Goal: Task Accomplishment & Management: Complete application form

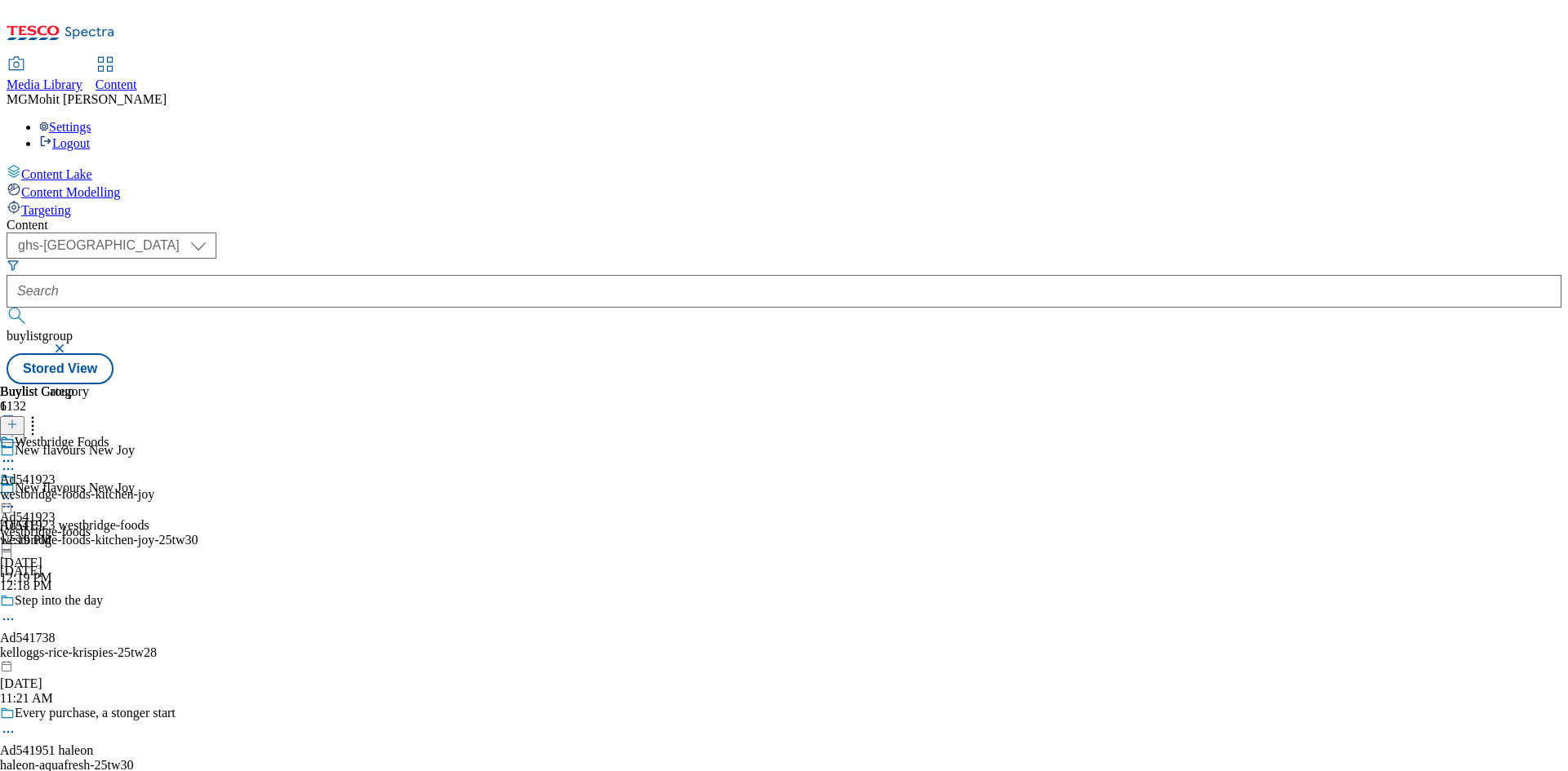
select select "ghs-[GEOGRAPHIC_DATA]"
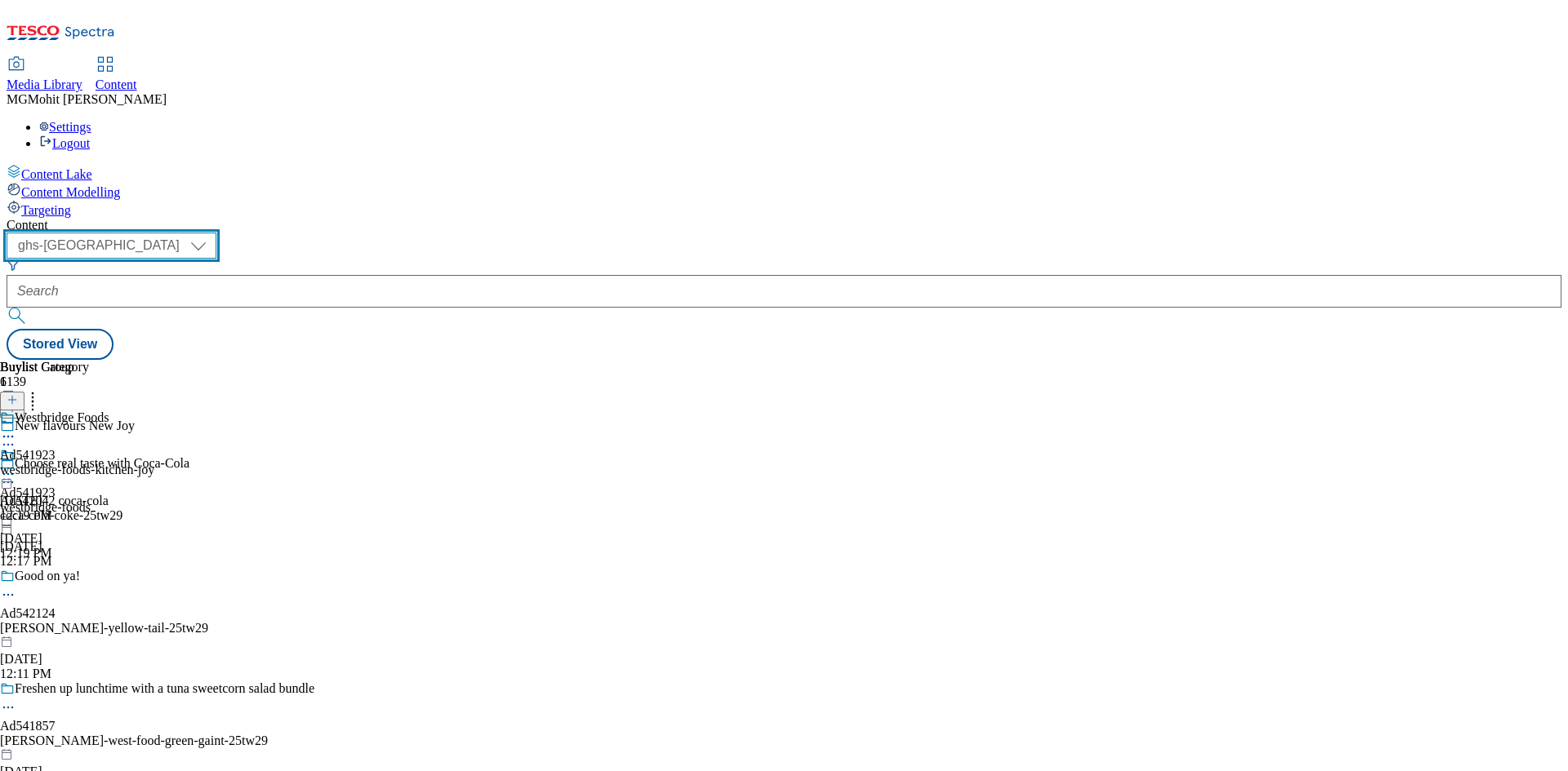
click at [217, 233] on select "ghs-roi ghs-uk" at bounding box center [111, 245] width 210 height 26
select select "ghs-roi"
click at [213, 233] on select "ghs-roi ghs-uk" at bounding box center [111, 245] width 210 height 26
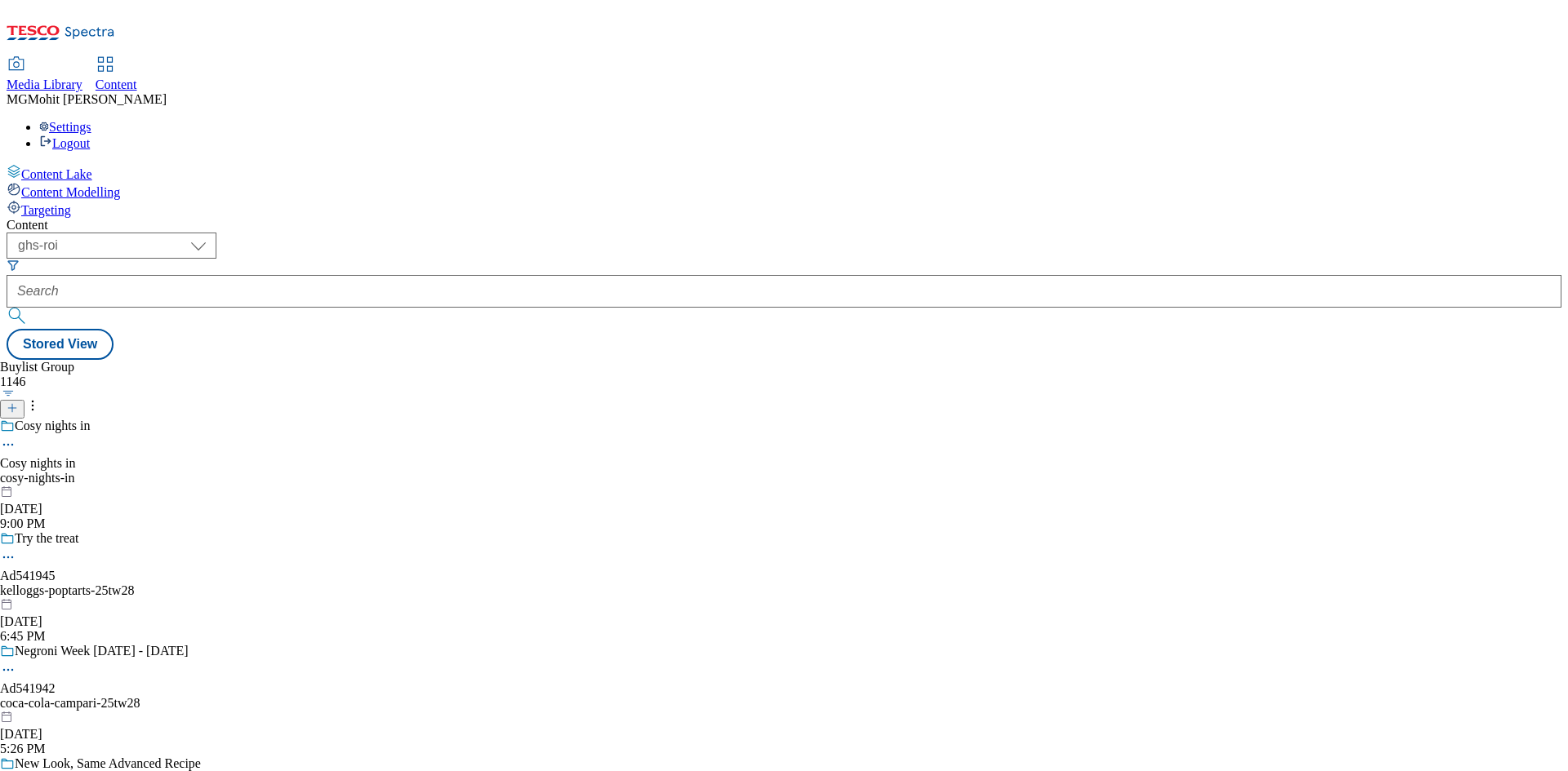
click at [18, 403] on icon at bounding box center [13, 409] width 12 height 12
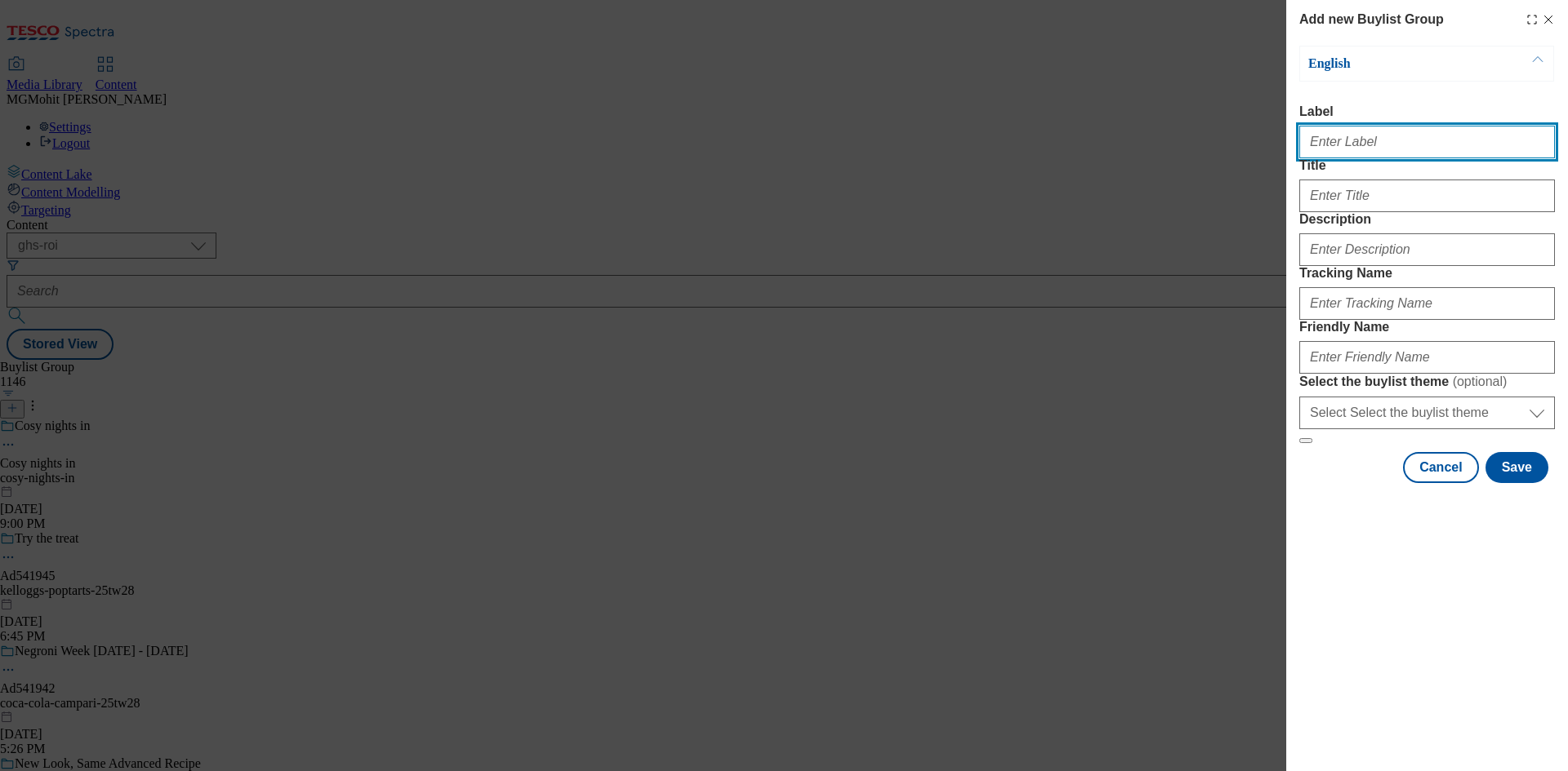
click at [1362, 137] on input "Label" at bounding box center [1427, 142] width 255 height 33
paste input "Ad542020 diageo"
type input "Ad542020 diageo"
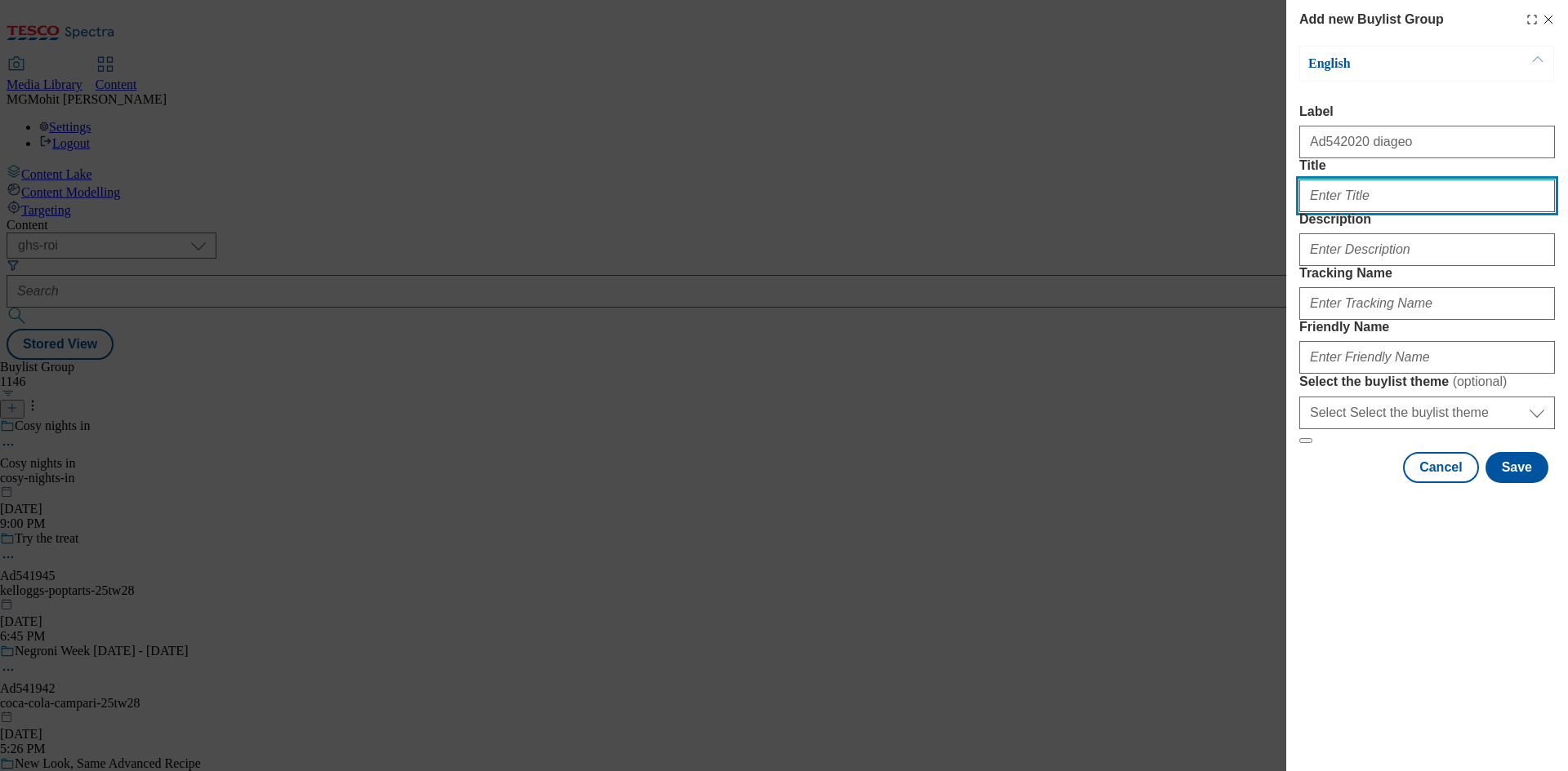
click at [1366, 213] on input "Title" at bounding box center [1427, 196] width 255 height 33
paste input "Its time"
type input "Its time"
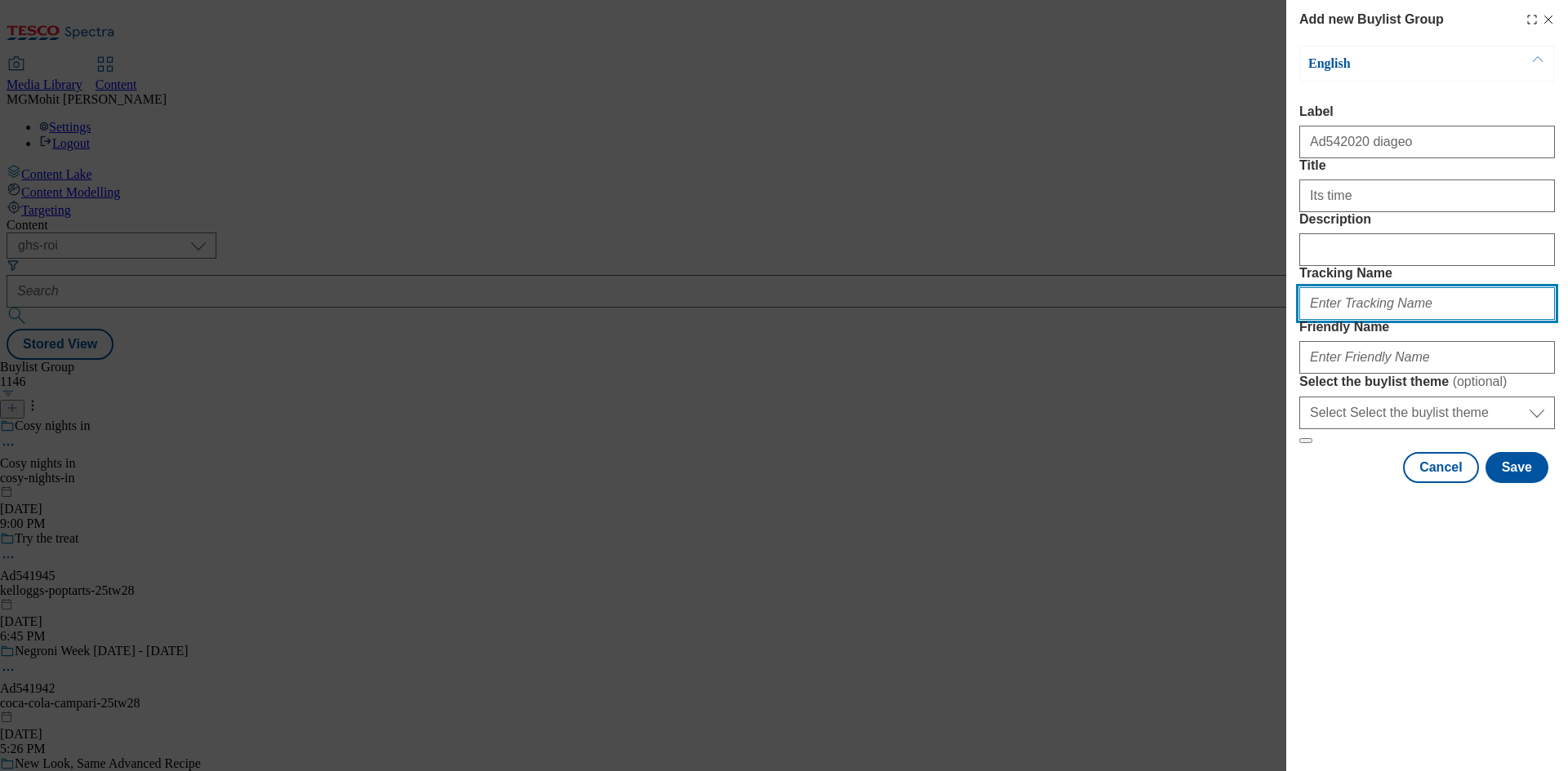
paste input "DH_AD542020"
type input "DH_AD542020"
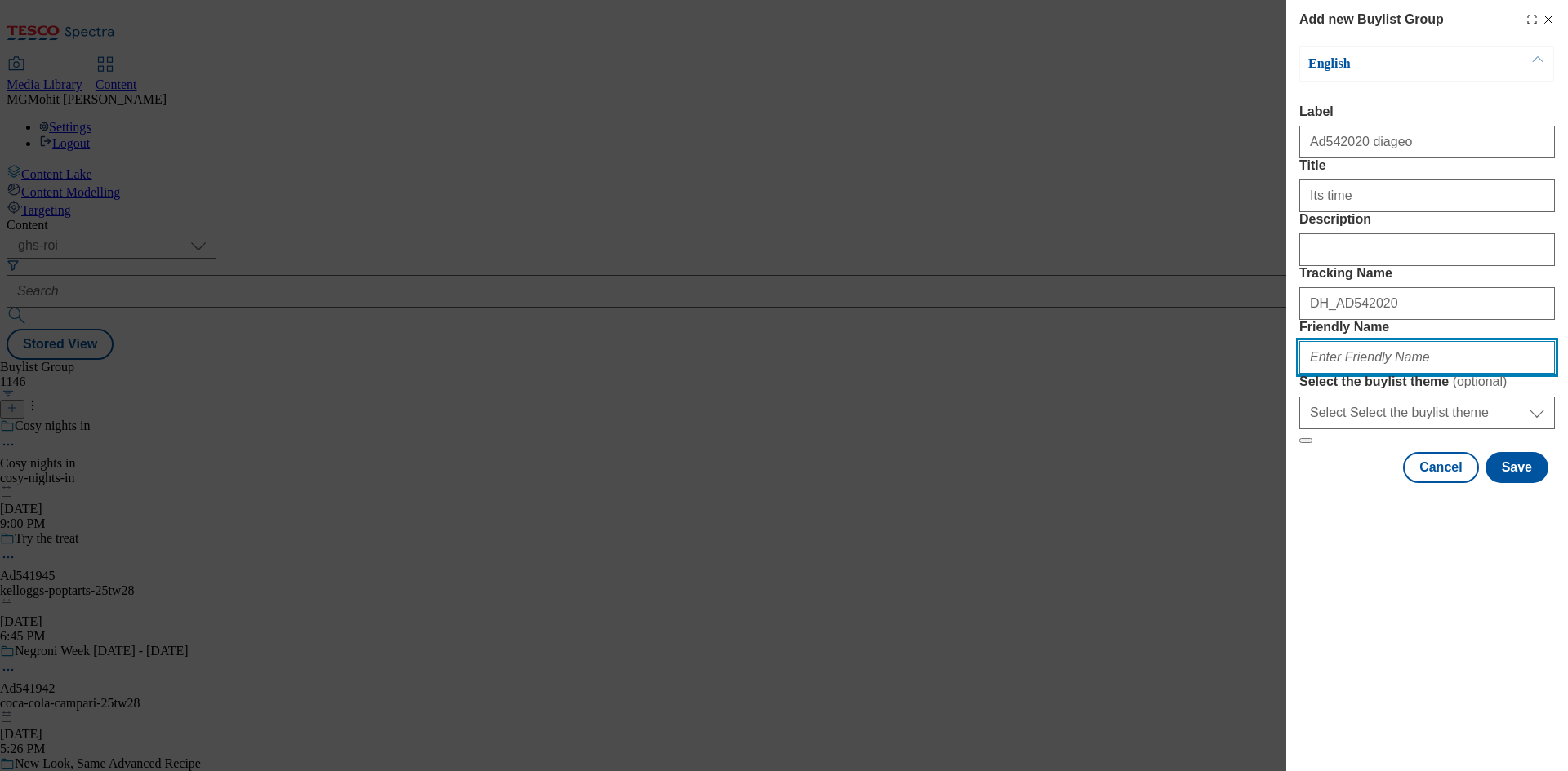
paste input "diageo-guinness-25tw28"
type input "diageo-guinness-25tw28"
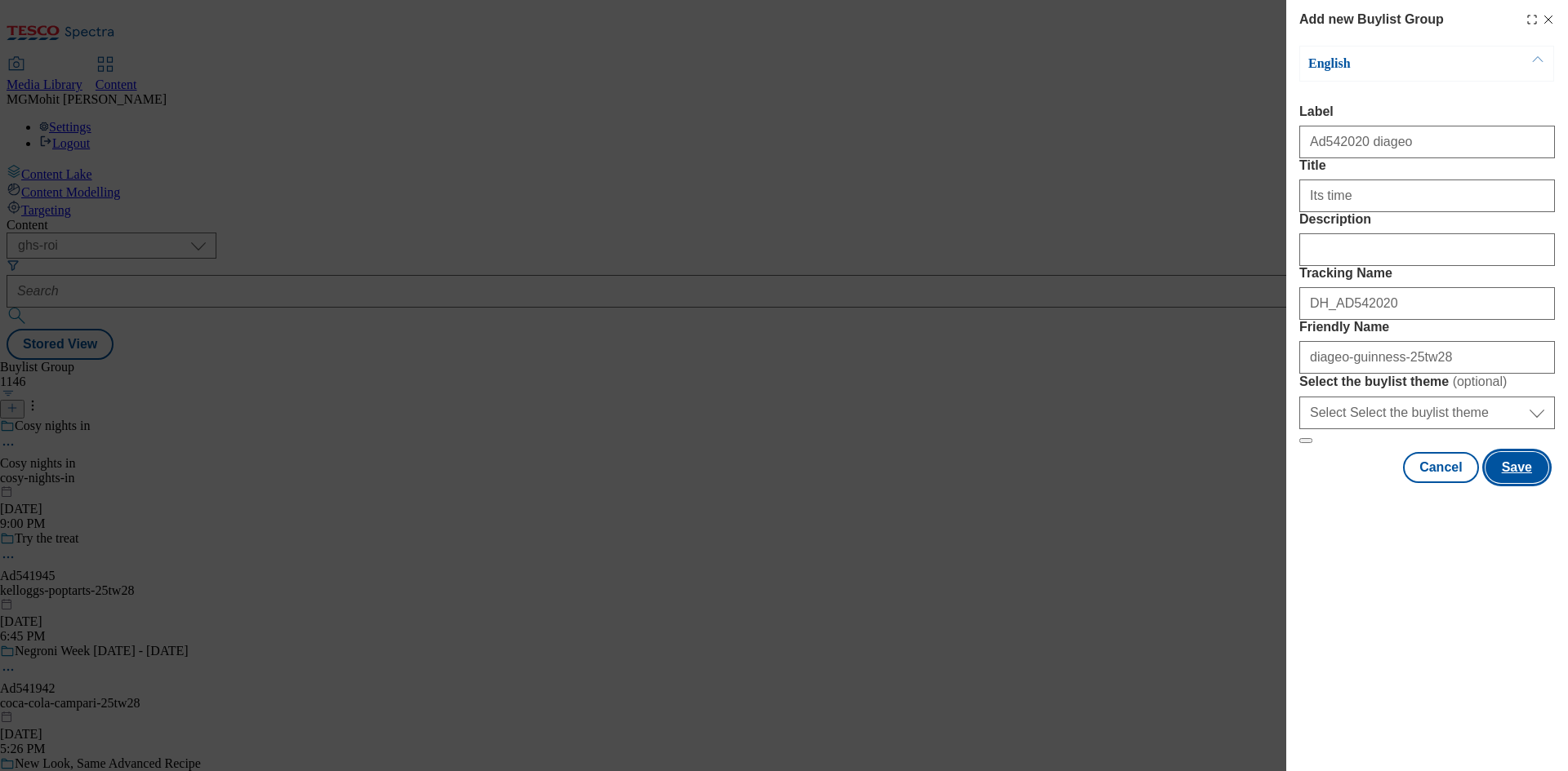
click at [1515, 483] on button "Save" at bounding box center [1517, 468] width 63 height 31
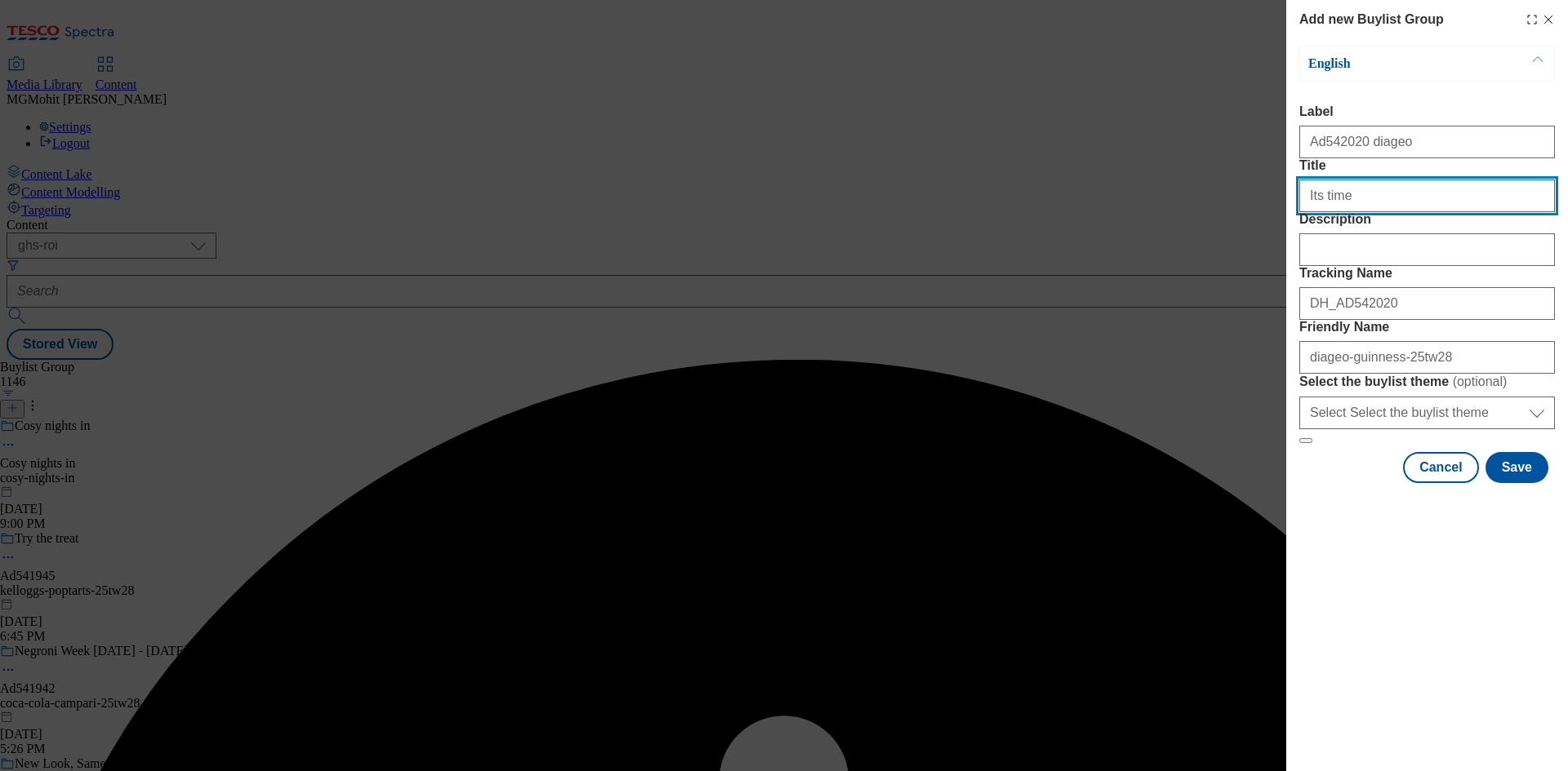
click at [1408, 213] on input "Its time" at bounding box center [1427, 196] width 255 height 33
type input "Its time"
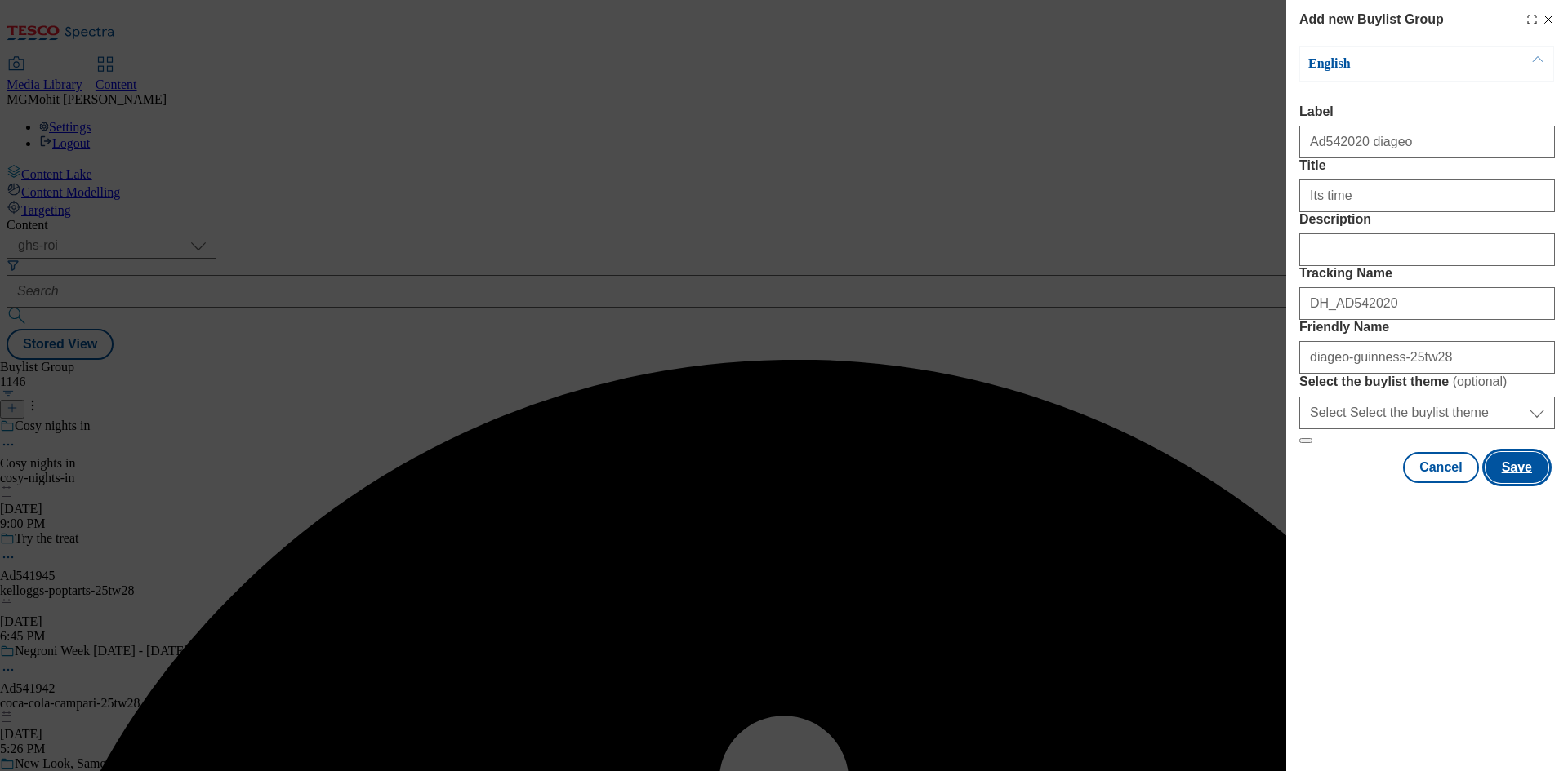
click at [1519, 483] on button "Save" at bounding box center [1517, 468] width 63 height 31
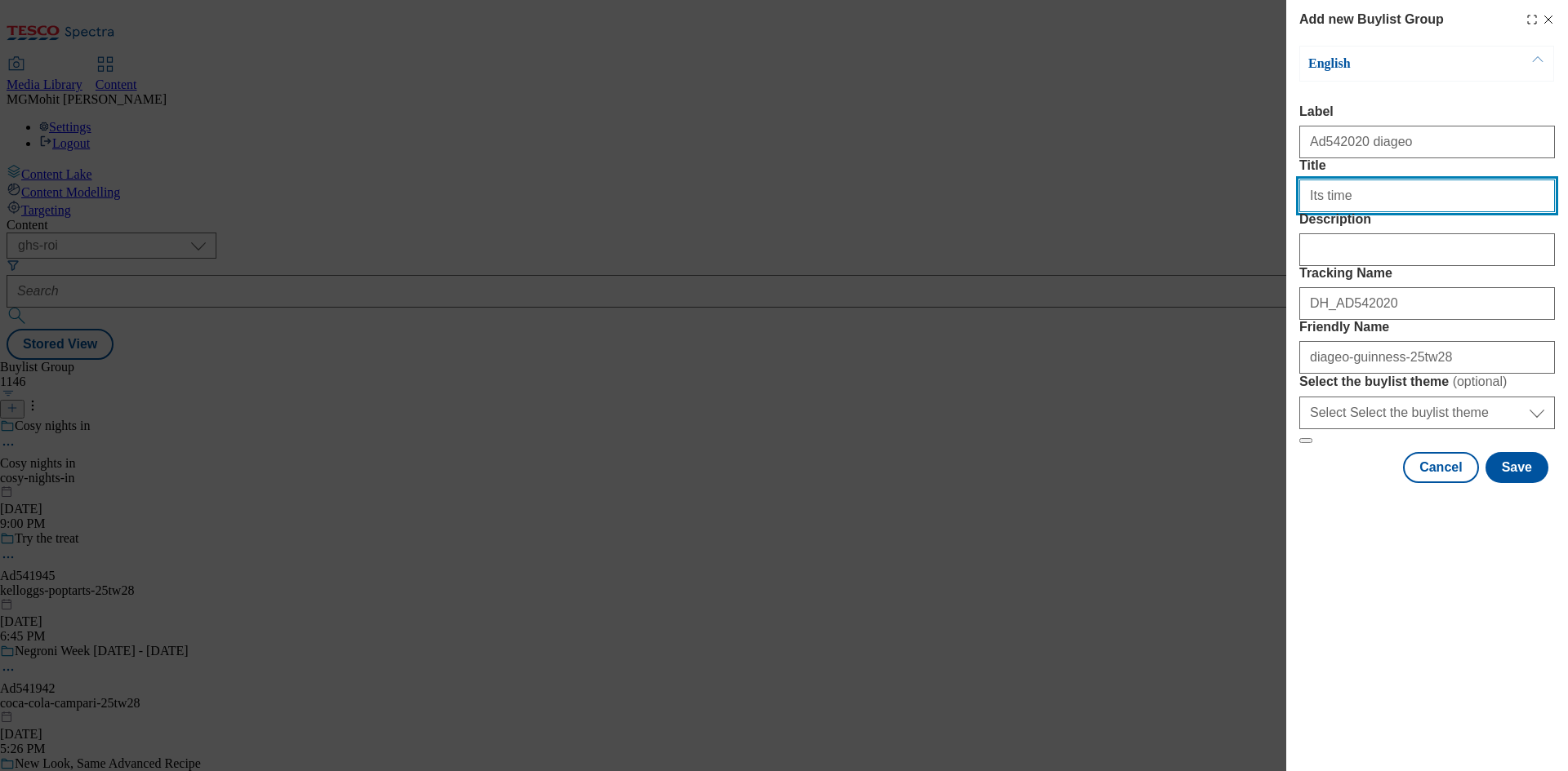
click at [1435, 213] on input "Its time" at bounding box center [1427, 196] width 255 height 33
type input "Its time"
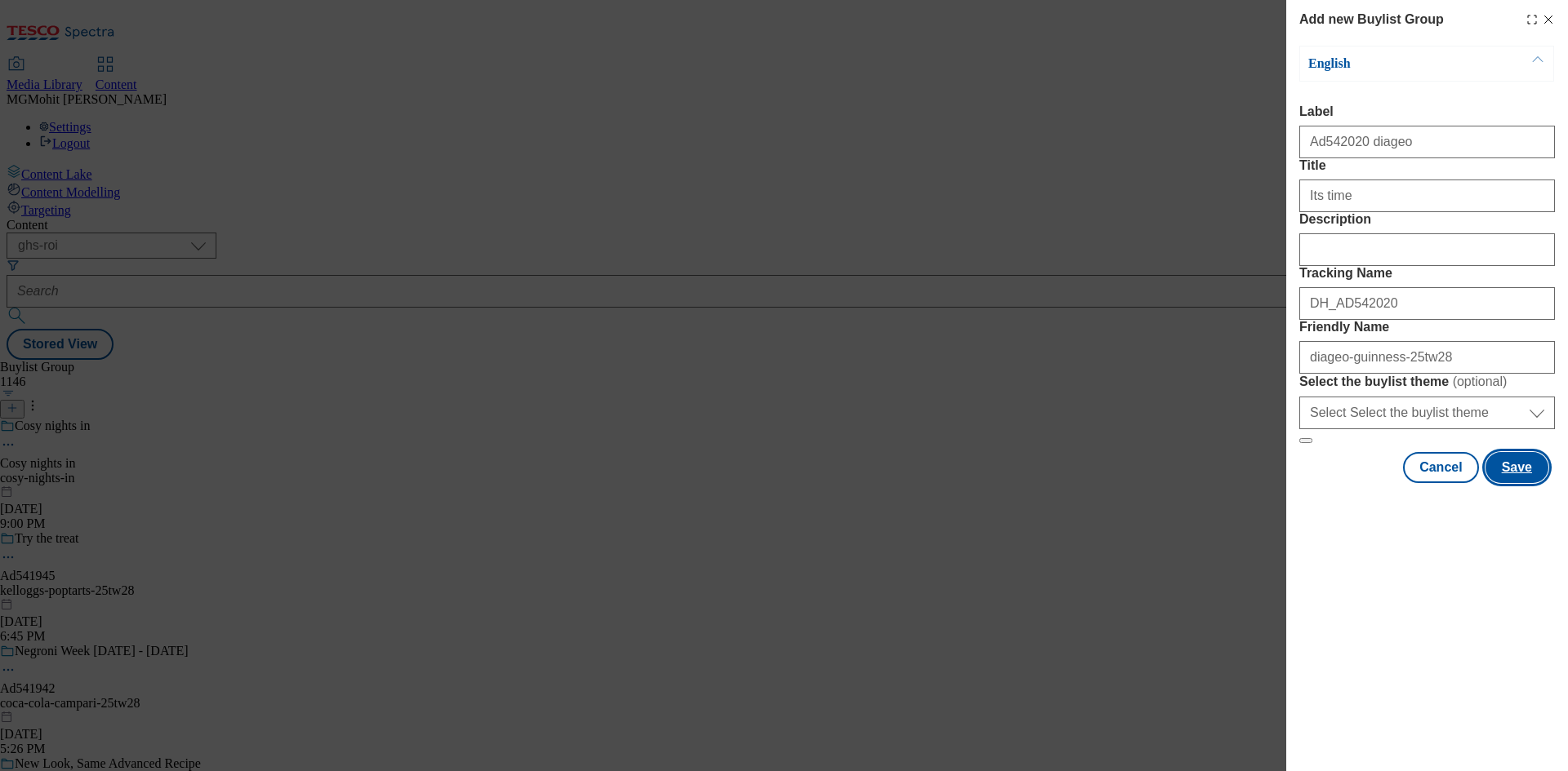
click at [1518, 483] on button "Save" at bounding box center [1517, 468] width 63 height 31
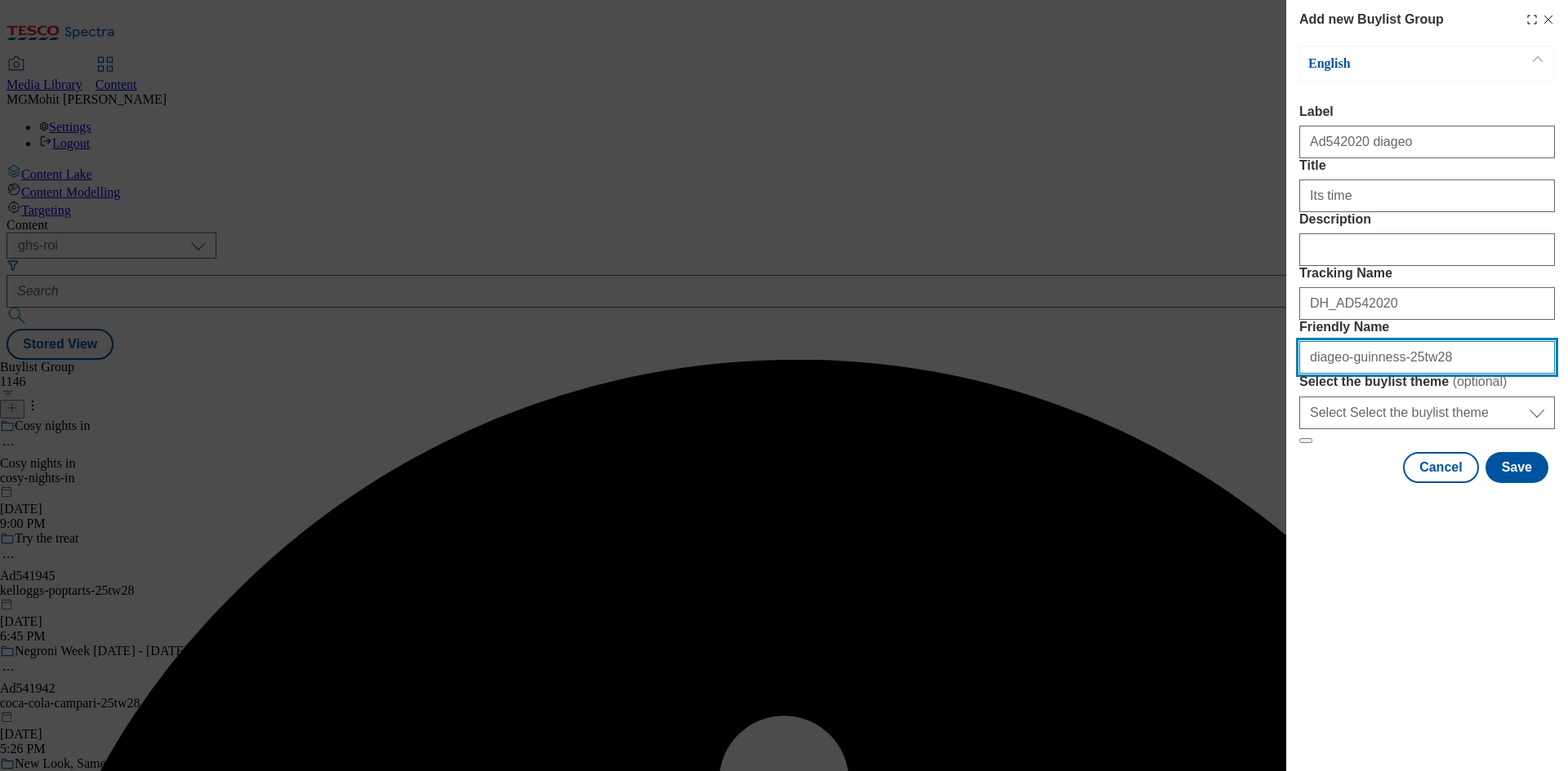
click at [1447, 374] on input "diageo-guinness-25tw28" at bounding box center [1427, 357] width 255 height 33
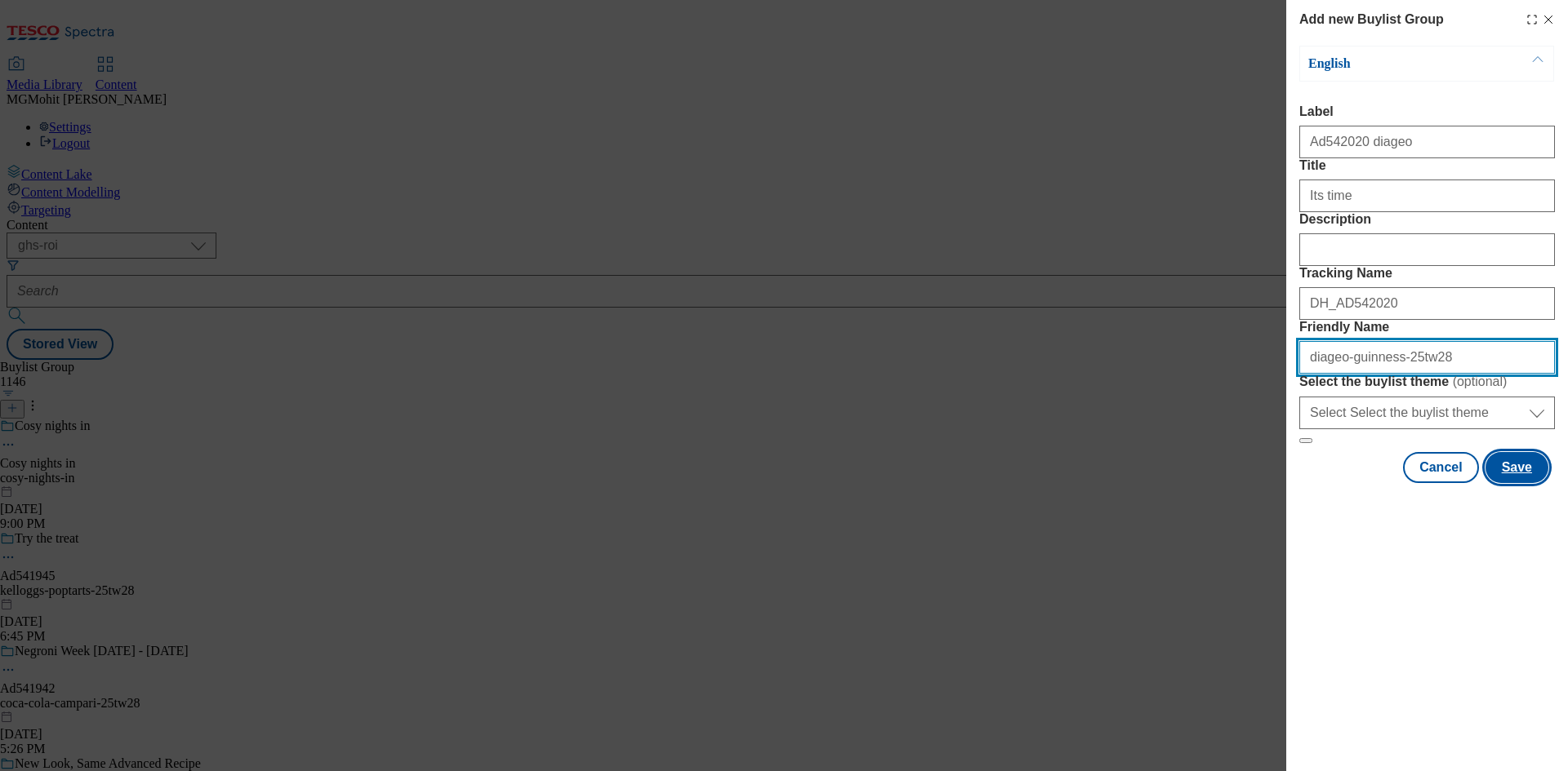
paste input "draught-"
type input "diageo-guinness-draught-25tw28"
click at [1522, 483] on button "Save" at bounding box center [1517, 468] width 63 height 31
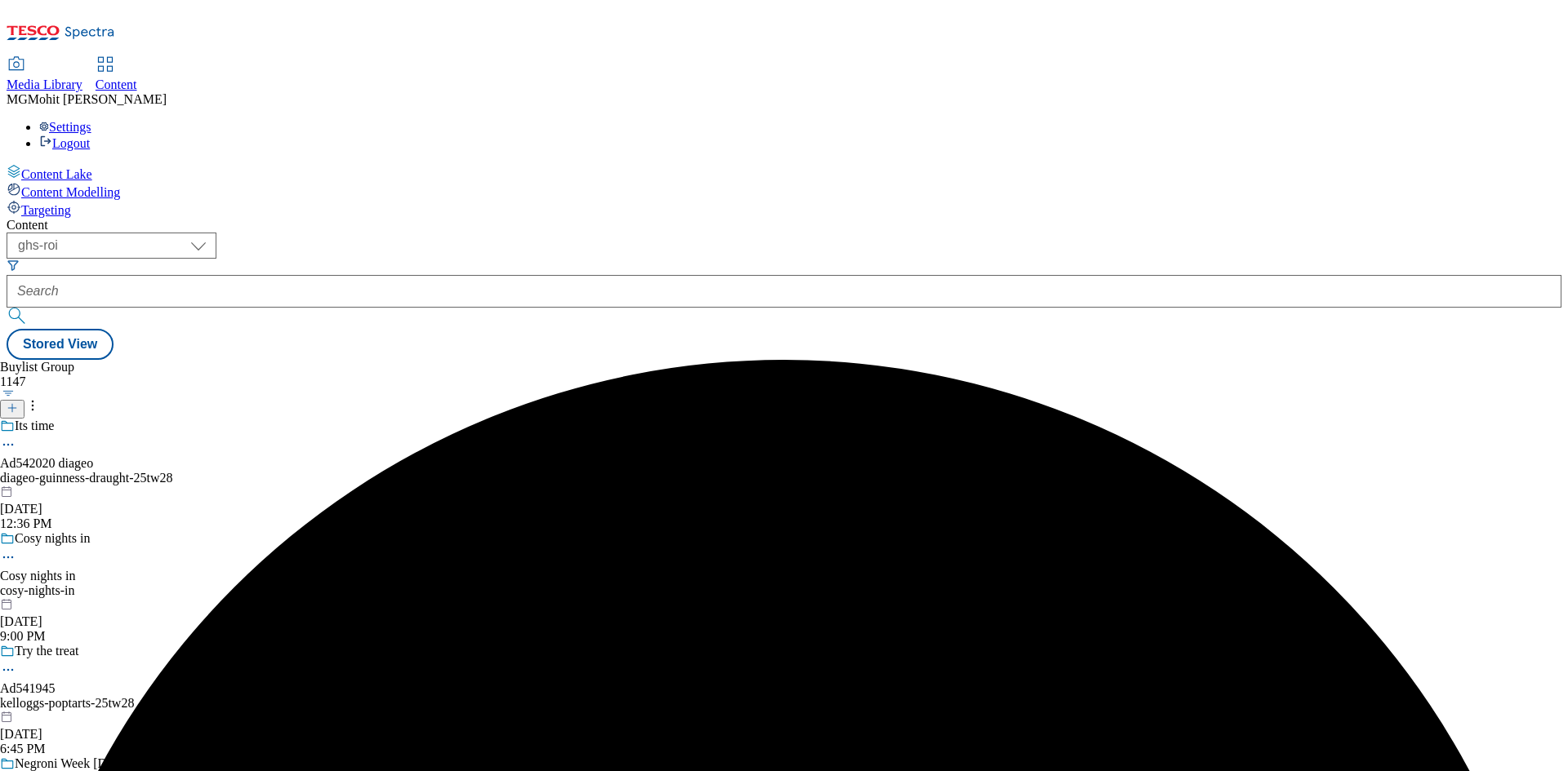
click at [219, 471] on div "diageo-guinness-draught-25tw28" at bounding box center [109, 478] width 219 height 14
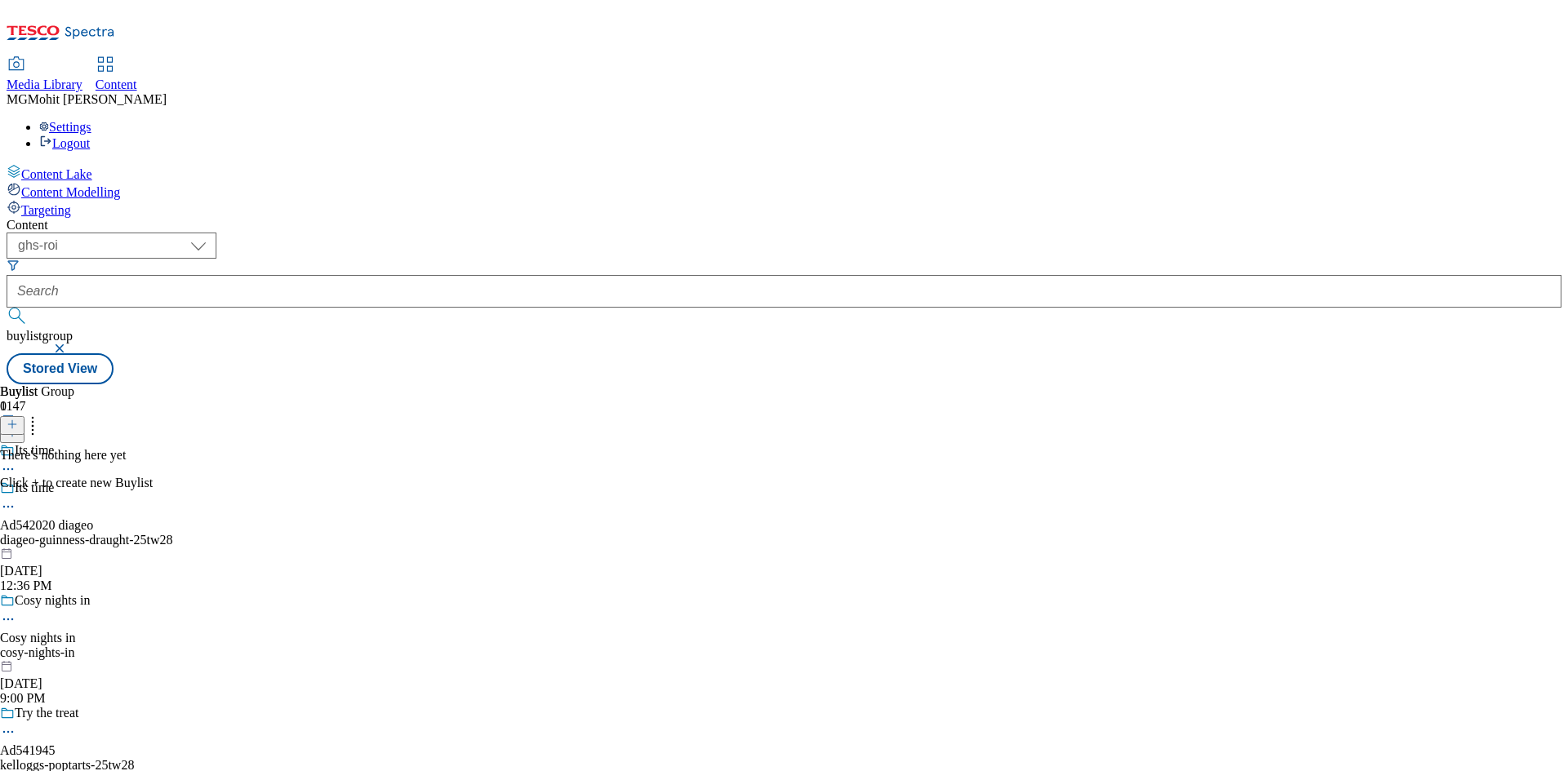
click at [18, 418] on icon at bounding box center [13, 424] width 12 height 12
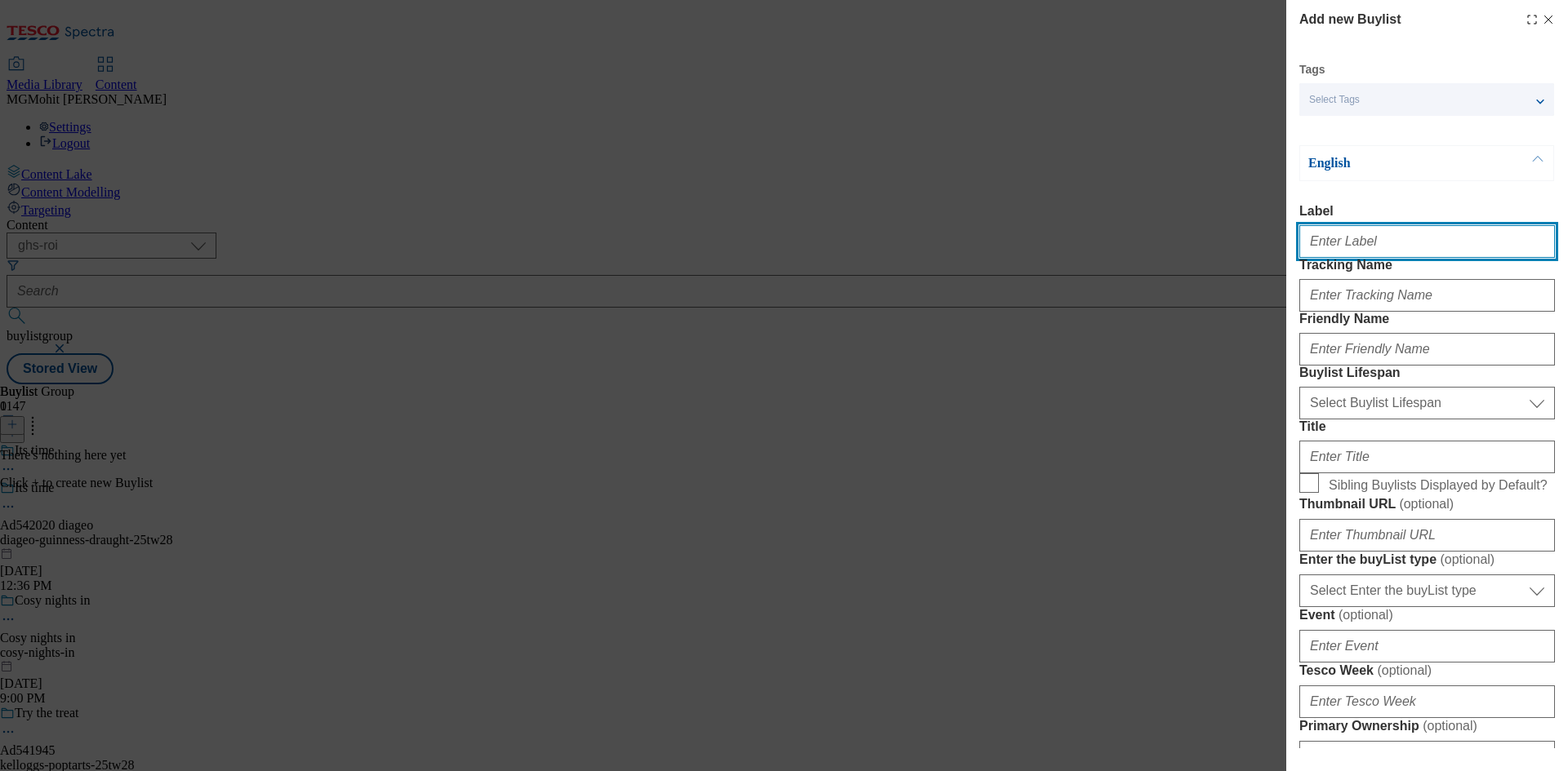
click at [1344, 250] on input "Label" at bounding box center [1427, 242] width 255 height 33
paste input "Ad542020"
type input "Ad542020"
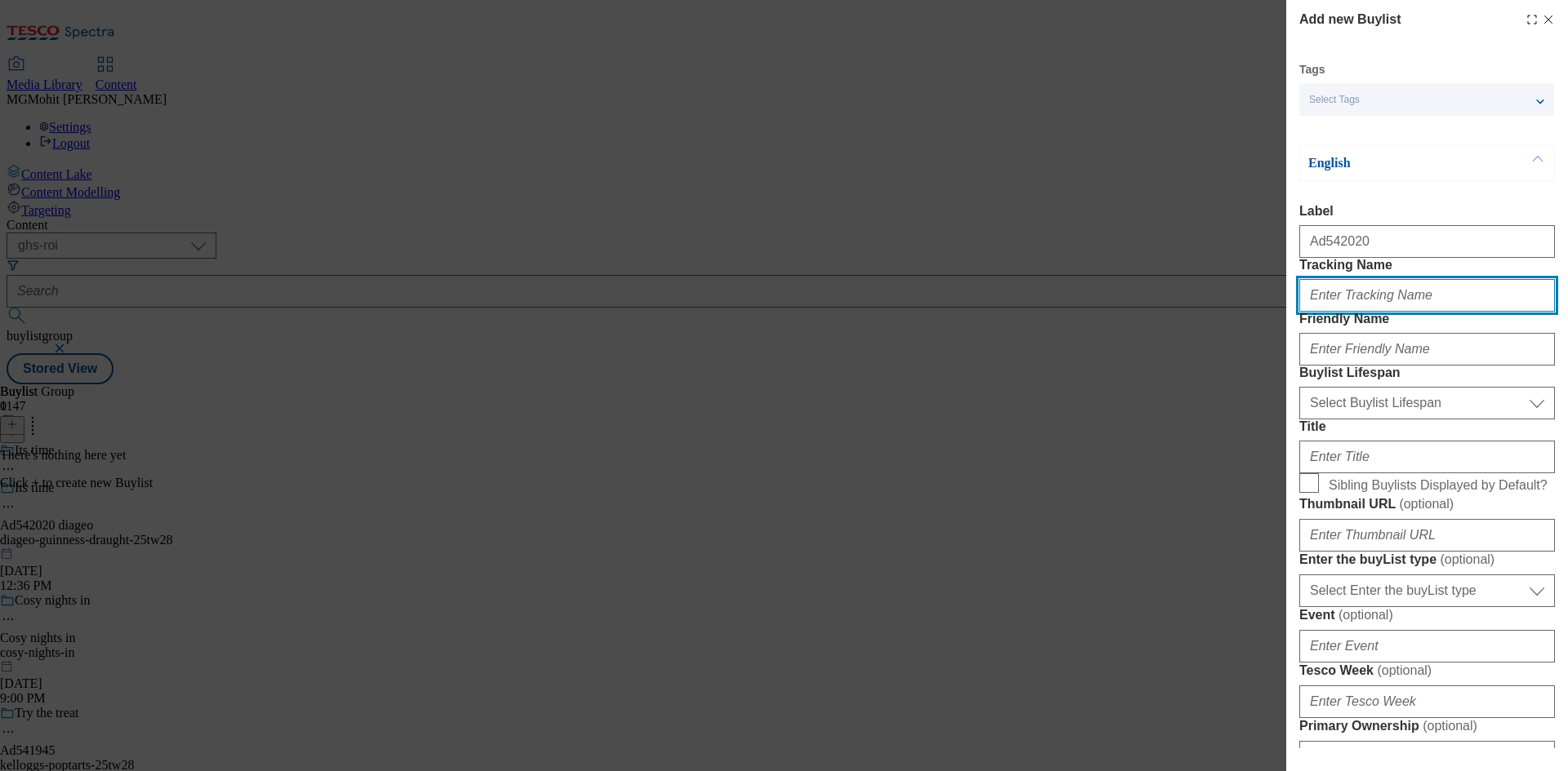
paste input "DH_AD542020"
type input "DH_AD542020"
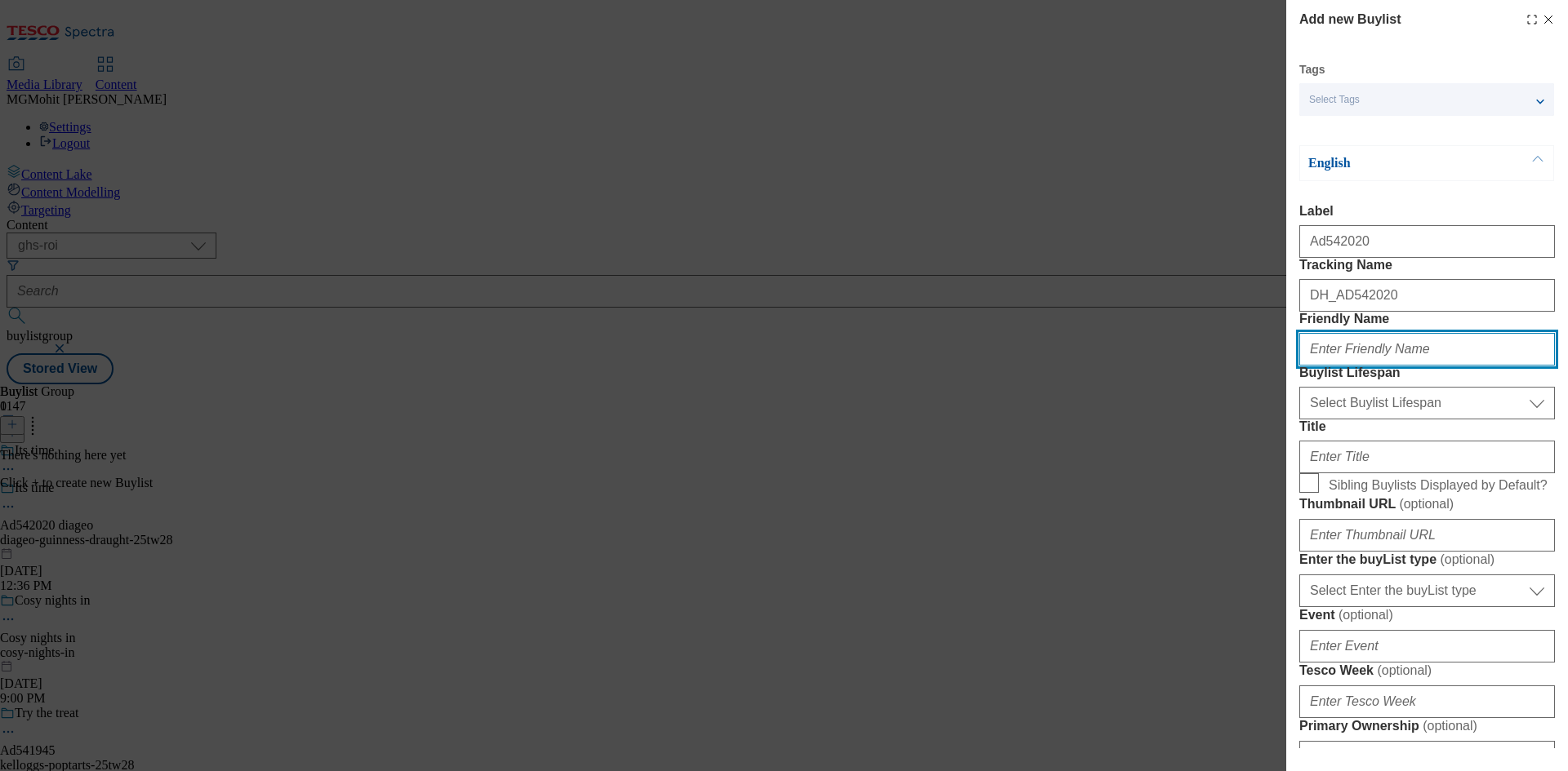
paste input "diageo"
type input "diageo"
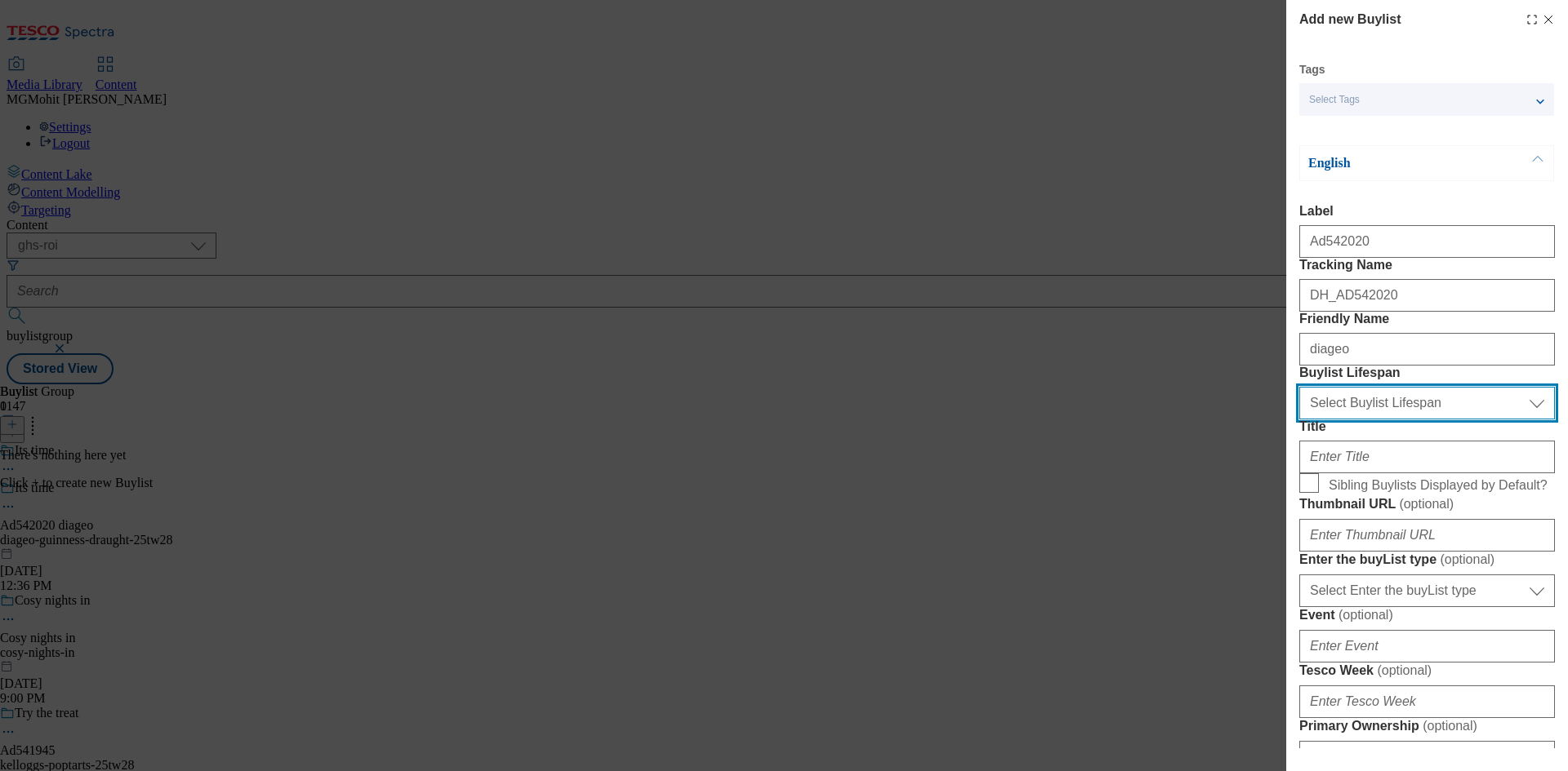
drag, startPoint x: 1419, startPoint y: 497, endPoint x: 1407, endPoint y: 502, distance: 13.0
click at [1419, 419] on select "Select Buylist Lifespan evergreen seasonal tactical" at bounding box center [1427, 403] width 255 height 33
select select "tactical"
click at [1299, 419] on select "Select Buylist Lifespan evergreen seasonal tactical" at bounding box center [1427, 403] width 255 height 33
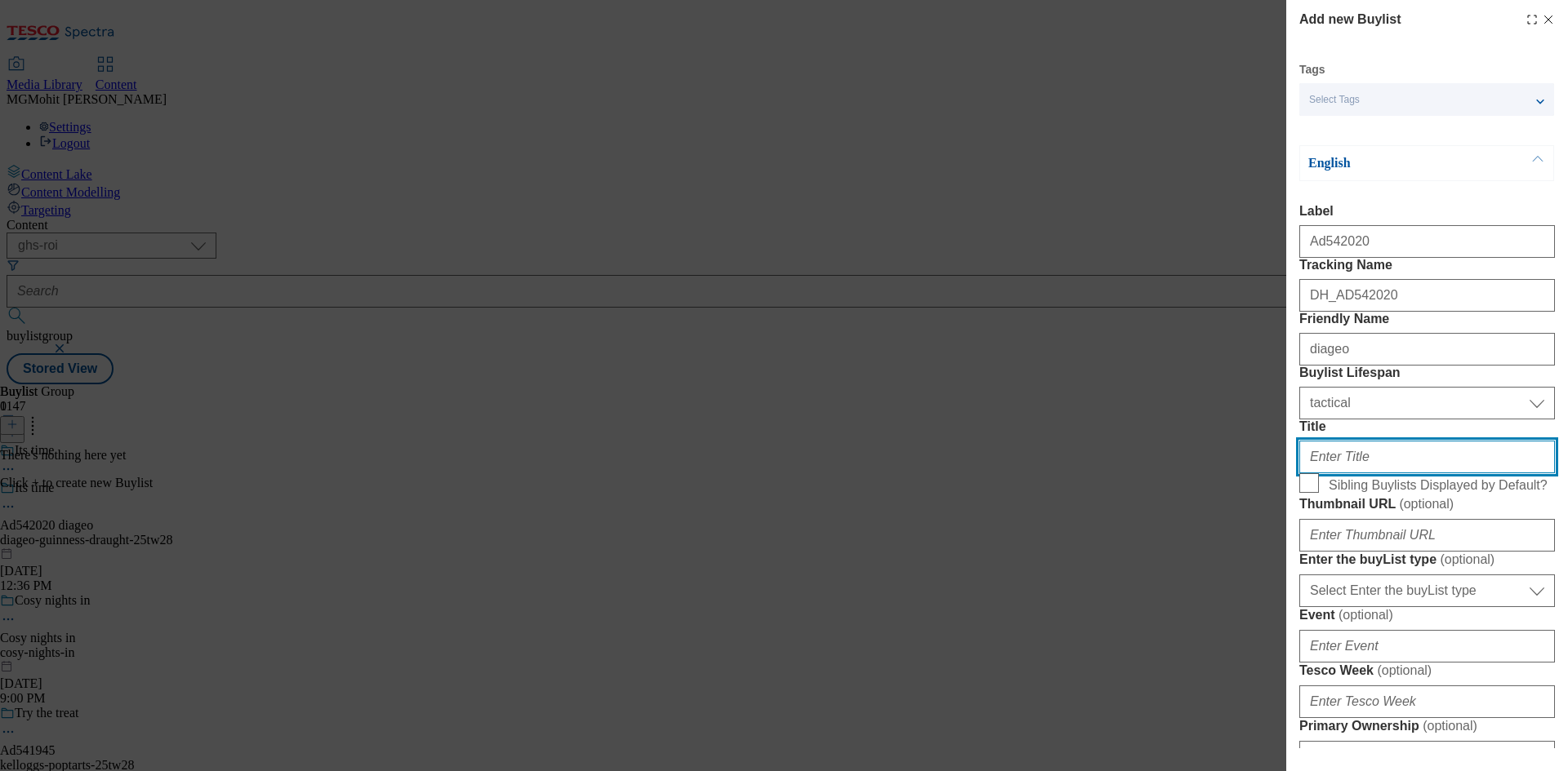
click at [1335, 473] on input "Title" at bounding box center [1427, 457] width 255 height 33
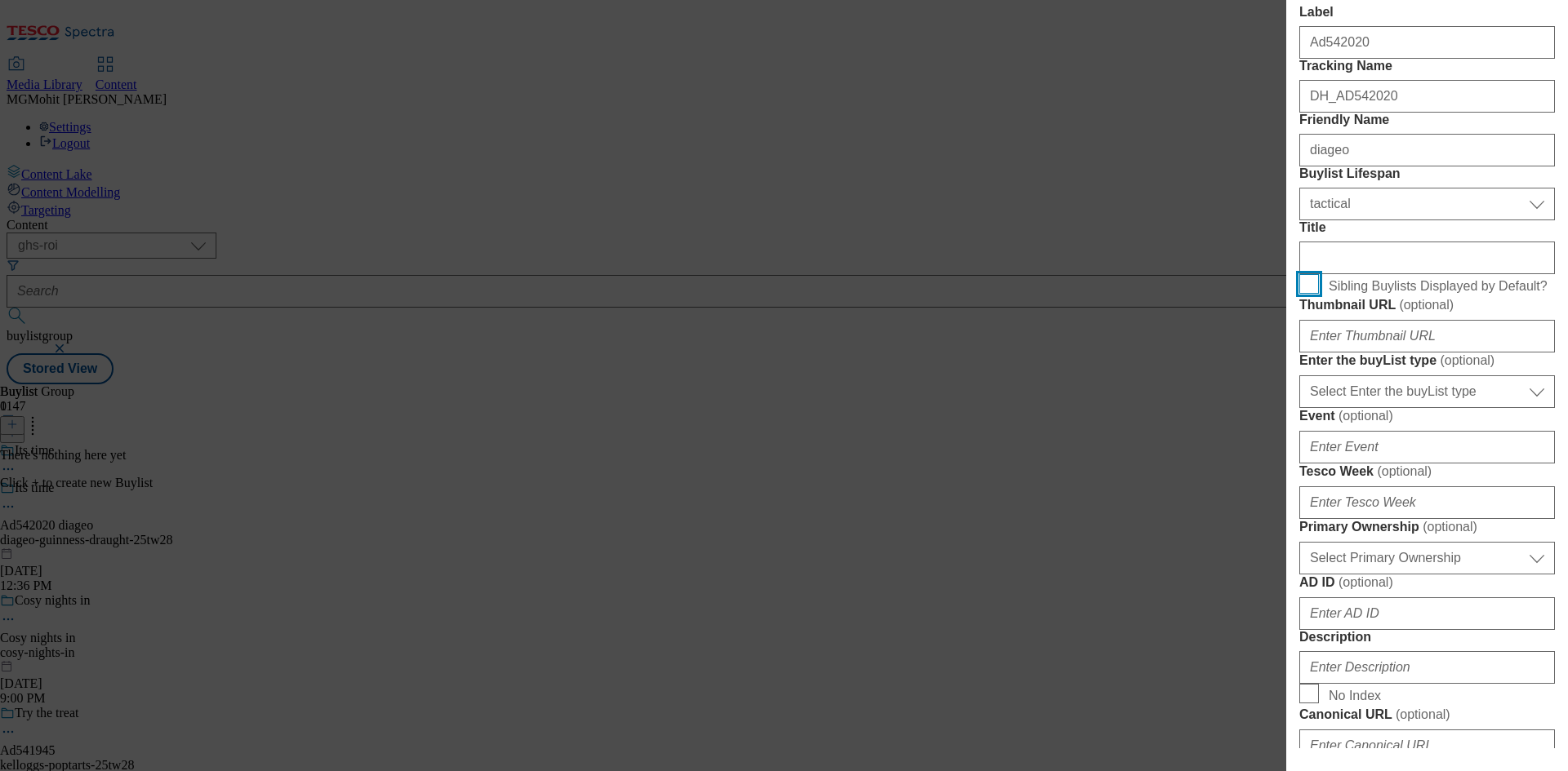
scroll to position [408, 0]
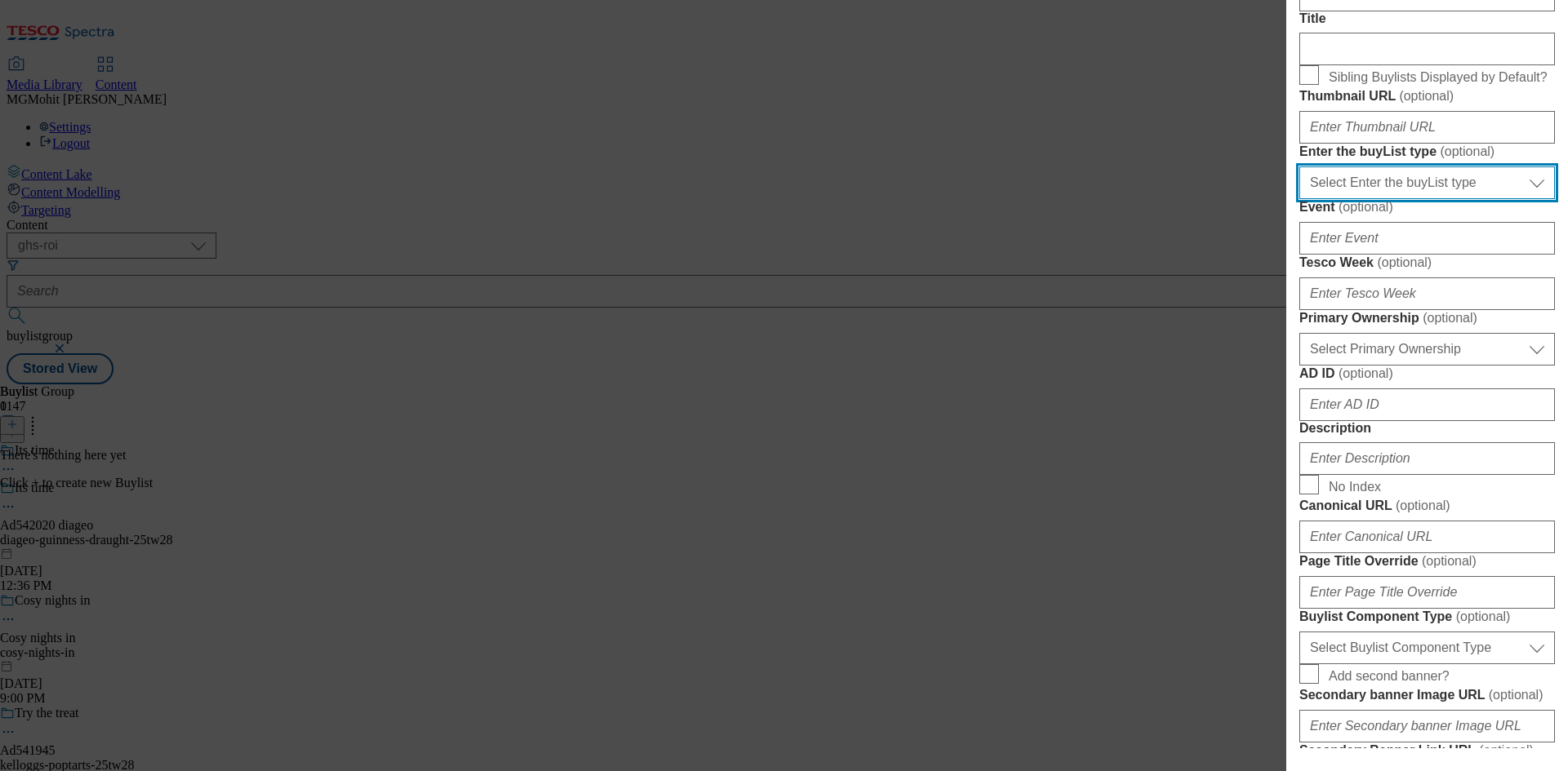
click at [1381, 199] on select "Select Enter the buyList type event supplier funded long term >4 weeks supplier…" at bounding box center [1427, 183] width 255 height 33
select select "supplier funded short term 1-3 weeks"
click at [1299, 199] on select "Select Enter the buyList type event supplier funded long term >4 weeks supplier…" at bounding box center [1427, 183] width 255 height 33
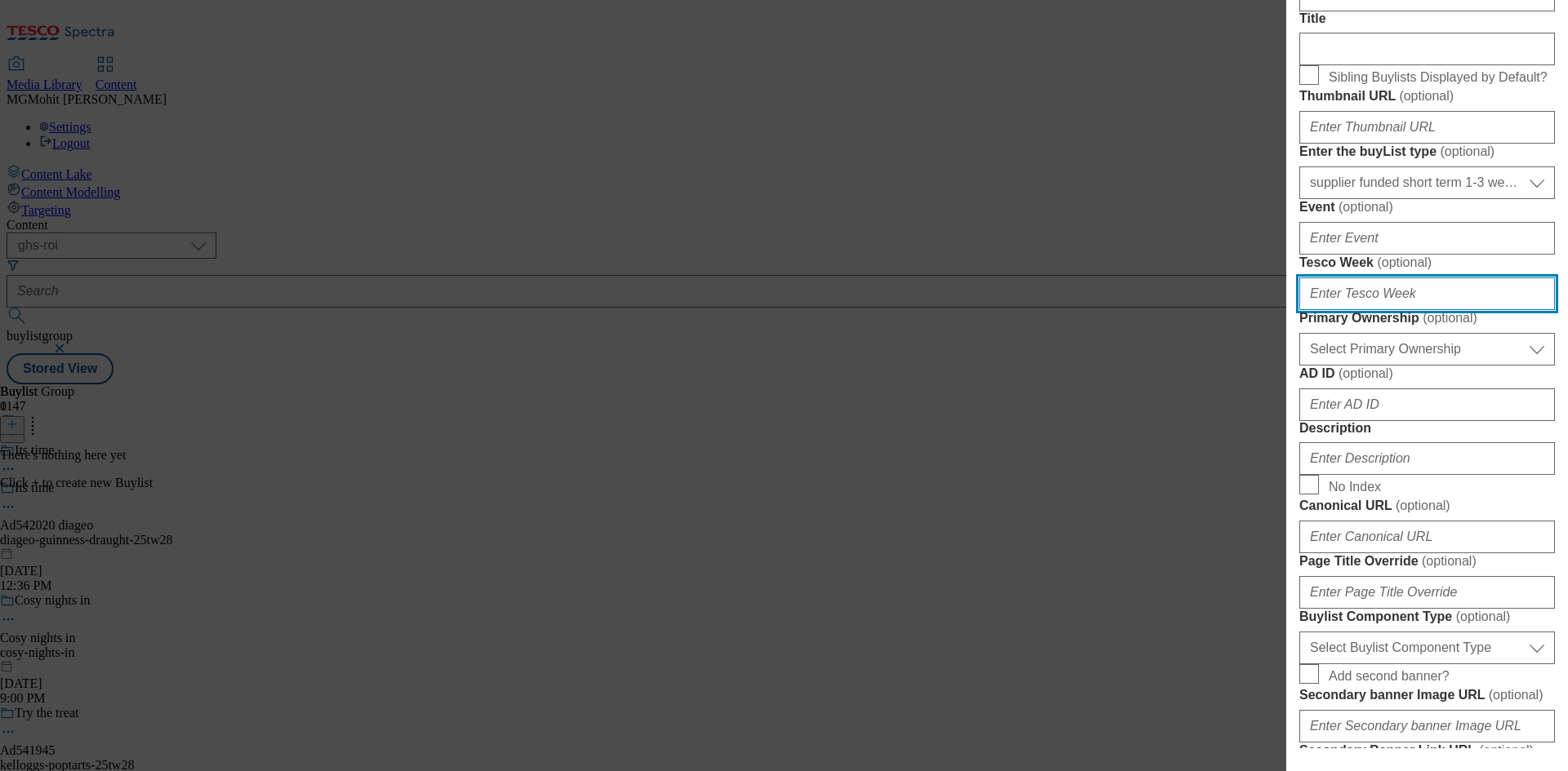
click at [1347, 310] on input "Tesco Week ( optional )" at bounding box center [1427, 294] width 255 height 33
type input "28"
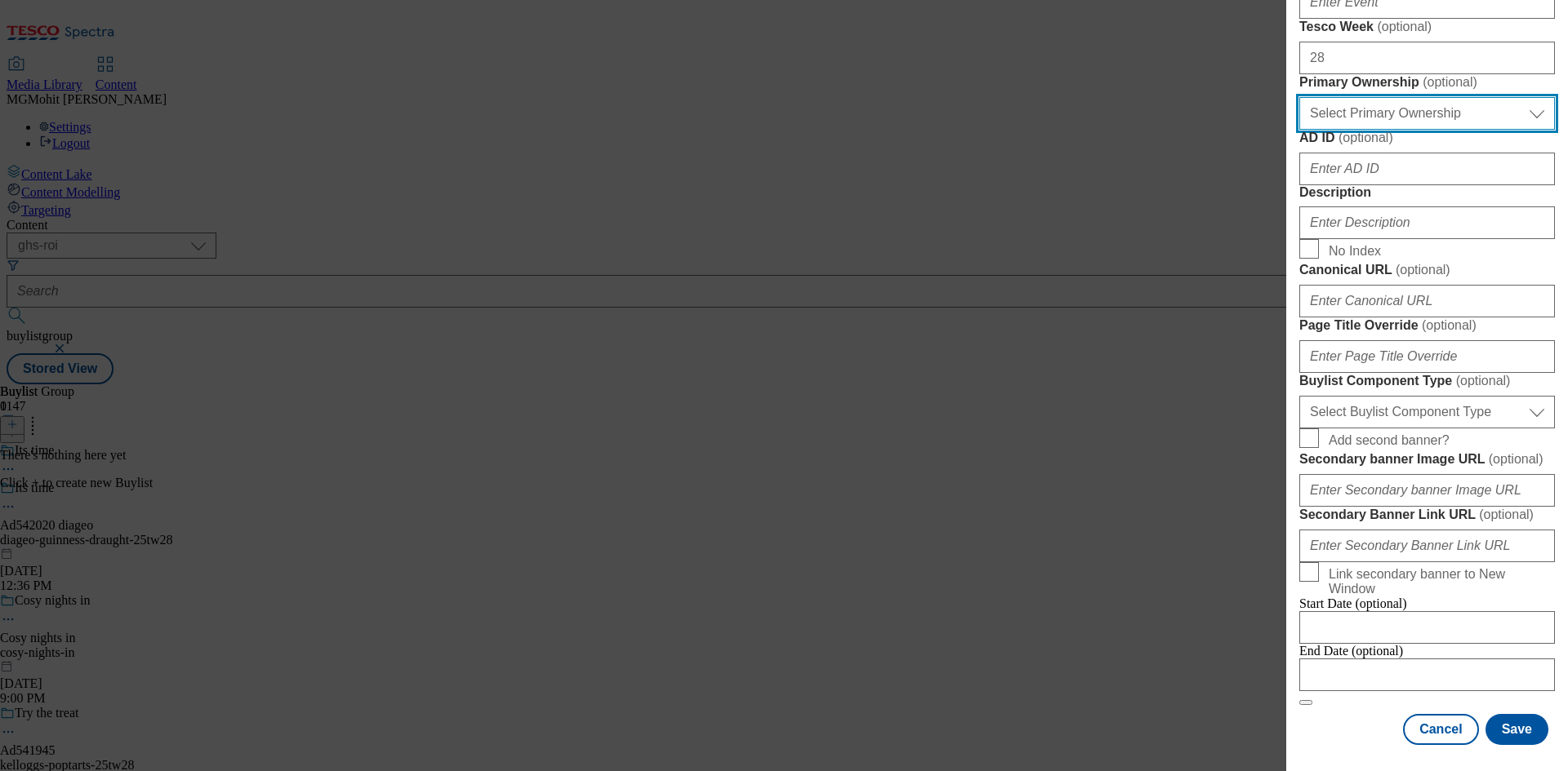
scroll to position [734, 0]
click at [1330, 129] on select "Select Primary Ownership tesco dunnhumby" at bounding box center [1427, 114] width 255 height 33
select select "dunnhumby"
click at [1299, 129] on select "Select Primary Ownership tesco dunnhumby" at bounding box center [1427, 114] width 255 height 33
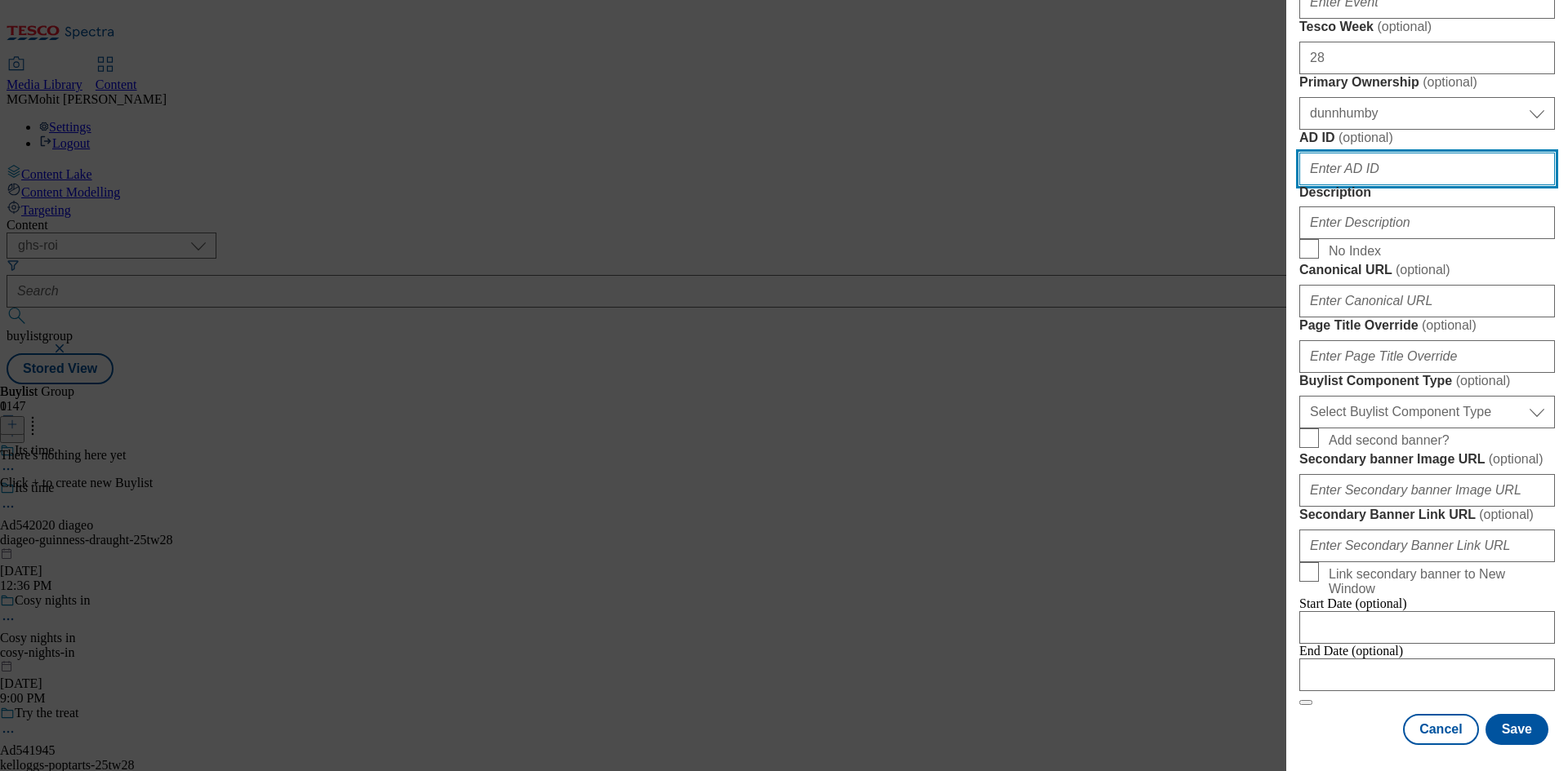
click at [1324, 186] on input "AD ID ( optional )" at bounding box center [1427, 169] width 255 height 33
paste input "542020"
type input "542020"
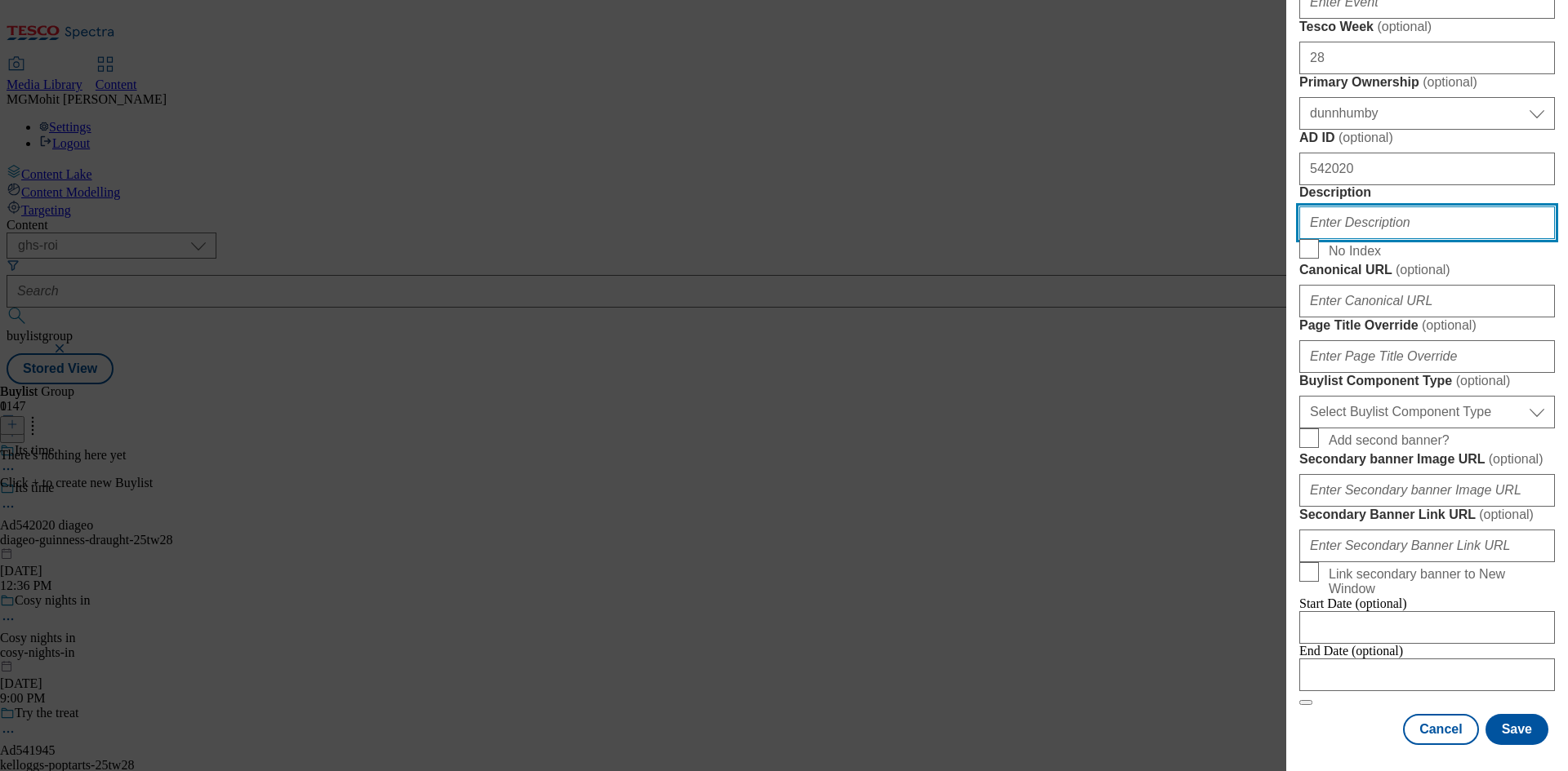
click at [1338, 240] on input "Description" at bounding box center [1427, 223] width 255 height 33
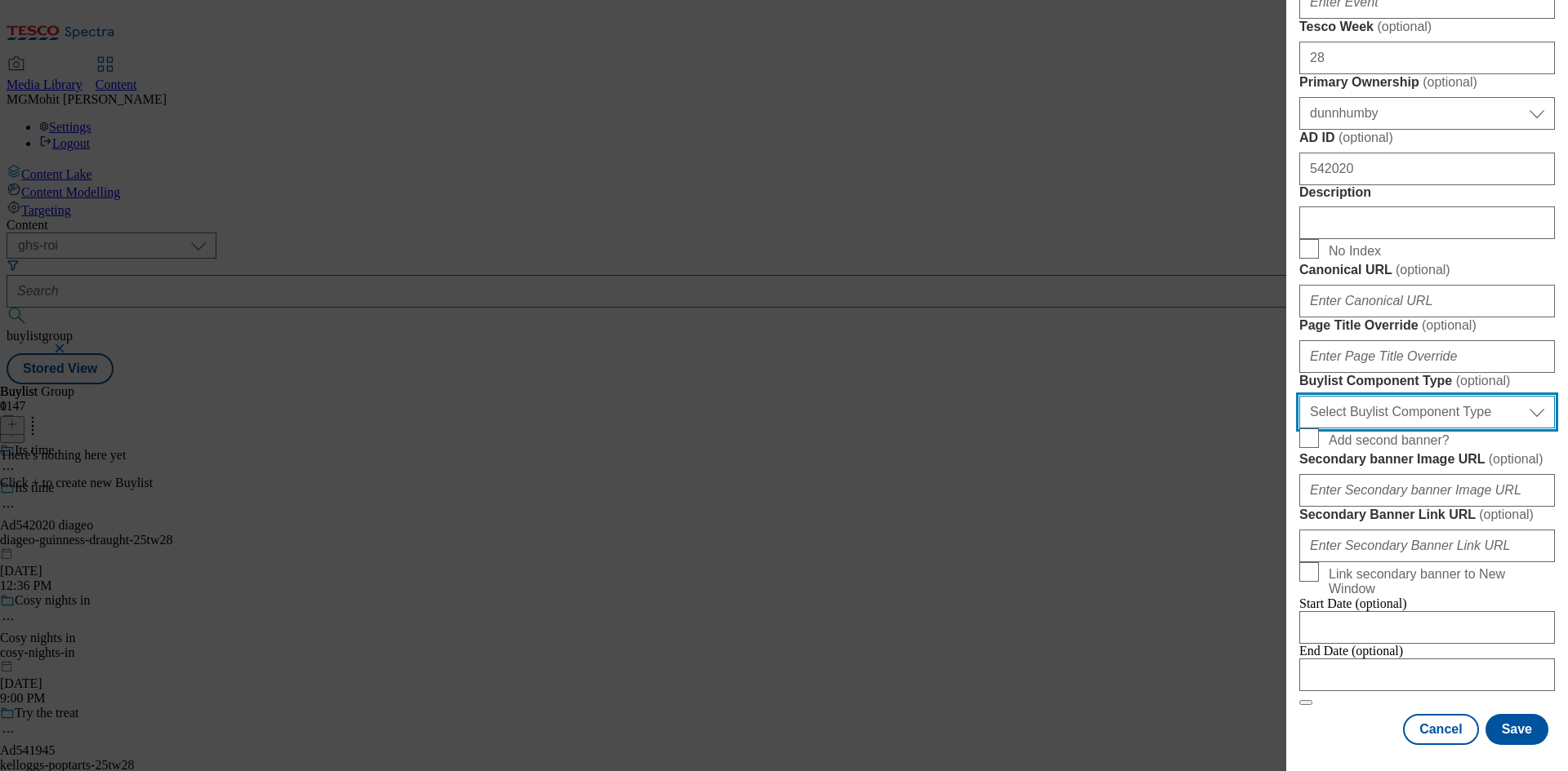
drag, startPoint x: 1379, startPoint y: 507, endPoint x: 1371, endPoint y: 515, distance: 11.3
click at [1379, 429] on select "Select Buylist Component Type Banner Competition Header Meal" at bounding box center [1427, 413] width 255 height 33
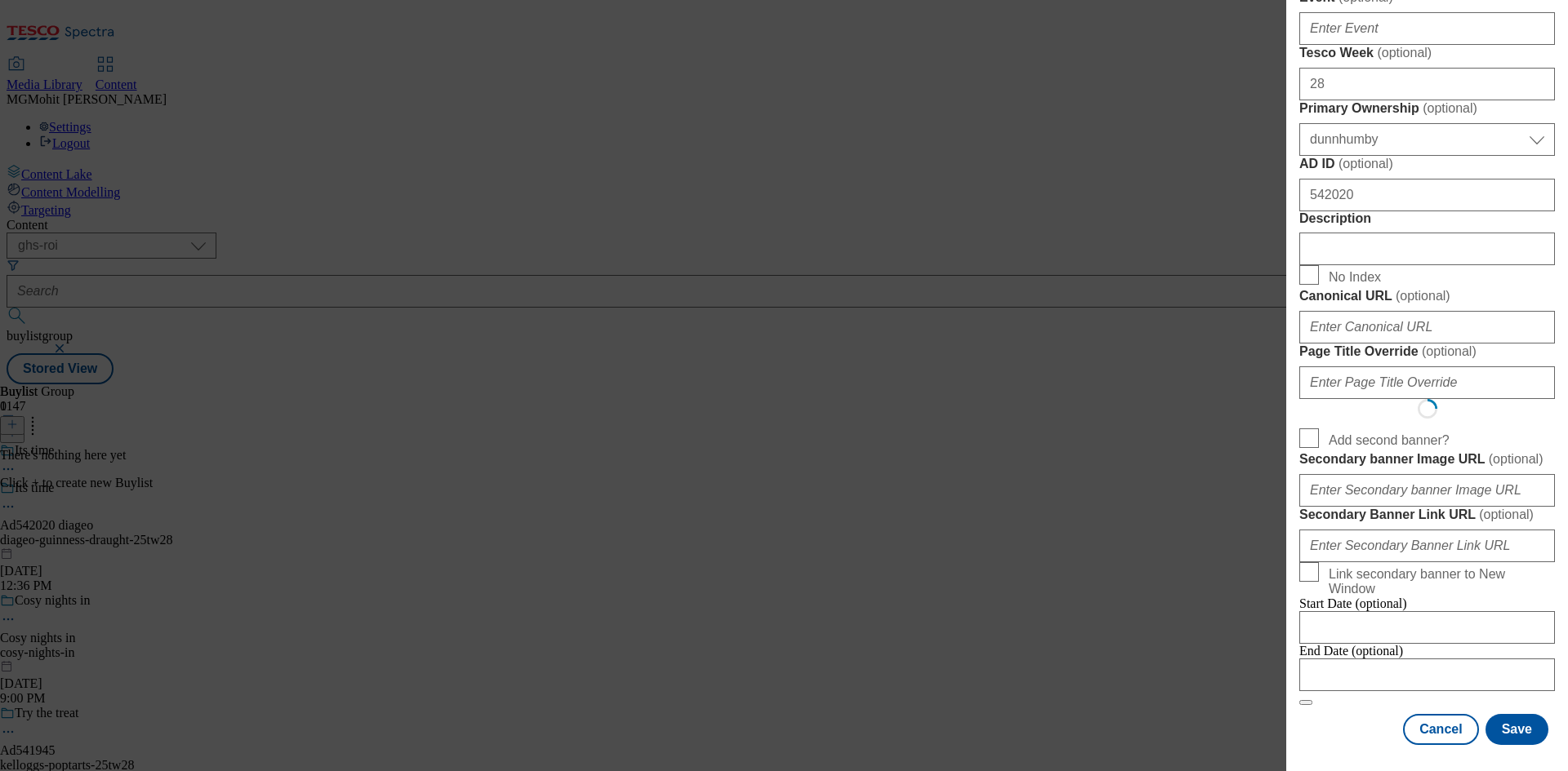
select select "Banner"
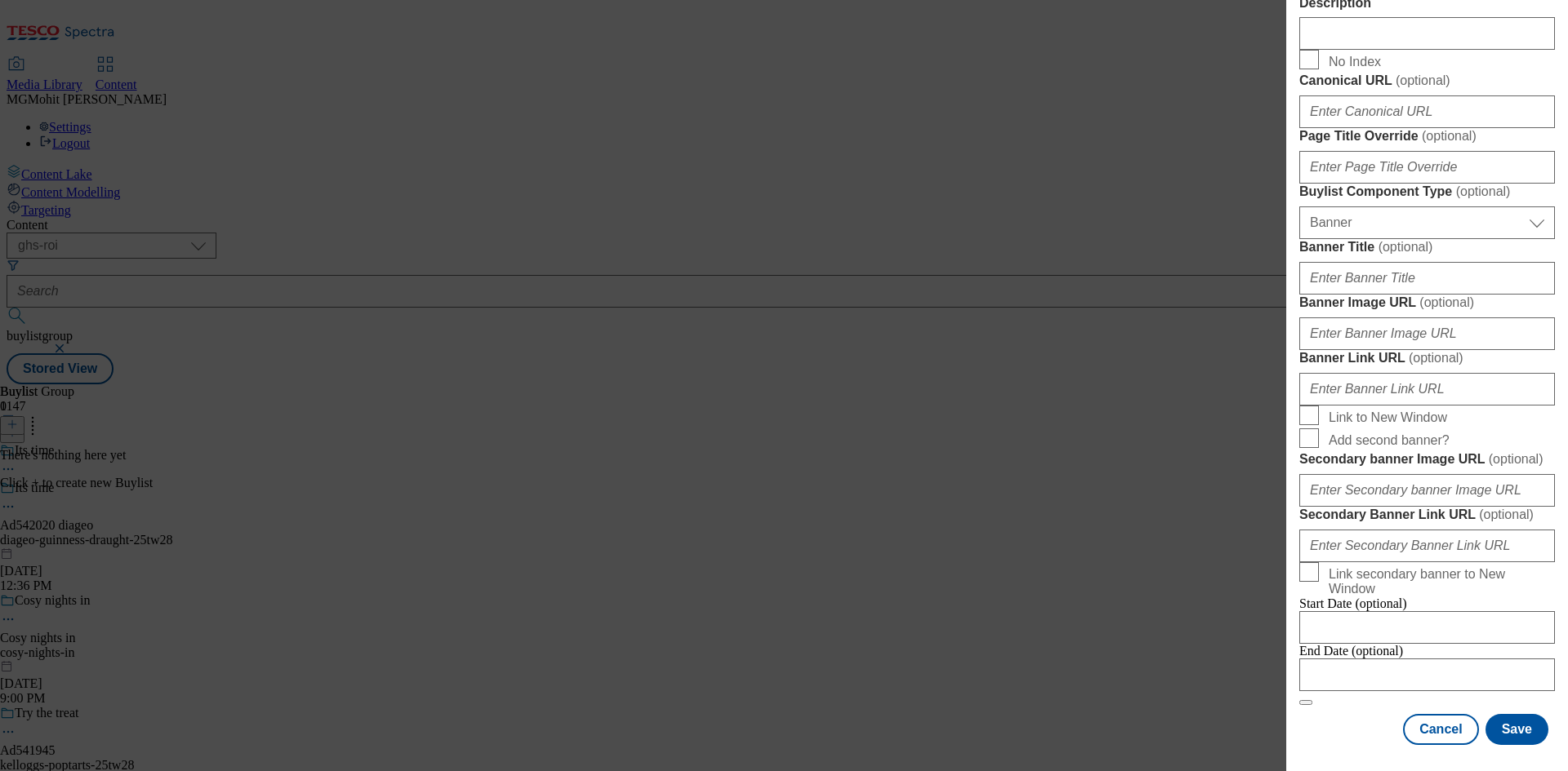
scroll to position [1530, 0]
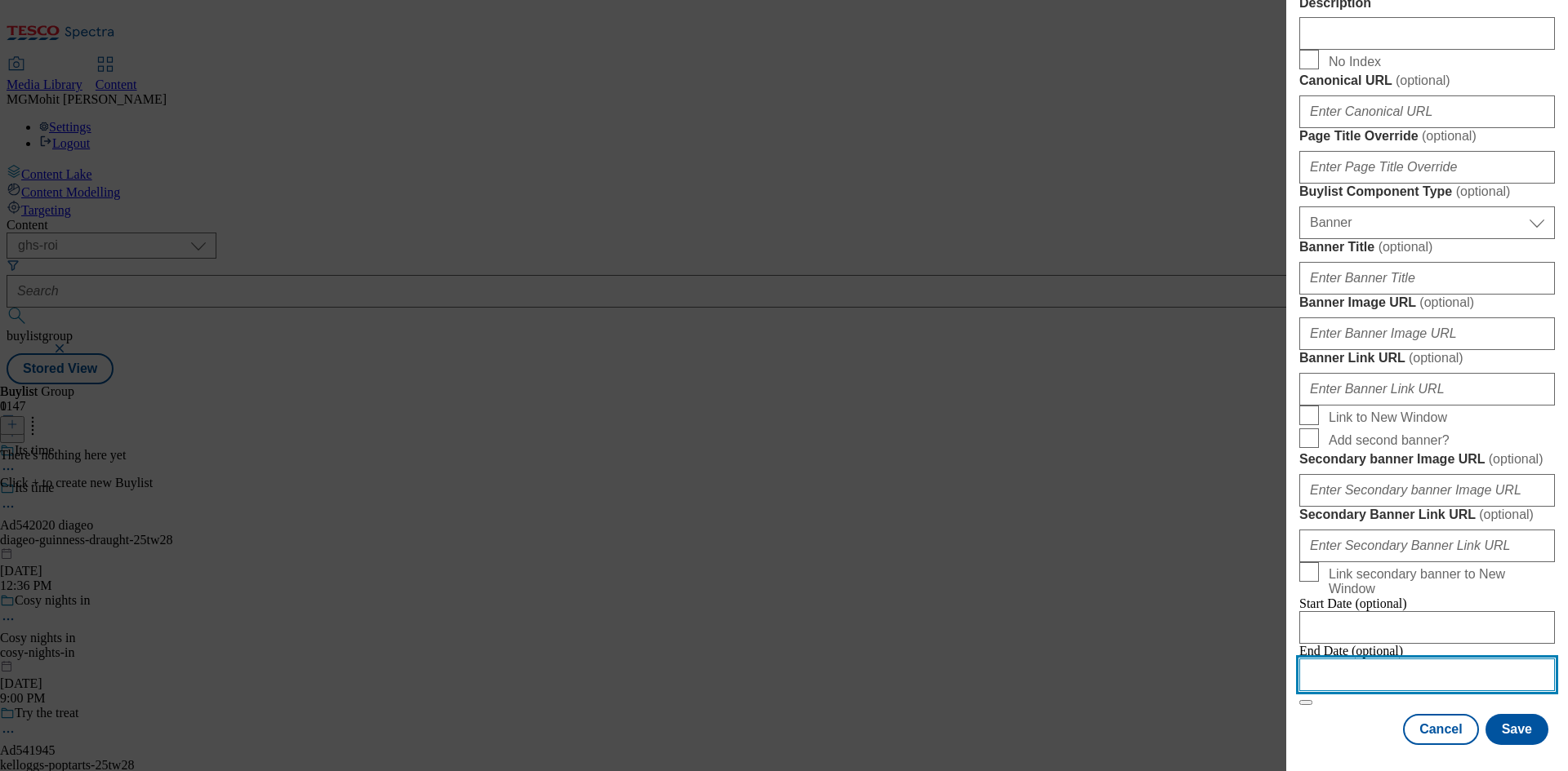
click at [1367, 662] on input "Modal" at bounding box center [1427, 675] width 255 height 33
select select "2025"
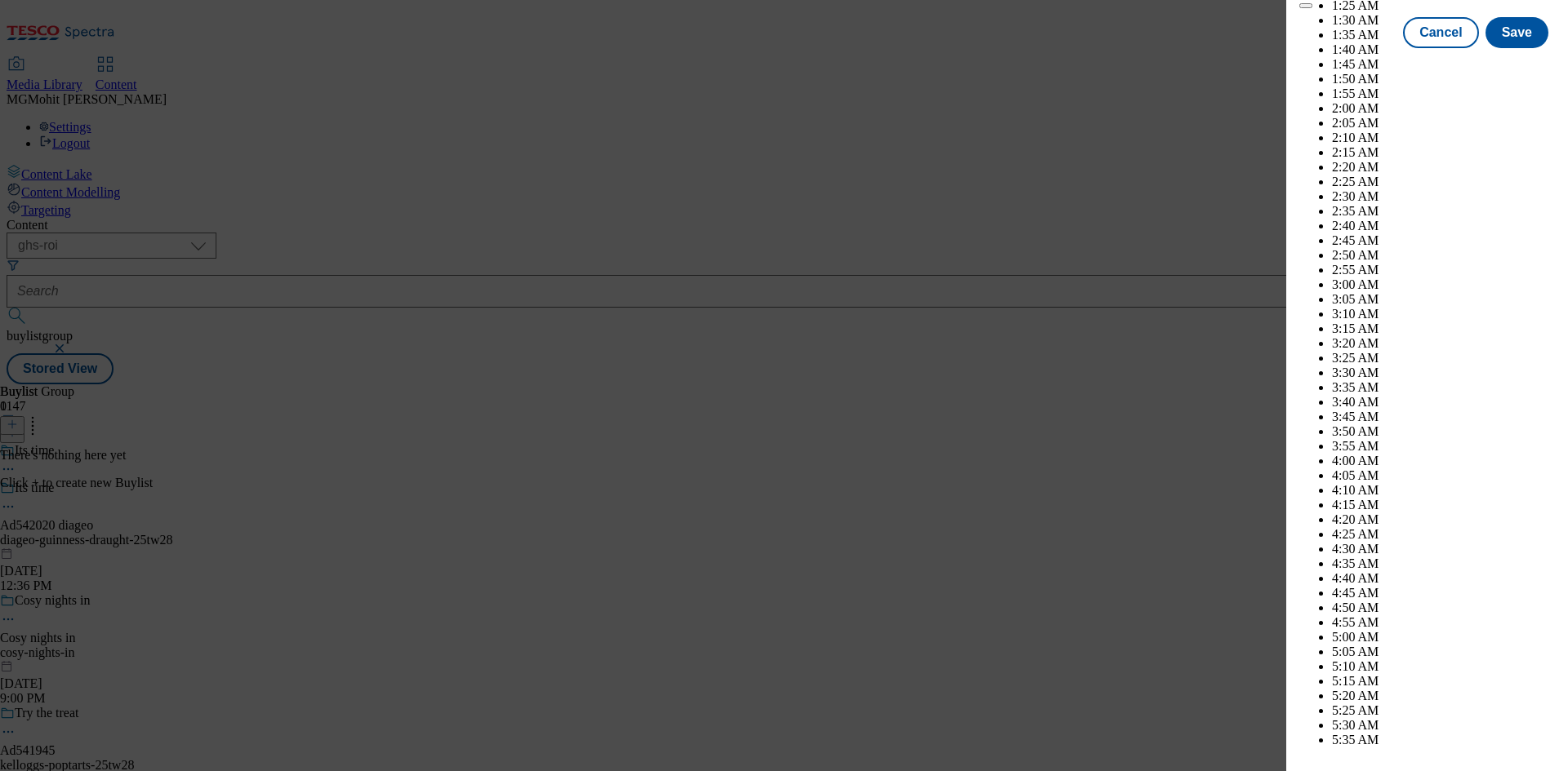
scroll to position [4546, 0]
select select "December"
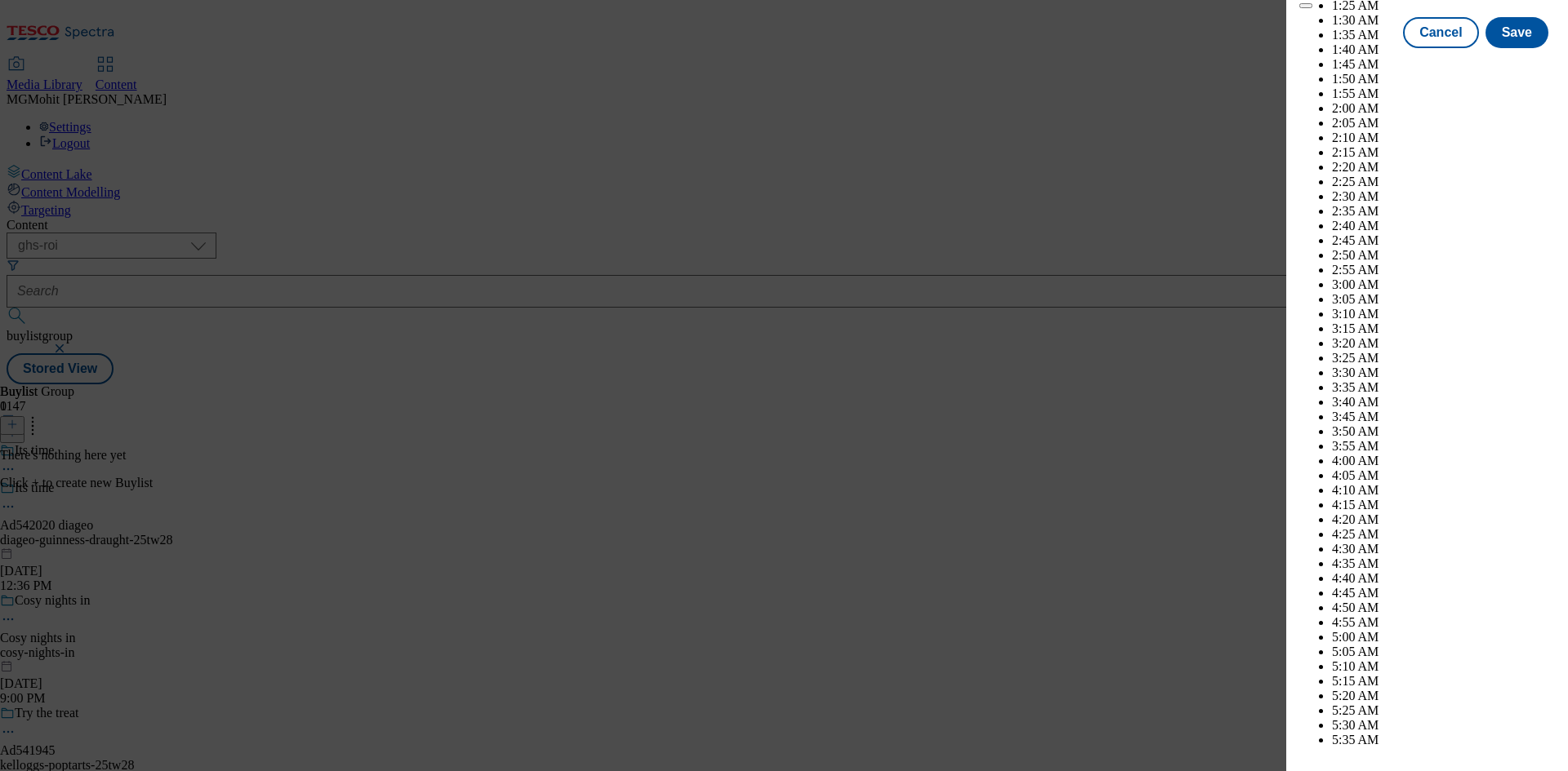
click at [1350, 63] on div "Cancel Save" at bounding box center [1427, 47] width 255 height 31
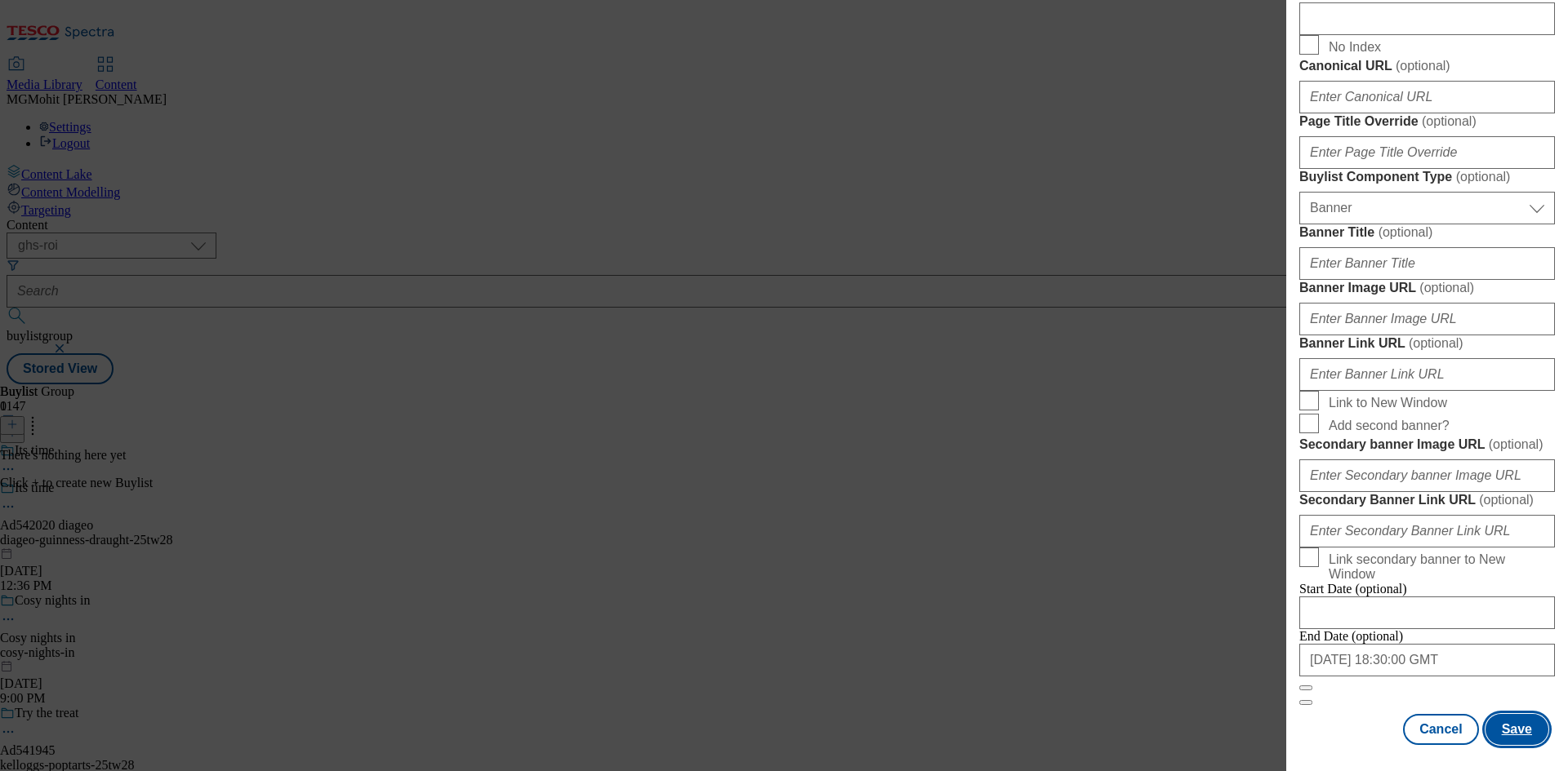
click at [1503, 730] on button "Save" at bounding box center [1517, 729] width 63 height 31
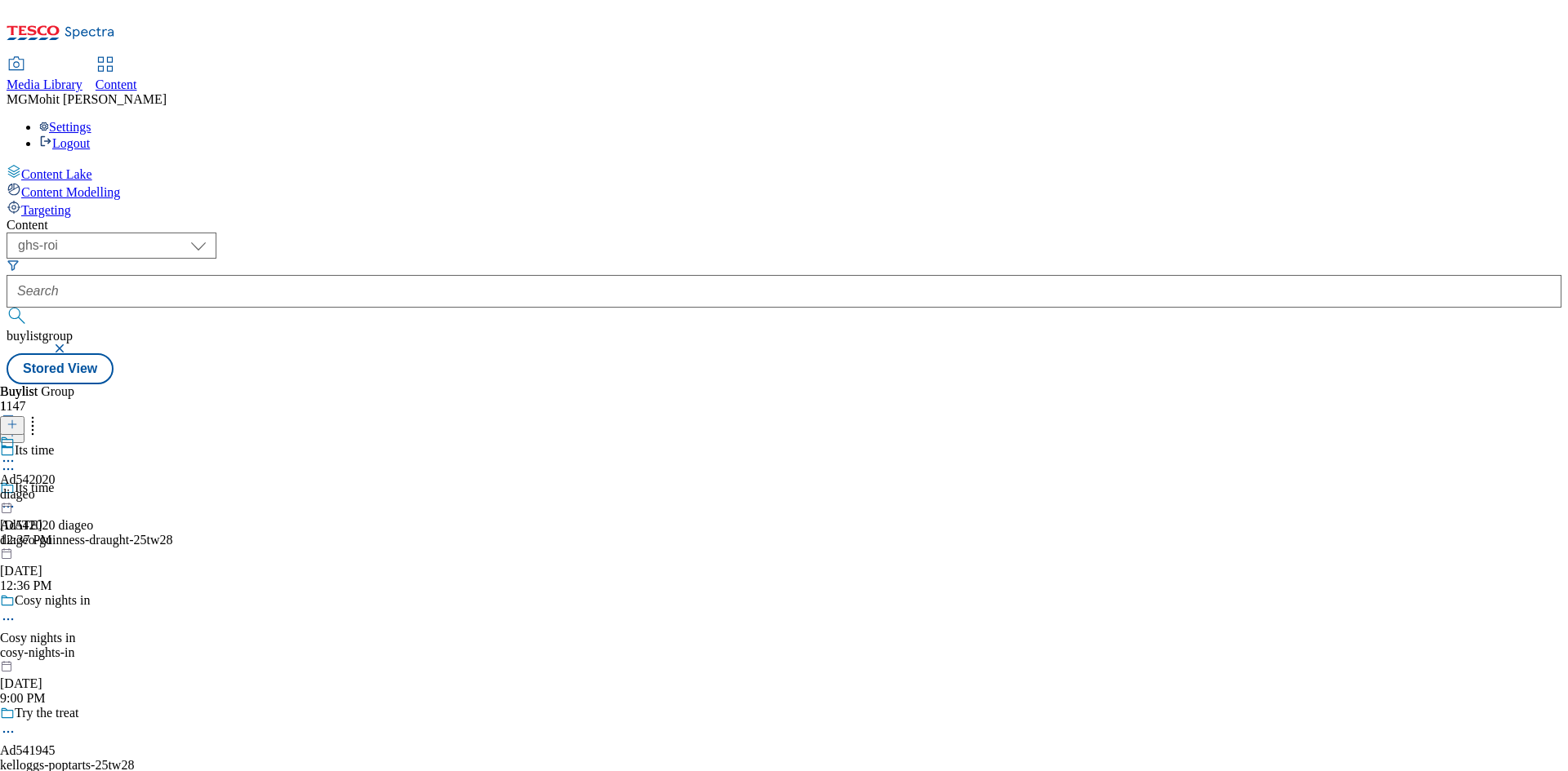
click at [55, 487] on div "diageo" at bounding box center [27, 494] width 55 height 14
click at [18, 418] on icon at bounding box center [13, 424] width 12 height 12
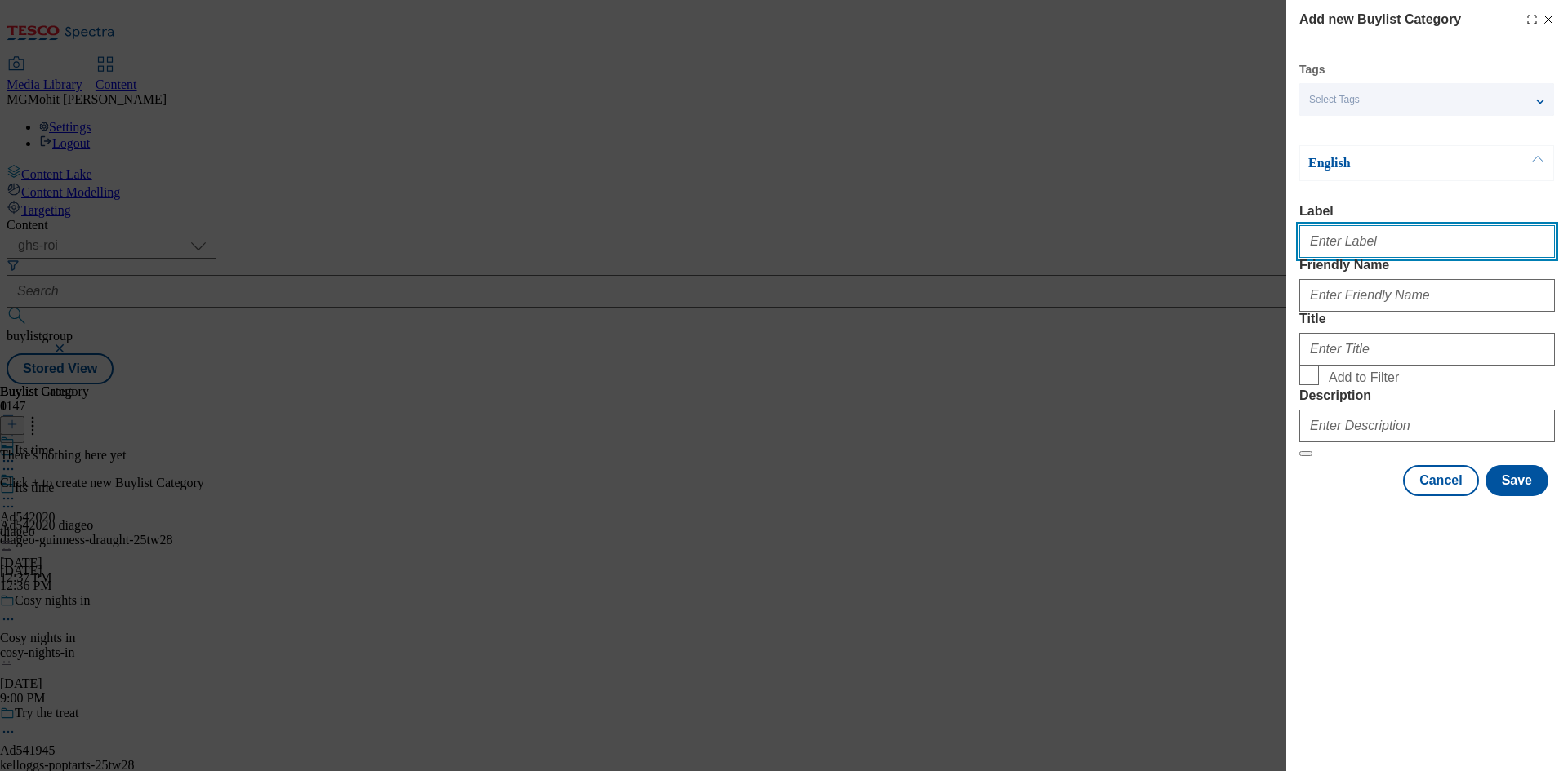
click at [1331, 251] on input "Label" at bounding box center [1427, 242] width 255 height 33
paste input "Ad542020"
type input "Ad542020"
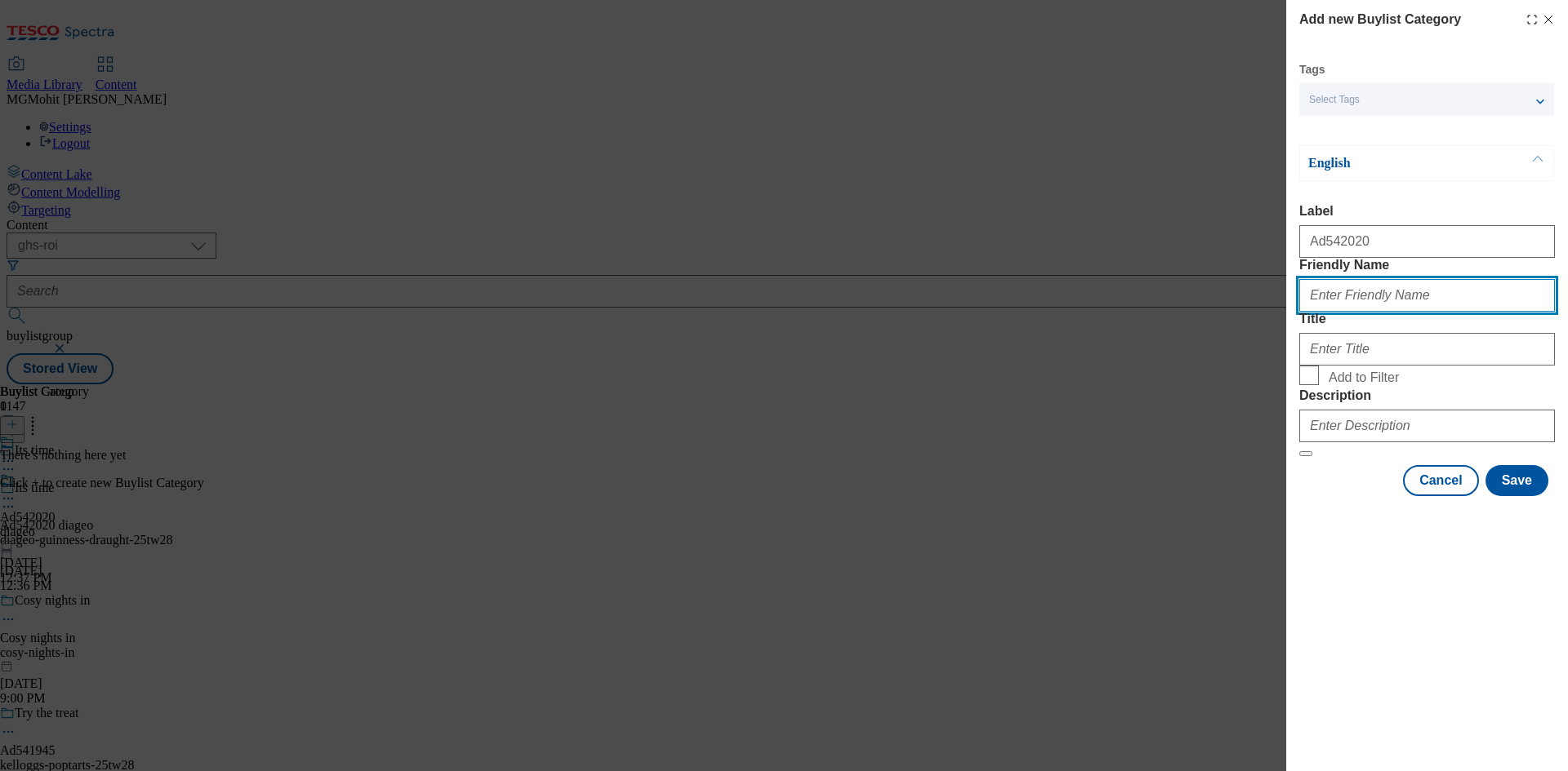
paste input "diageo-guinness-draught"
type input "diageo-guinness-draught"
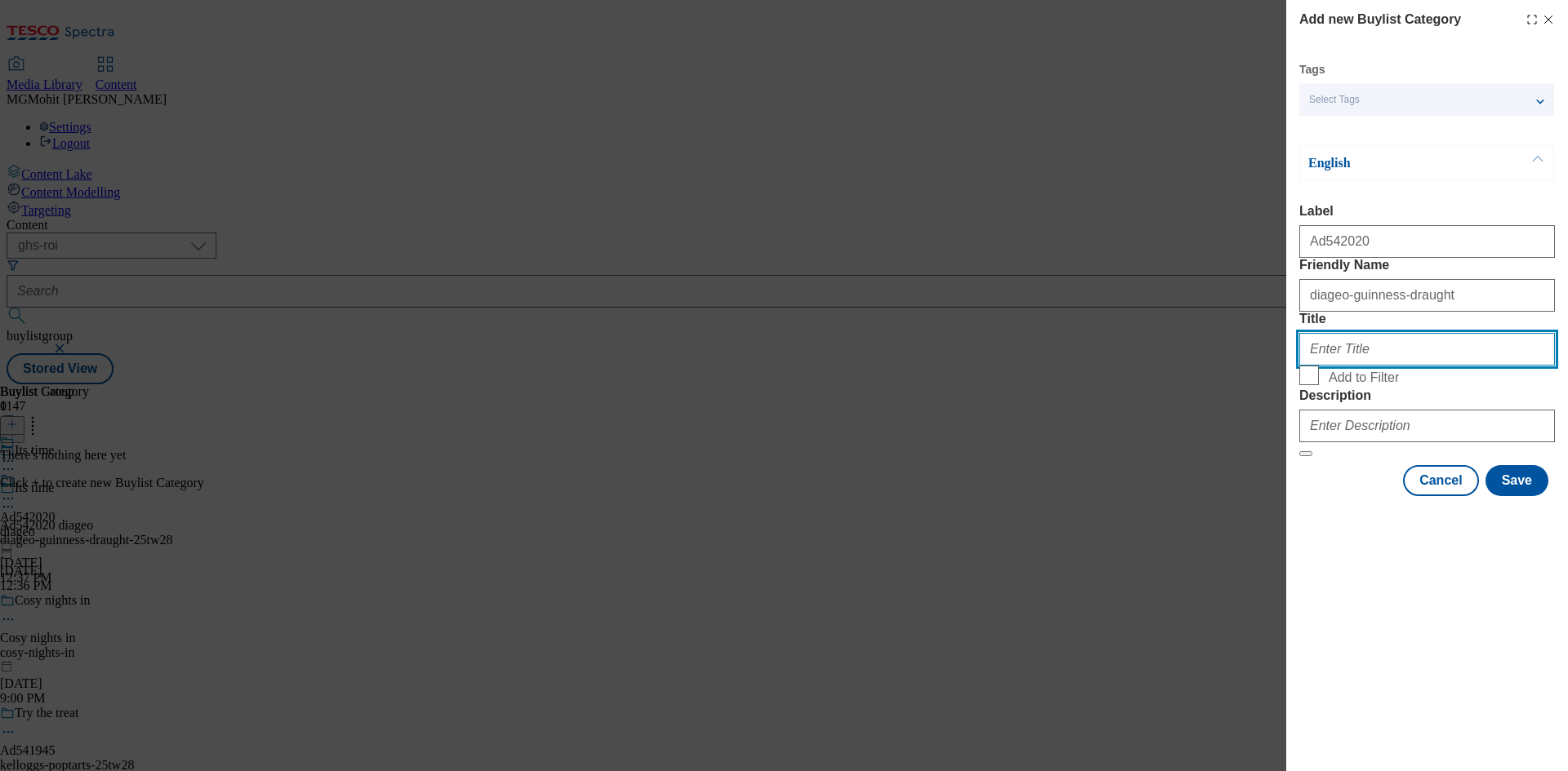
paste input "Diageo"
type input "Diageo"
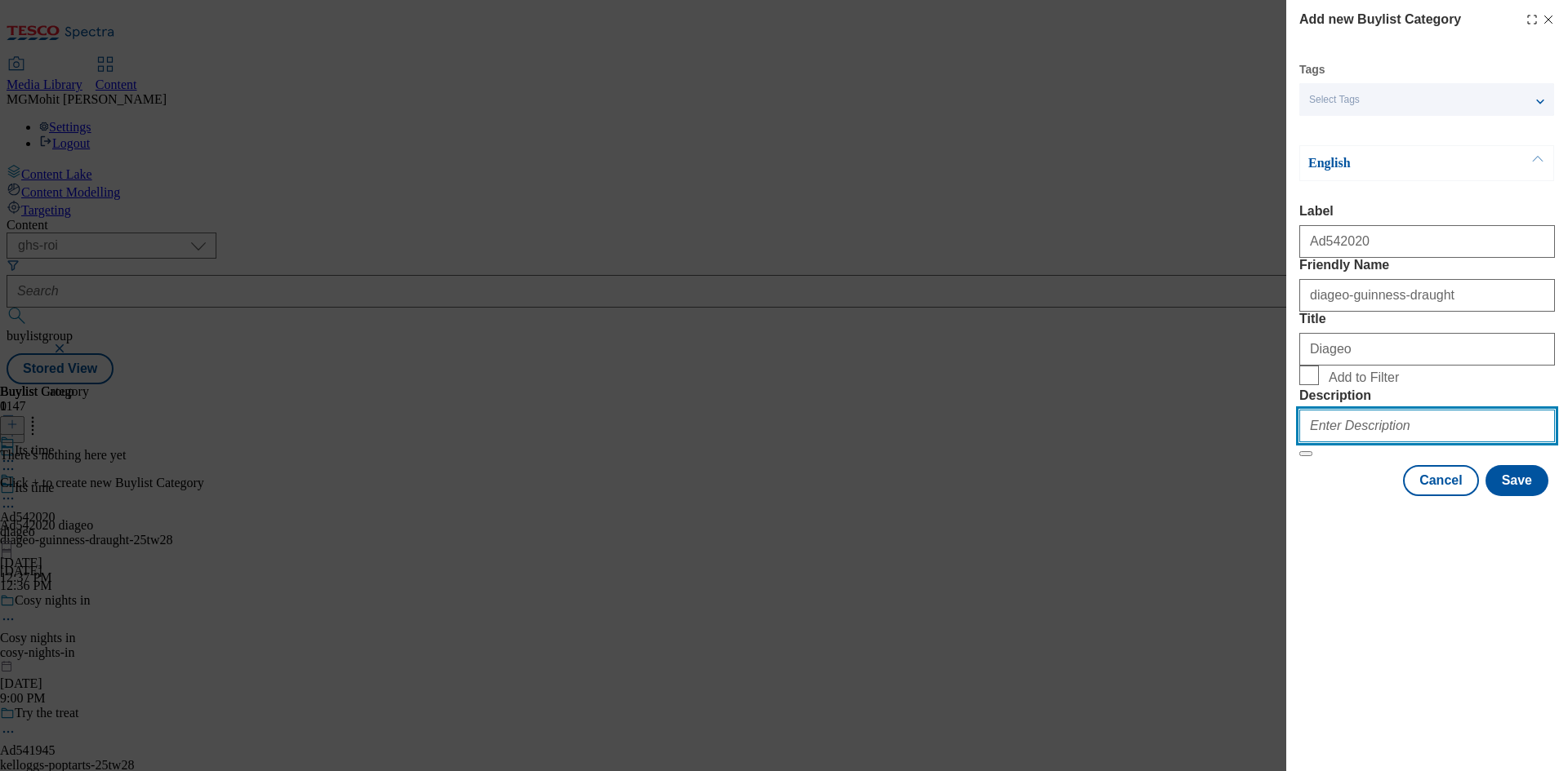
click at [1365, 443] on input "Description" at bounding box center [1427, 426] width 255 height 33
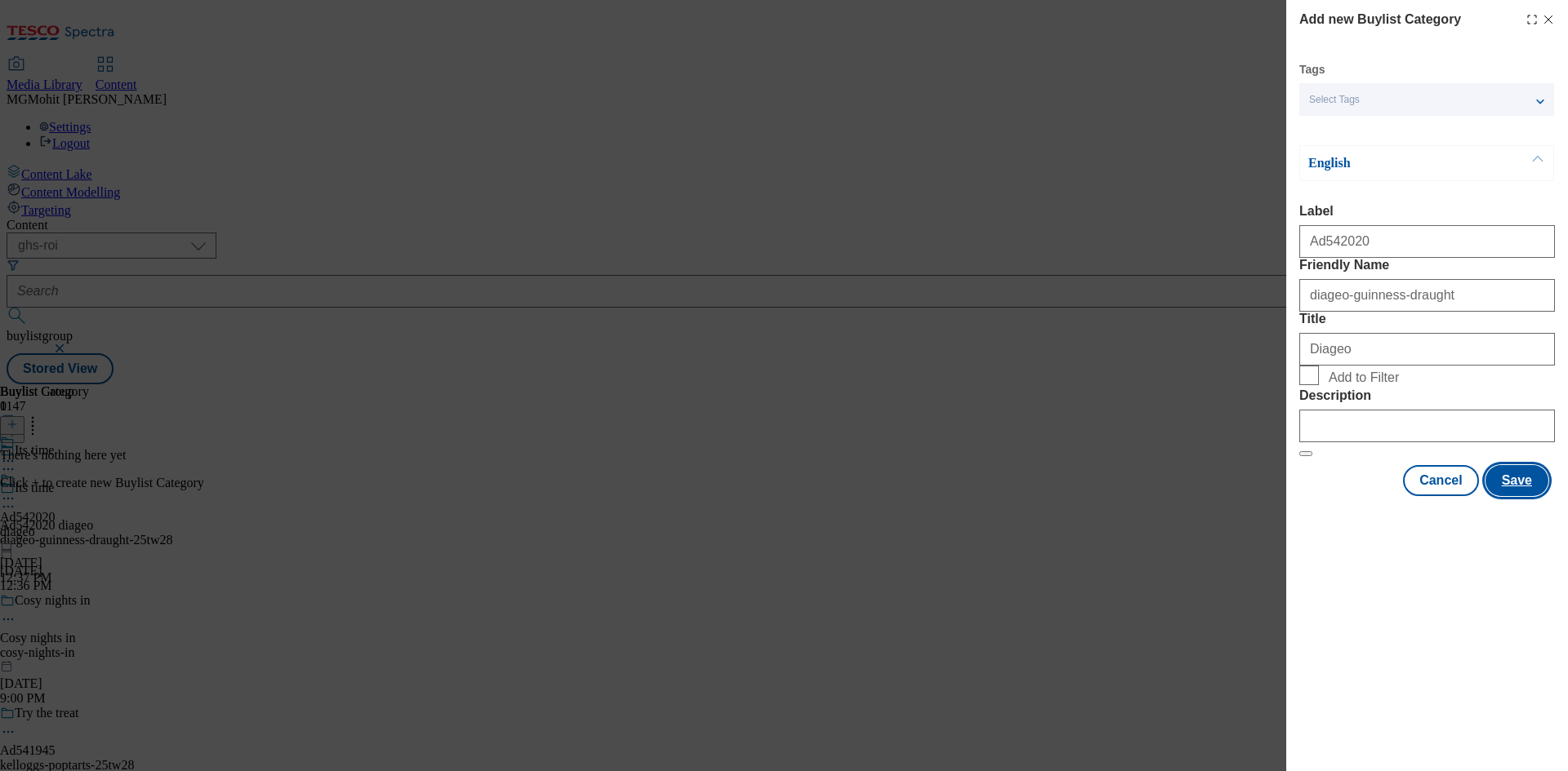
click at [1499, 497] on button "Save" at bounding box center [1517, 481] width 63 height 31
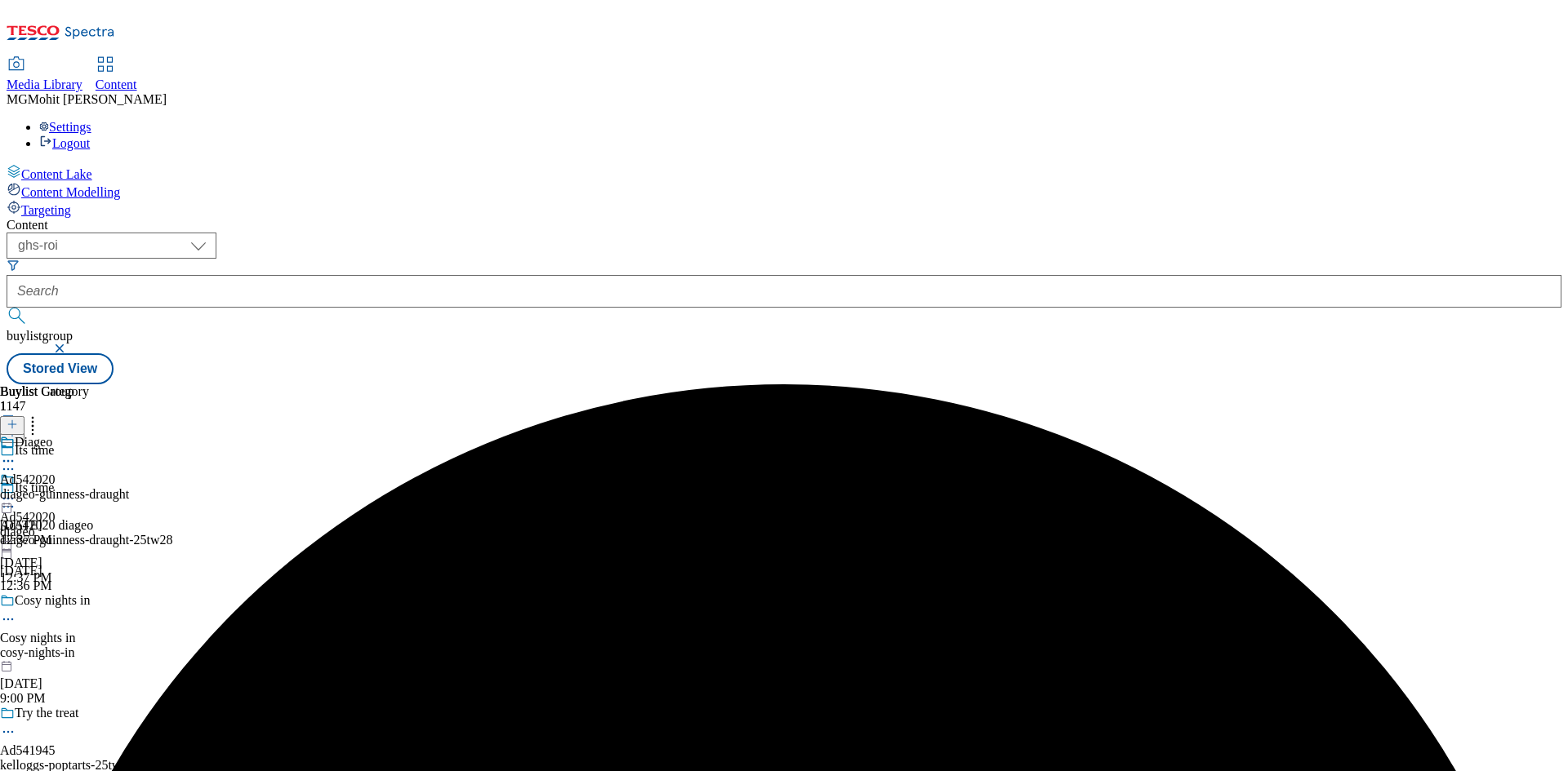
click at [129, 487] on div "diageo-guinness-draught" at bounding box center [64, 494] width 129 height 14
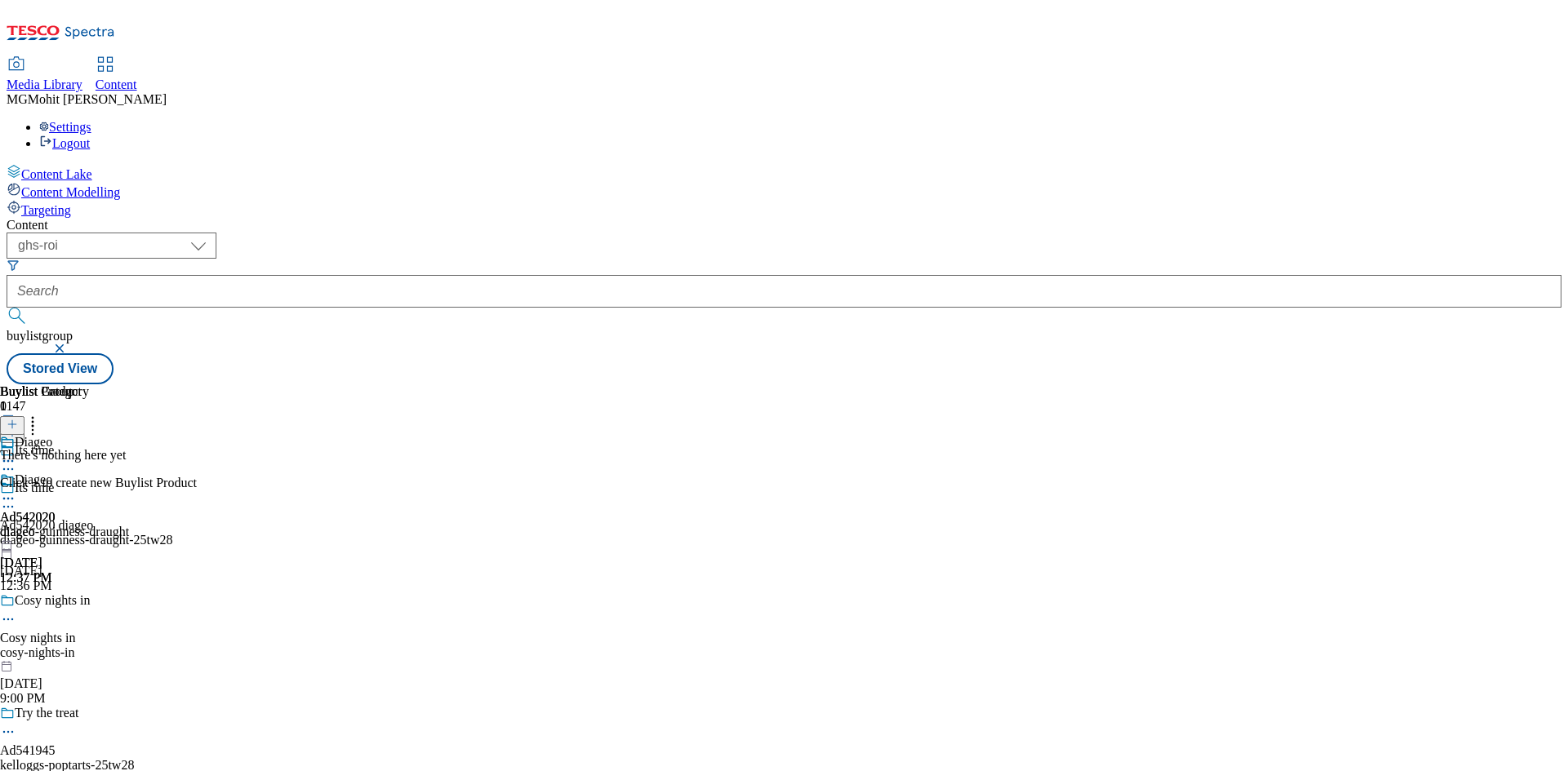
click at [18, 418] on icon at bounding box center [13, 424] width 12 height 12
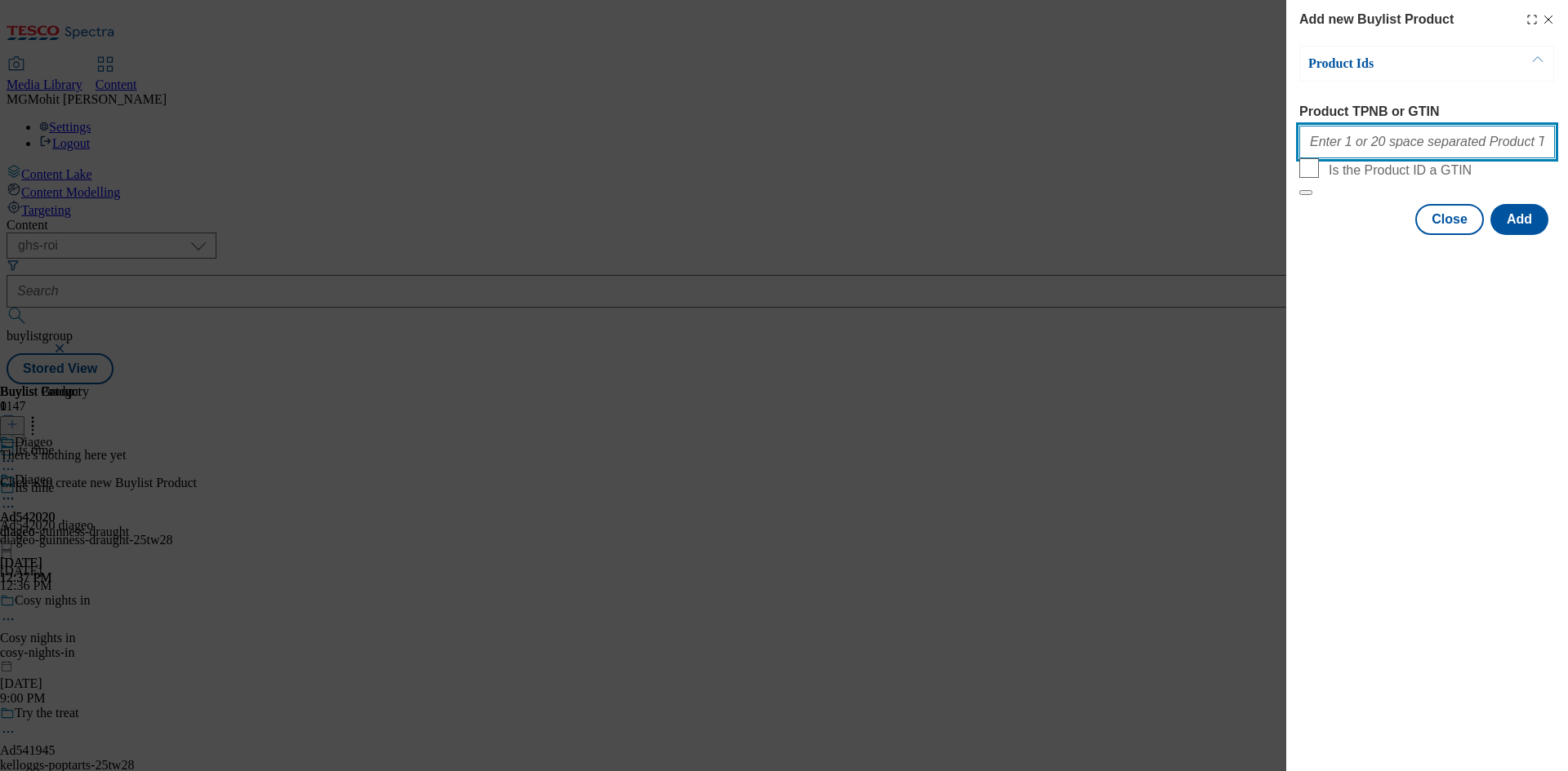
click at [1363, 155] on input "Product TPNB or GTIN" at bounding box center [1427, 142] width 255 height 33
paste input "92815130 92808790 92807847 92807041 92657586 92381122 92379402 90005359 8961050…"
type input "92815130 92808790 92807847 92807041 92657586 92381122 92379402 90005359 8961050…"
click at [1517, 235] on button "Add" at bounding box center [1520, 219] width 58 height 31
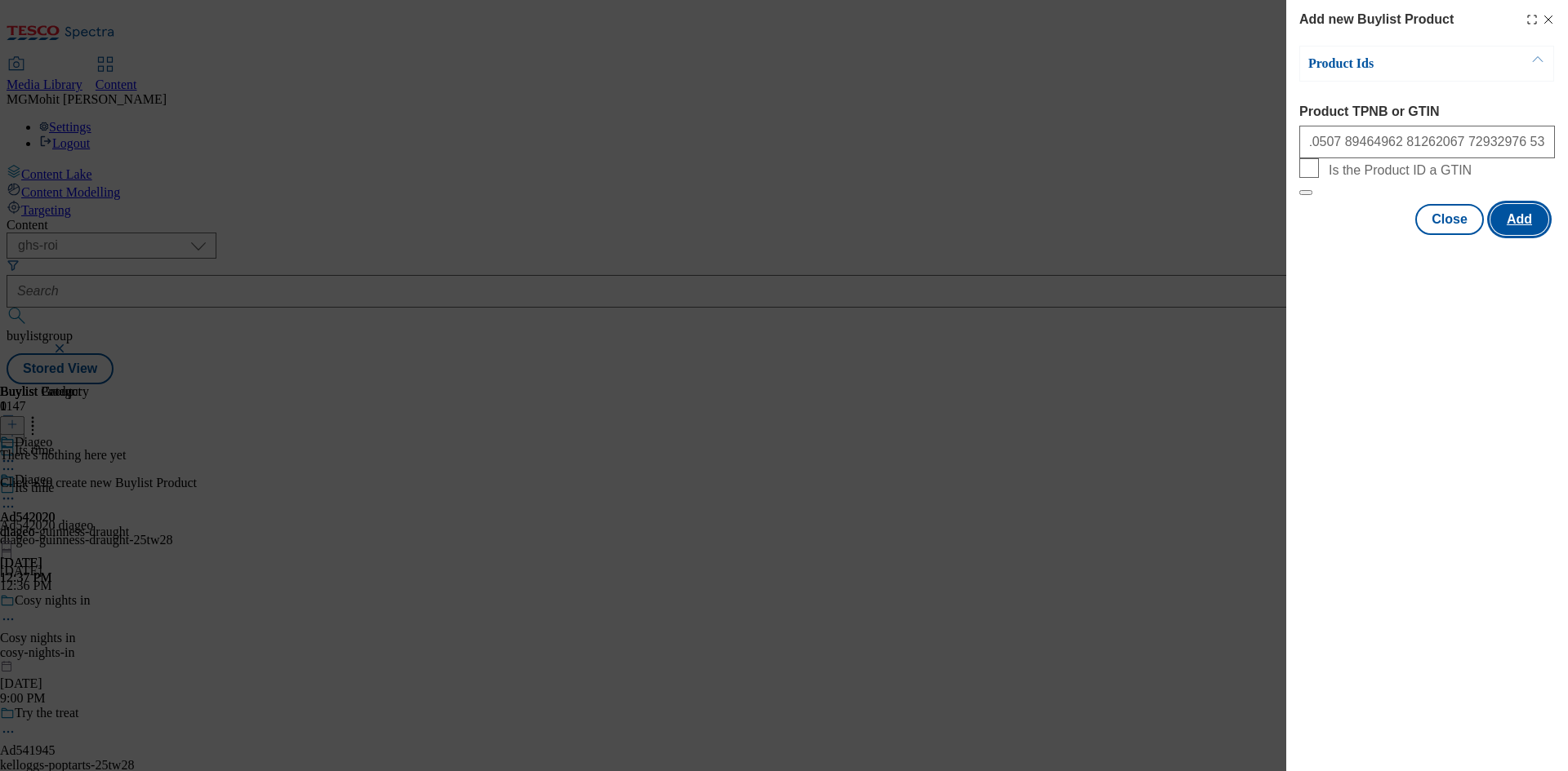
scroll to position [0, 0]
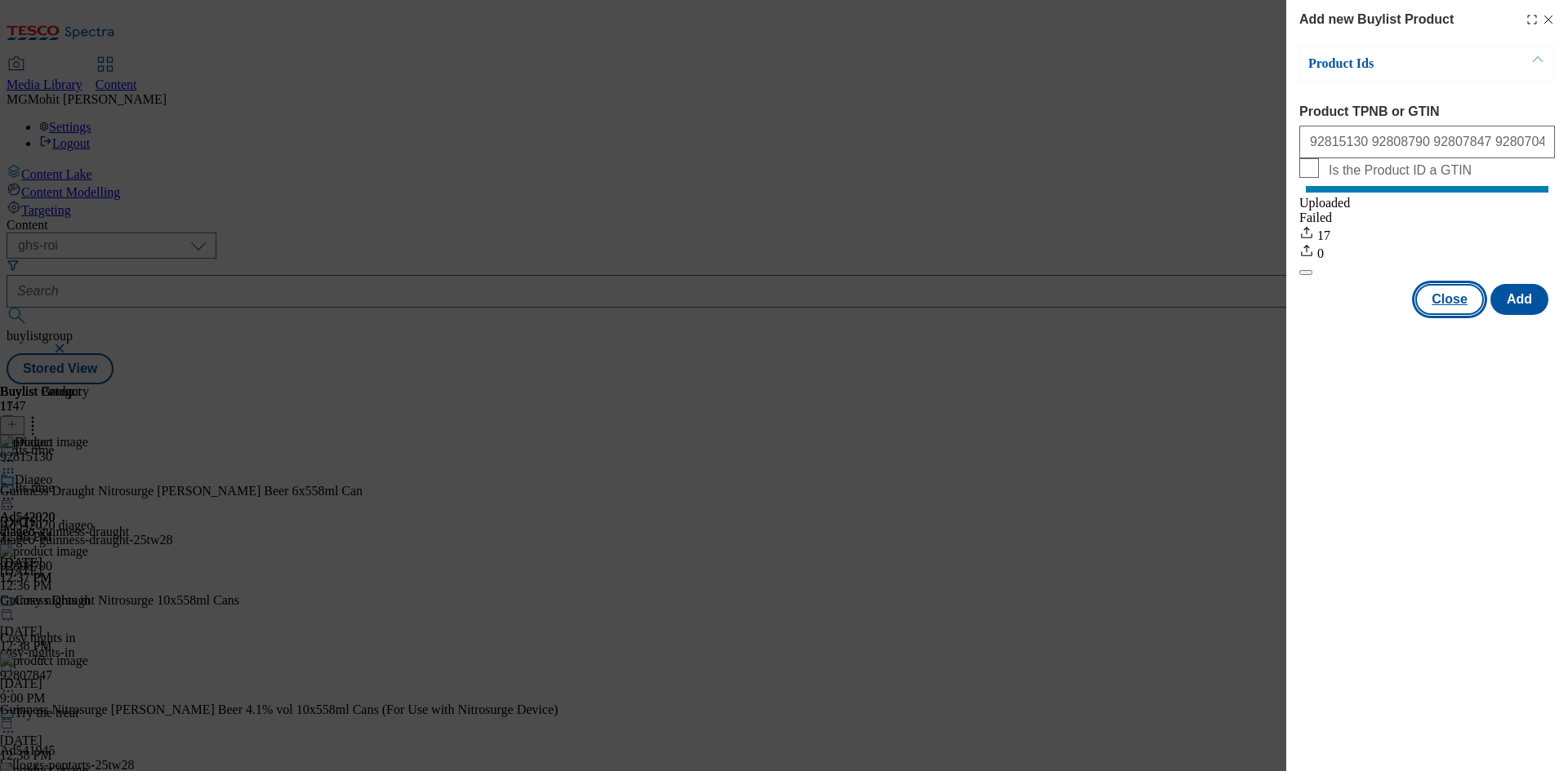
click at [1455, 312] on button "Close" at bounding box center [1449, 300] width 69 height 31
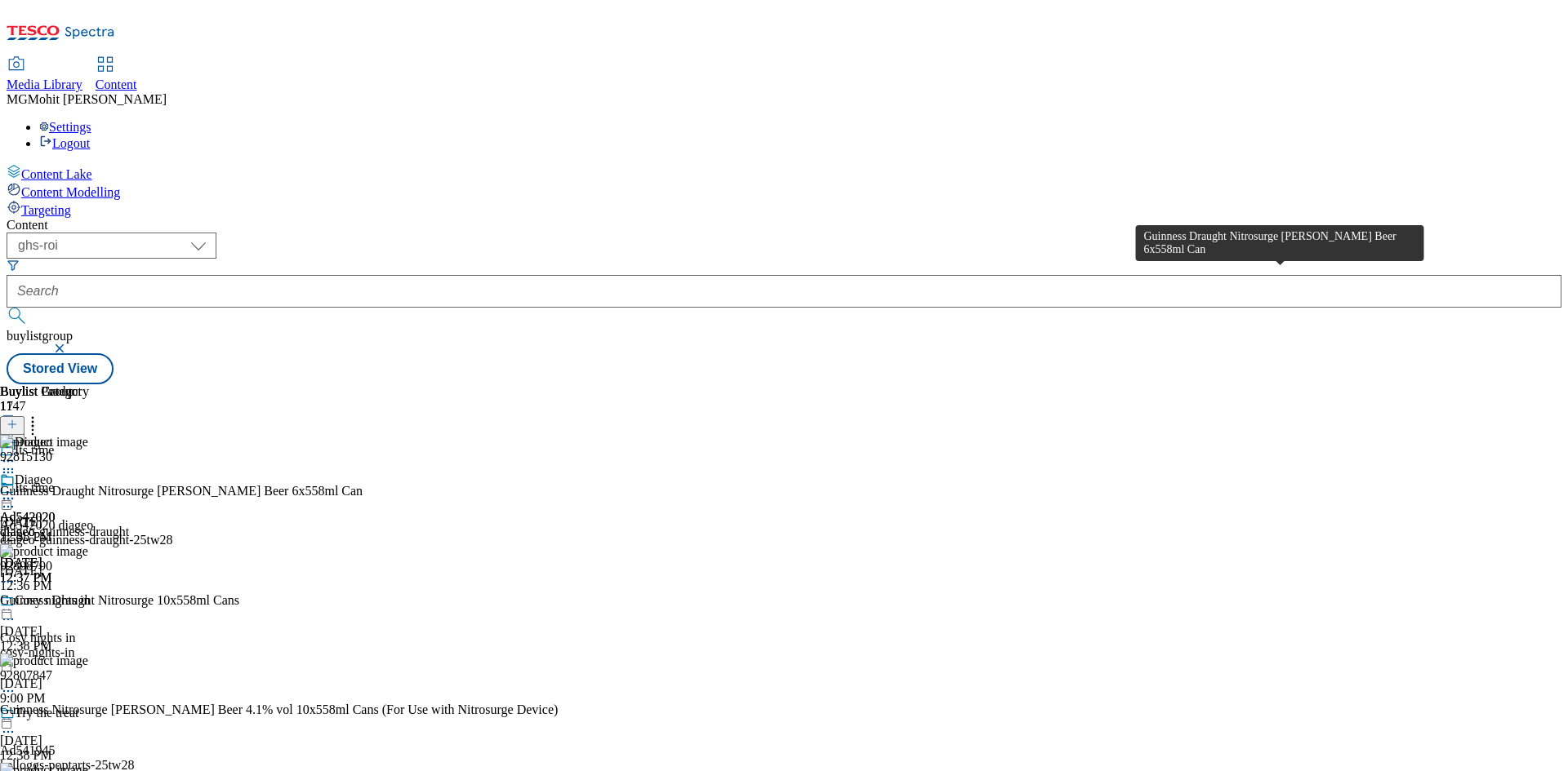
click at [363, 484] on div "Guinness Draught Nitrosurge Stout Beer 6x558ml Can" at bounding box center [181, 491] width 363 height 14
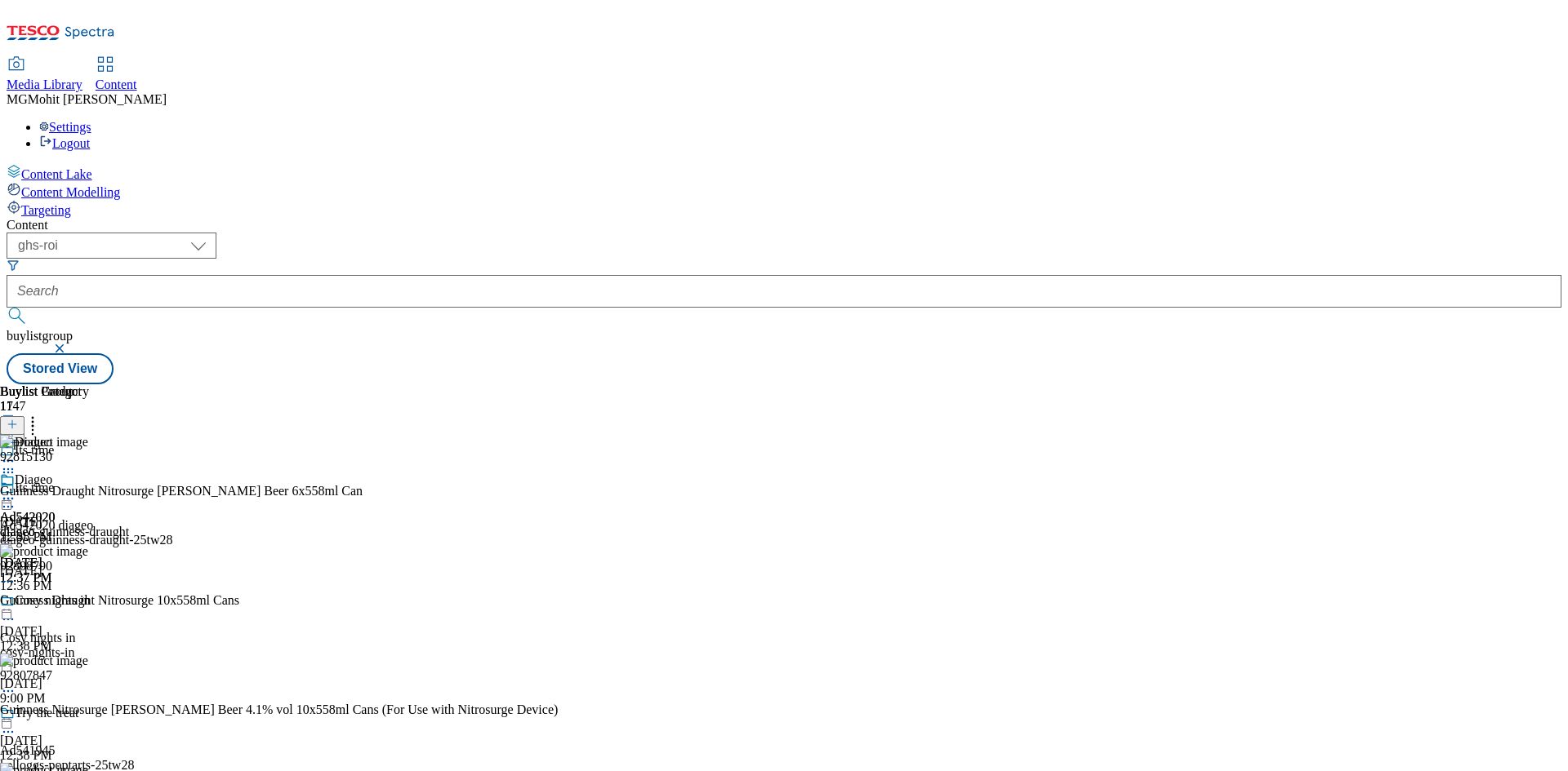
click at [16, 491] on icon at bounding box center [8, 499] width 16 height 16
click at [70, 528] on span "Edit" at bounding box center [59, 533] width 18 height 13
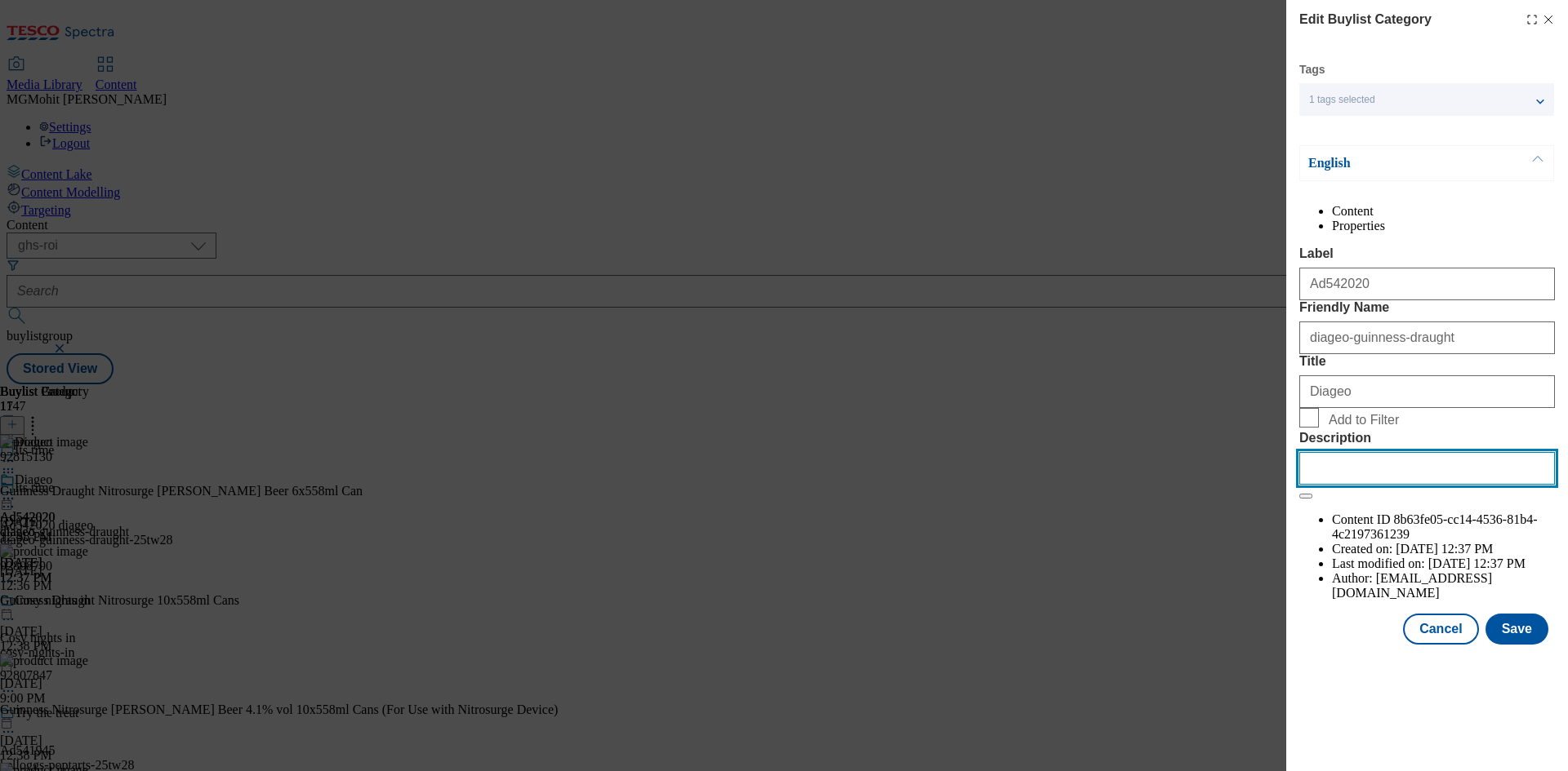
click at [1340, 485] on input "Description" at bounding box center [1427, 469] width 255 height 33
paste input "Guinness Draught Nitrosurge Stout Beer 6x558ml Can"
type input "Guinness Draught Nitrosurge Stout Beer 6x558ml Can"
click at [1518, 644] on button "Save" at bounding box center [1517, 629] width 63 height 31
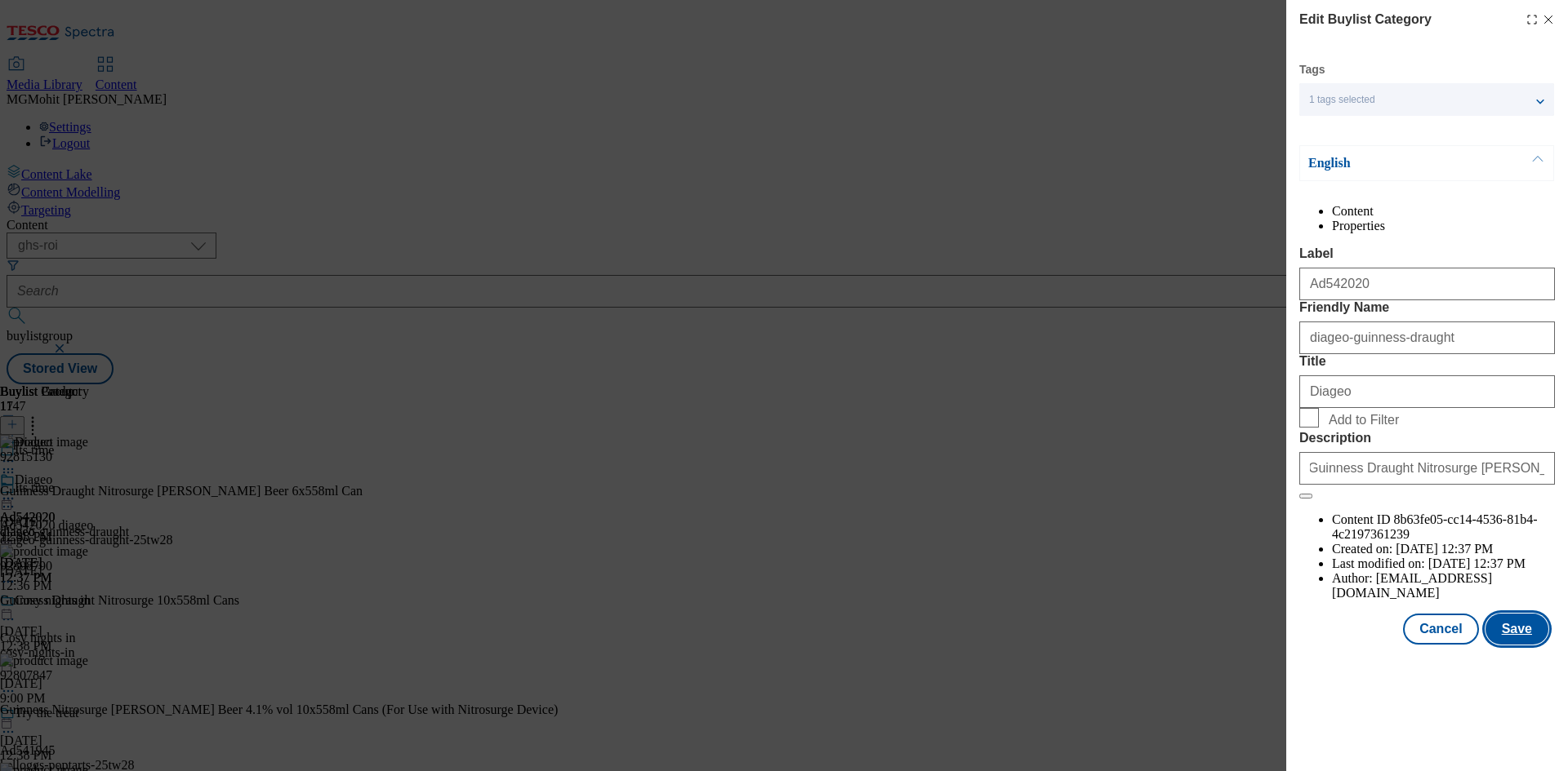
scroll to position [0, 0]
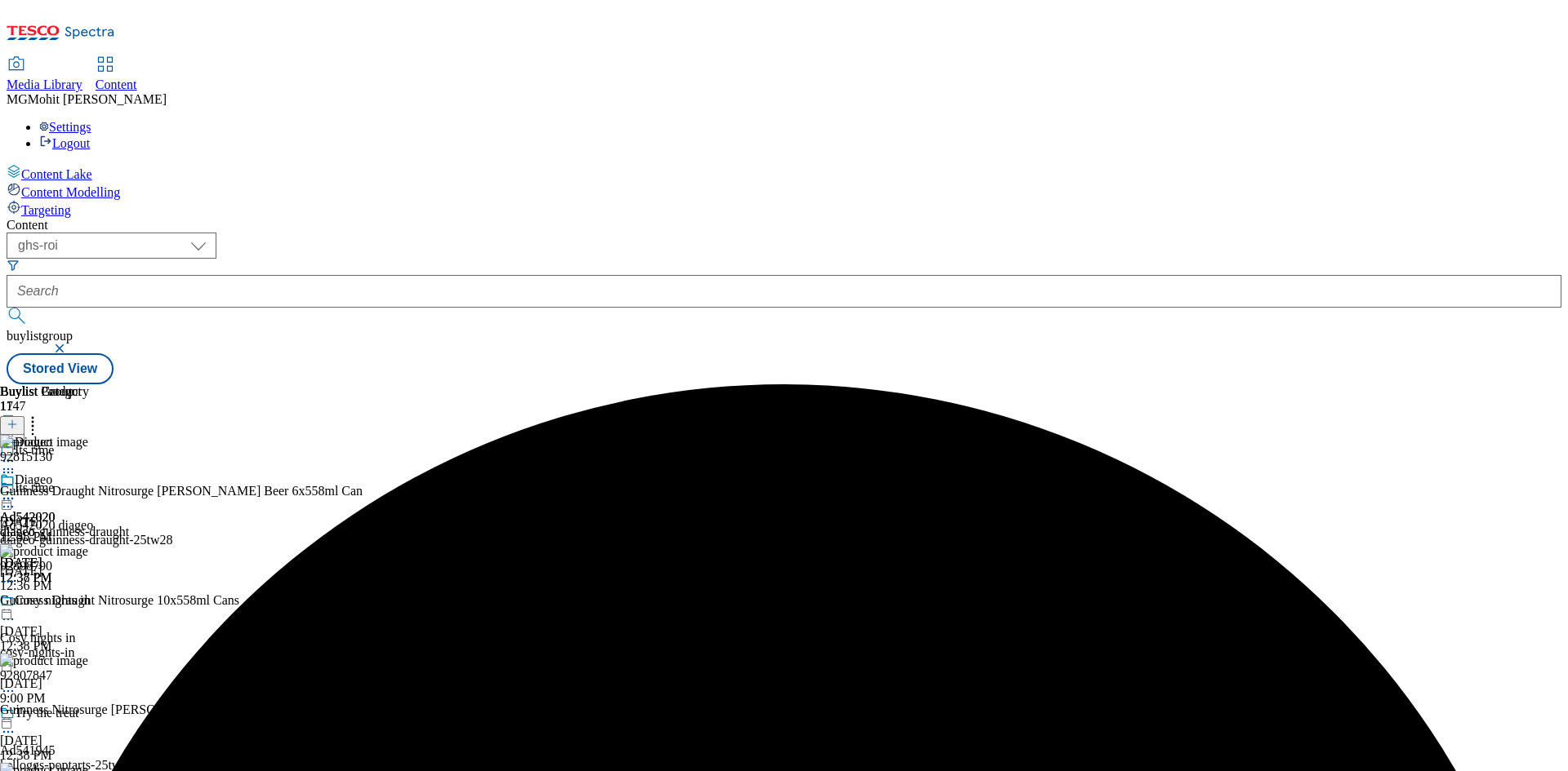
click at [16, 491] on icon at bounding box center [8, 499] width 16 height 16
click at [70, 528] on span "Edit" at bounding box center [59, 533] width 18 height 13
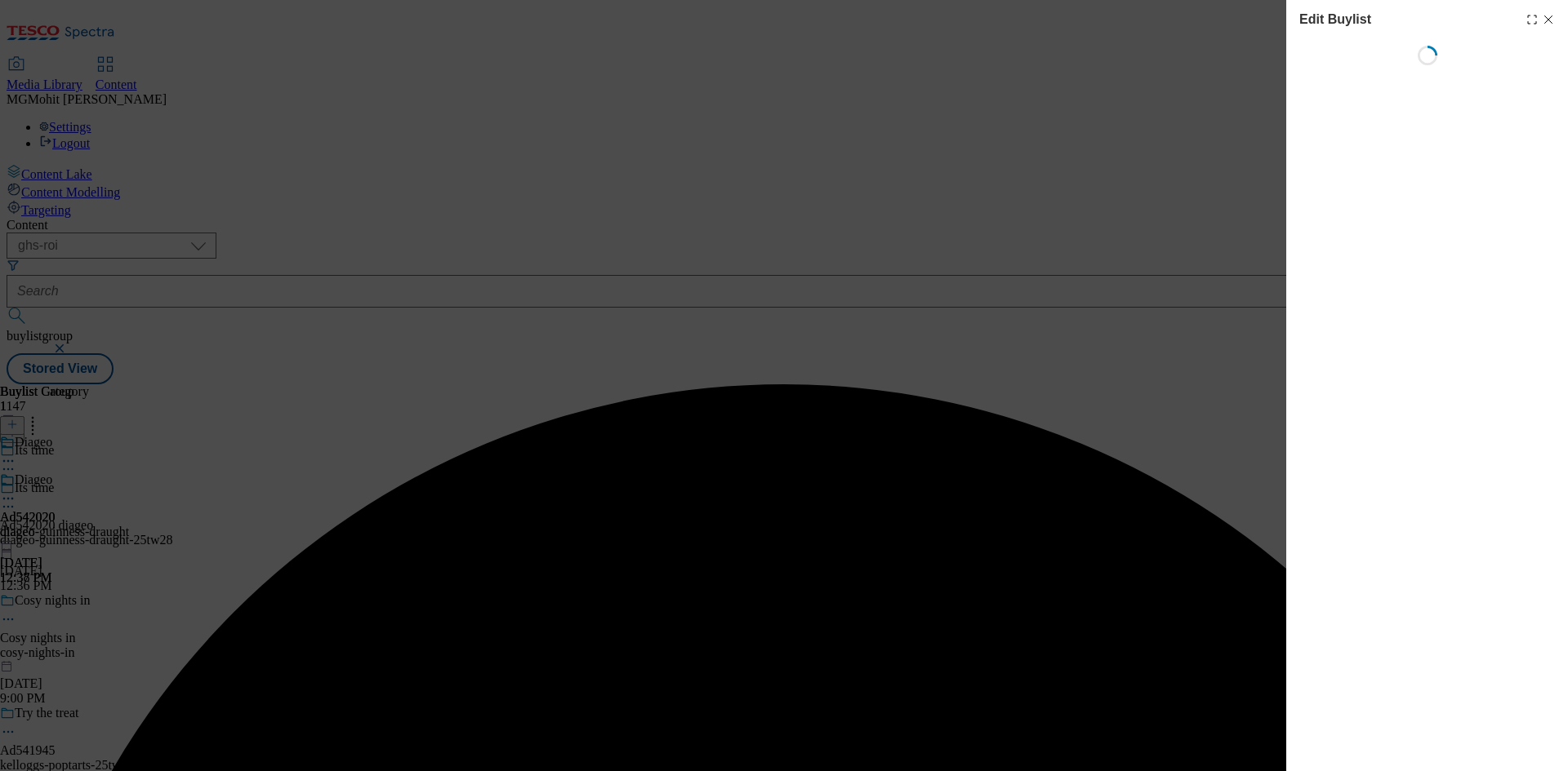
select select "tactical"
select select "supplier funded short term 1-3 weeks"
select select "dunnhumby"
select select "Banner"
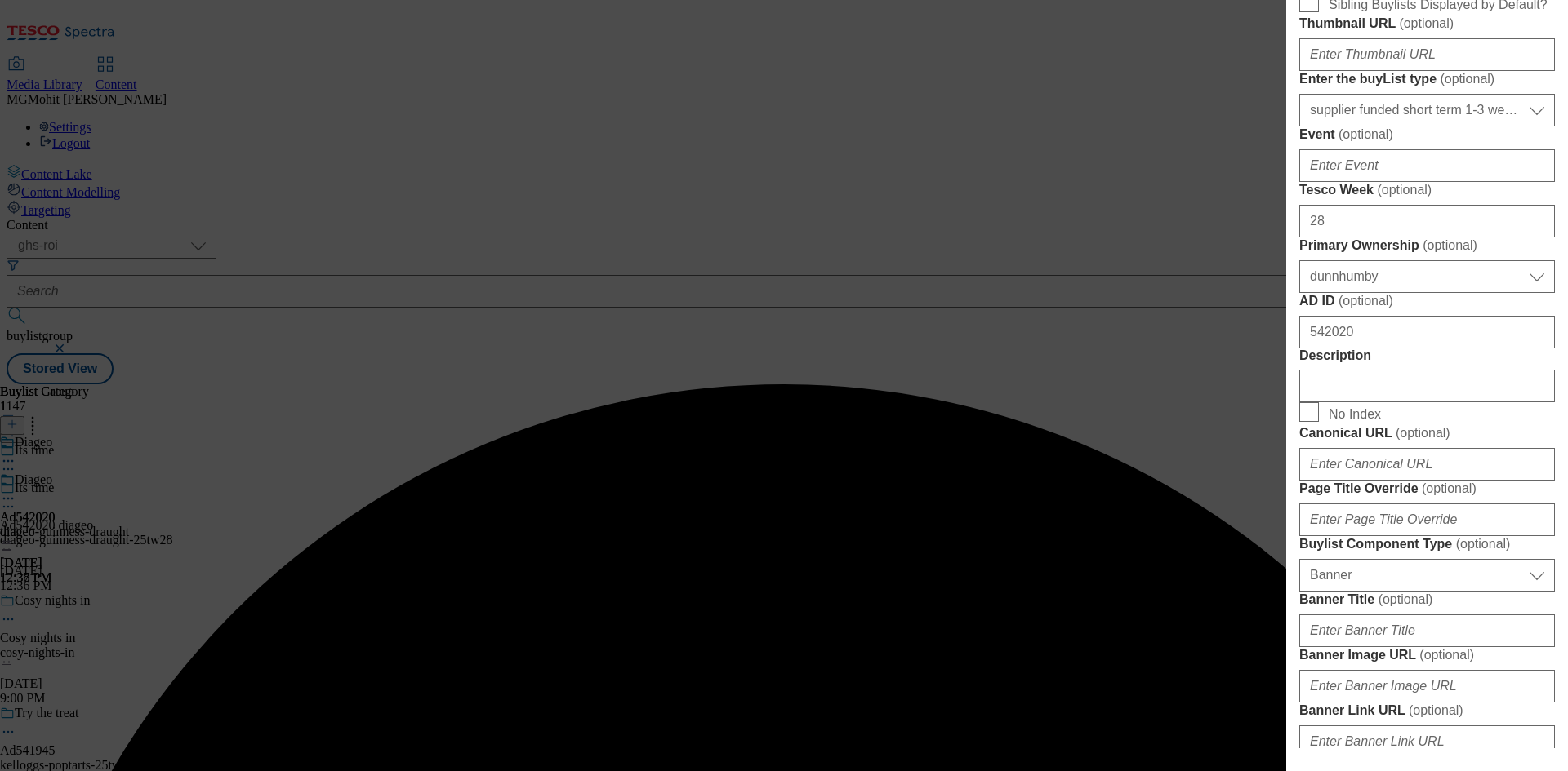
scroll to position [653, 0]
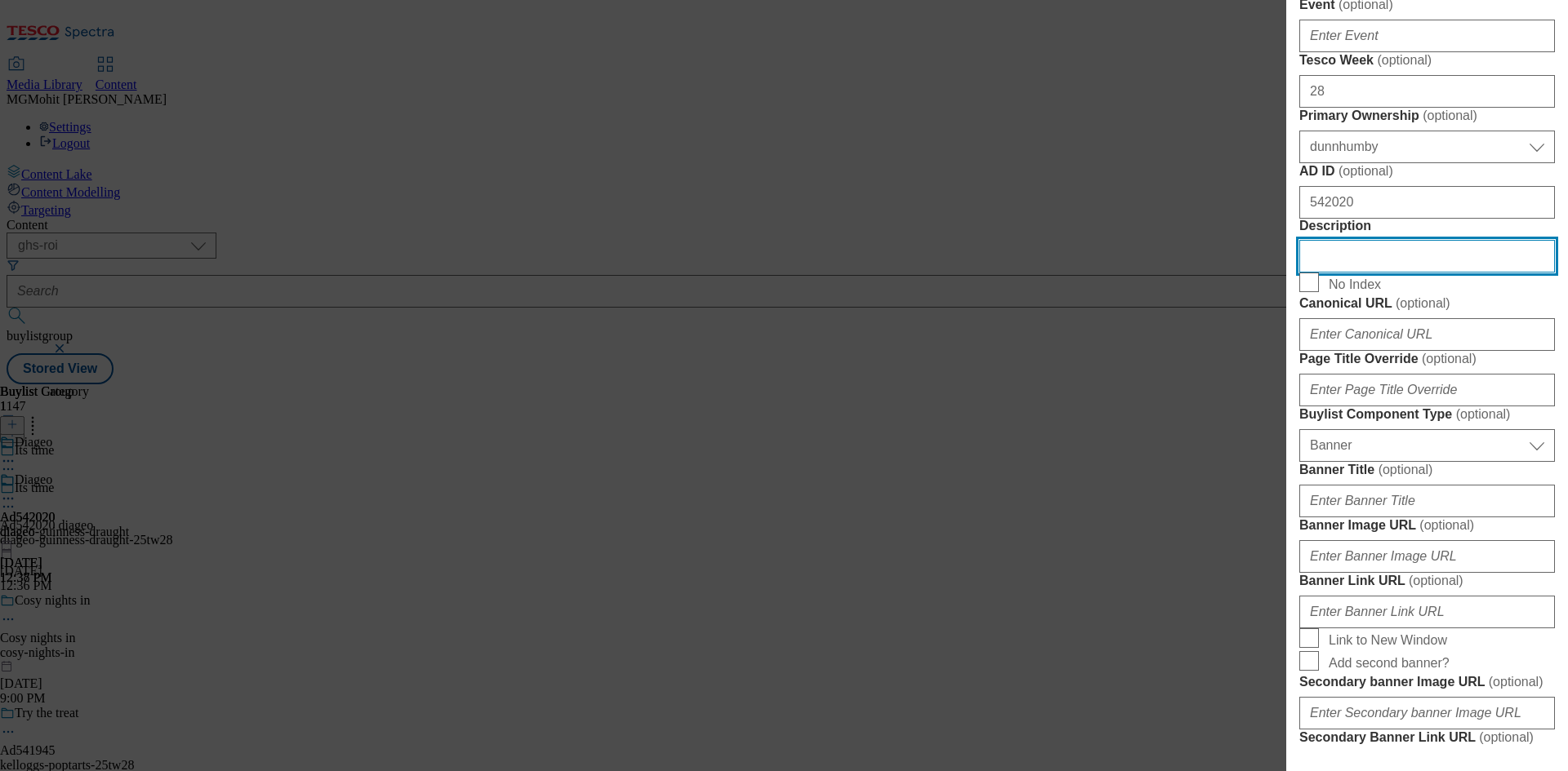
click at [1347, 272] on input "Description" at bounding box center [1427, 256] width 255 height 33
paste input "Guinness Draught Nitrosurge Stout Beer 6x558ml Can"
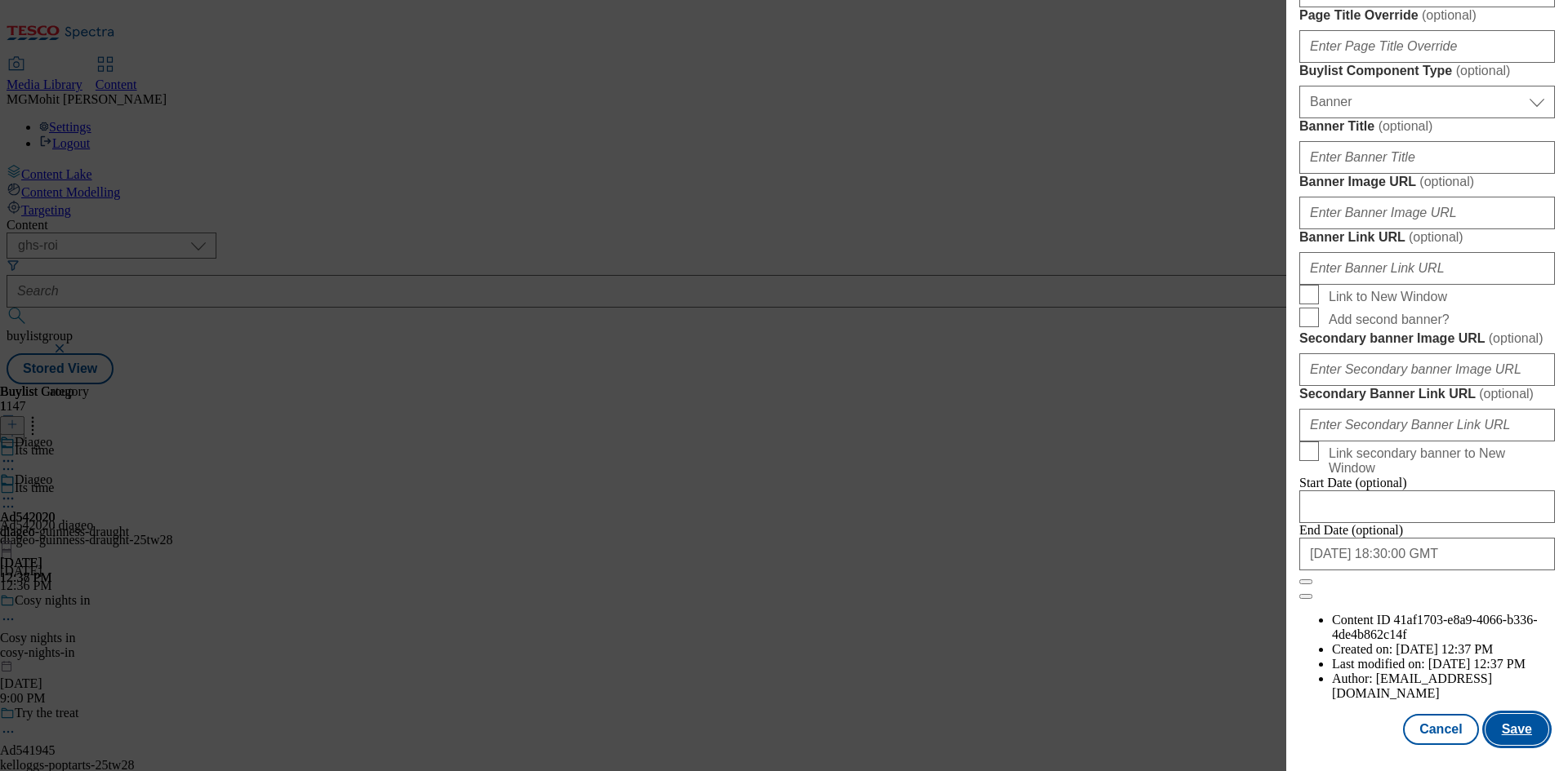
scroll to position [1603, 0]
type input "Guinness Draught Nitrosurge Stout Beer 6x558ml Can"
click at [1509, 722] on button "Save" at bounding box center [1517, 729] width 63 height 31
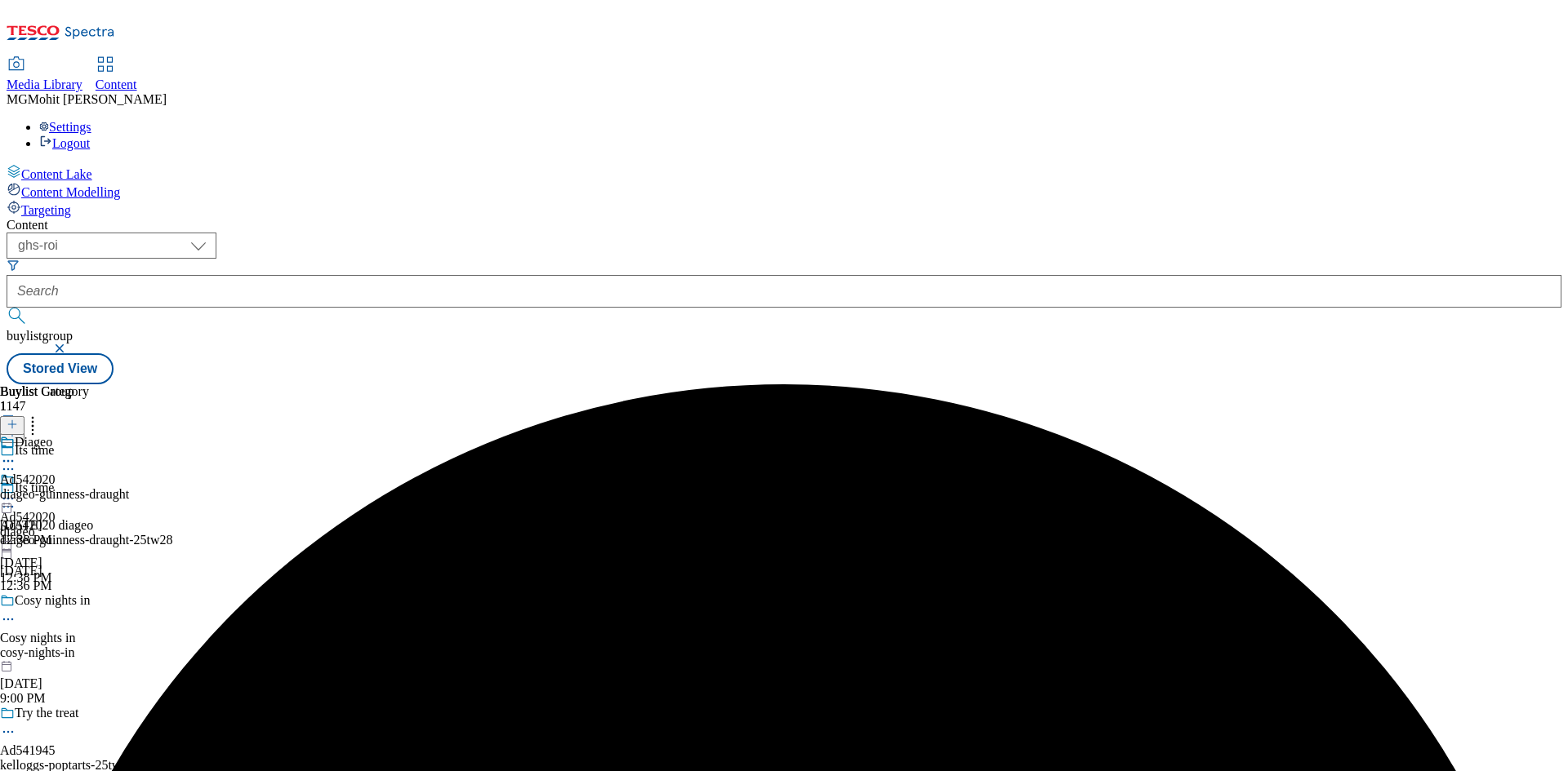
click at [16, 499] on icon at bounding box center [8, 506] width 16 height 16
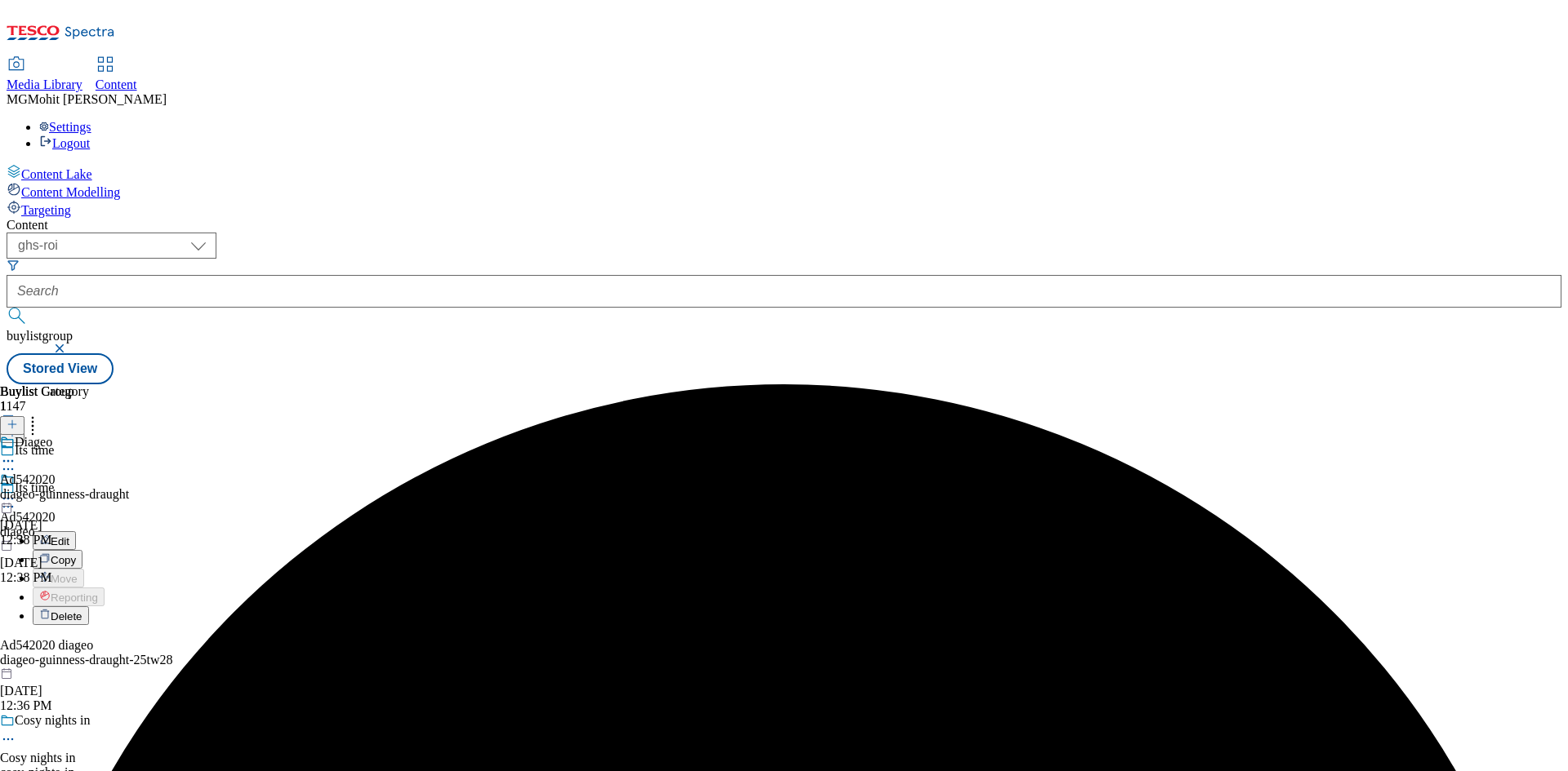
click at [70, 535] on span "Edit" at bounding box center [59, 541] width 18 height 13
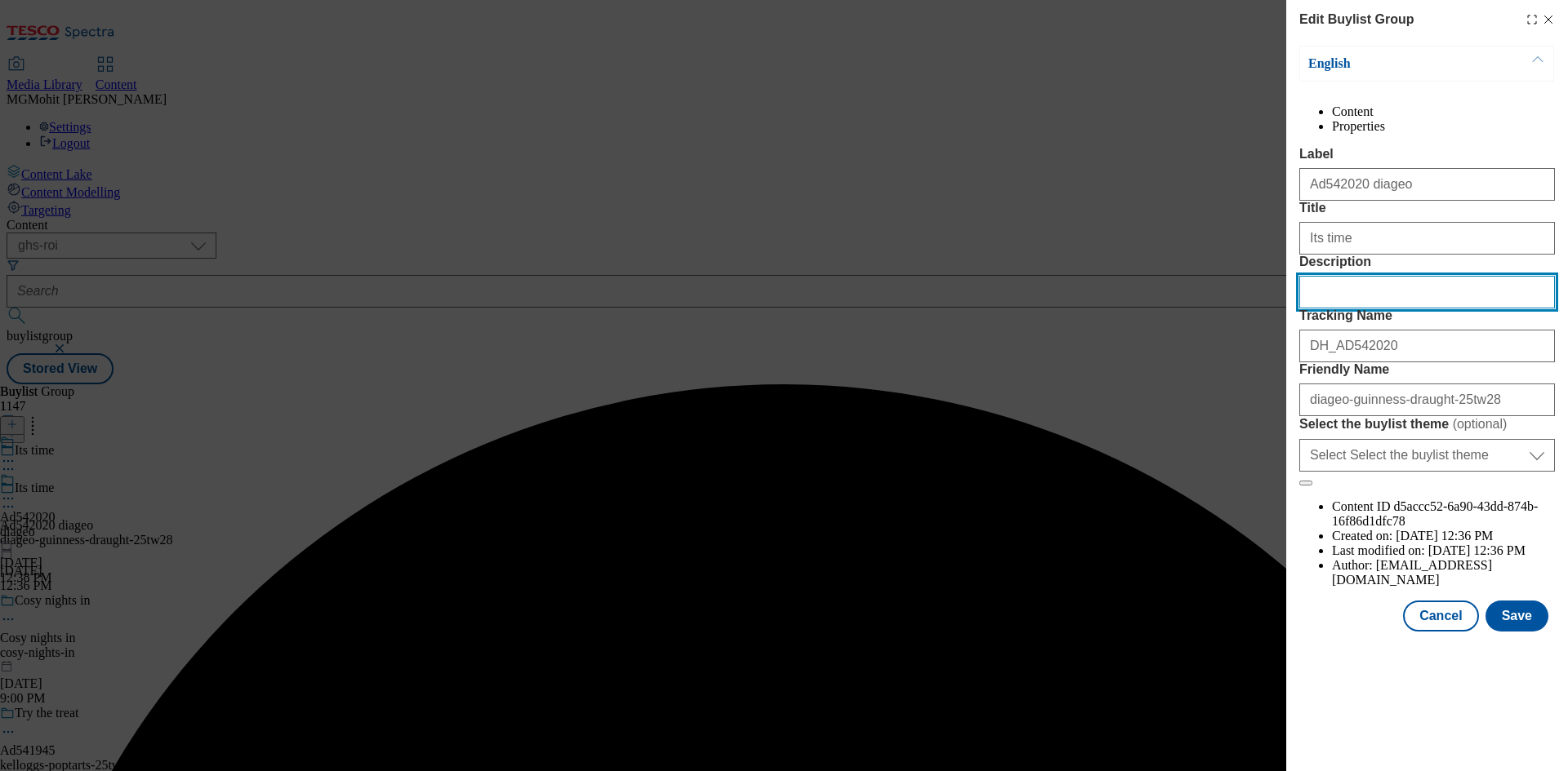
click at [1339, 308] on input "Description" at bounding box center [1427, 293] width 255 height 33
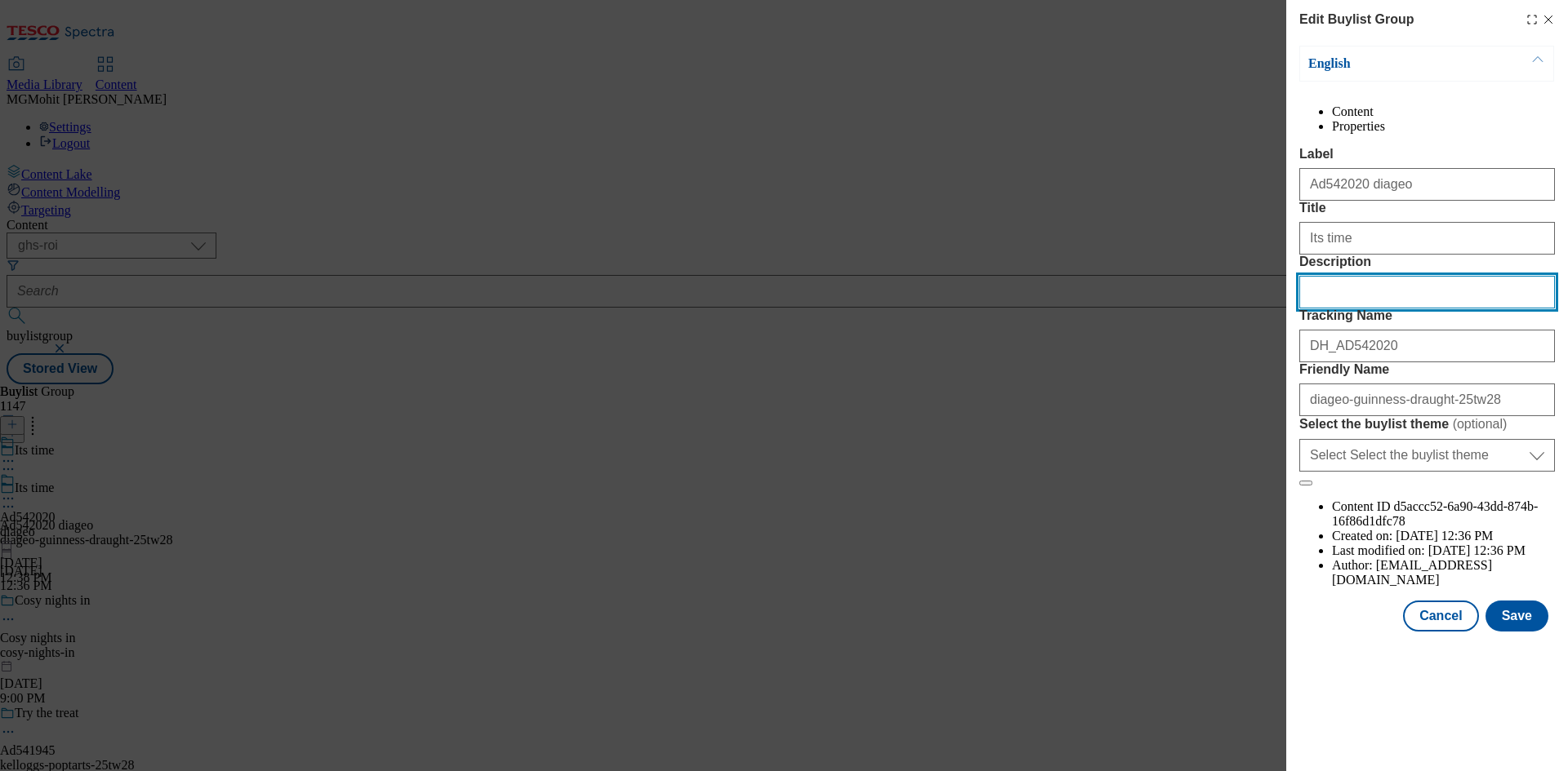
paste input "Guinness Draught Nitrosurge Stout Beer 6x558ml Can"
type input "Guinness Draught Nitrosurge Stout Beer 6x558ml Can"
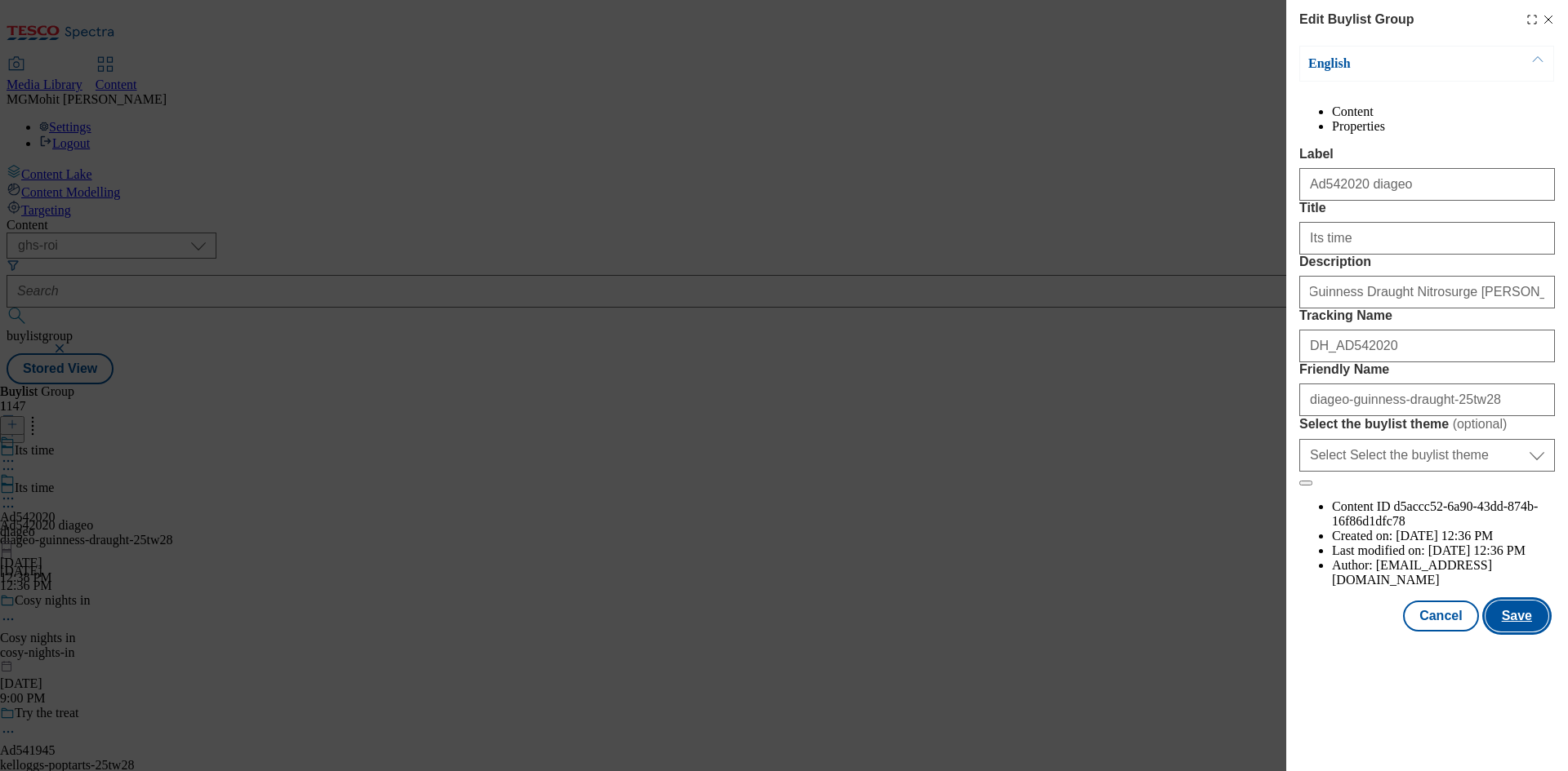
click at [1509, 632] on button "Save" at bounding box center [1517, 616] width 63 height 31
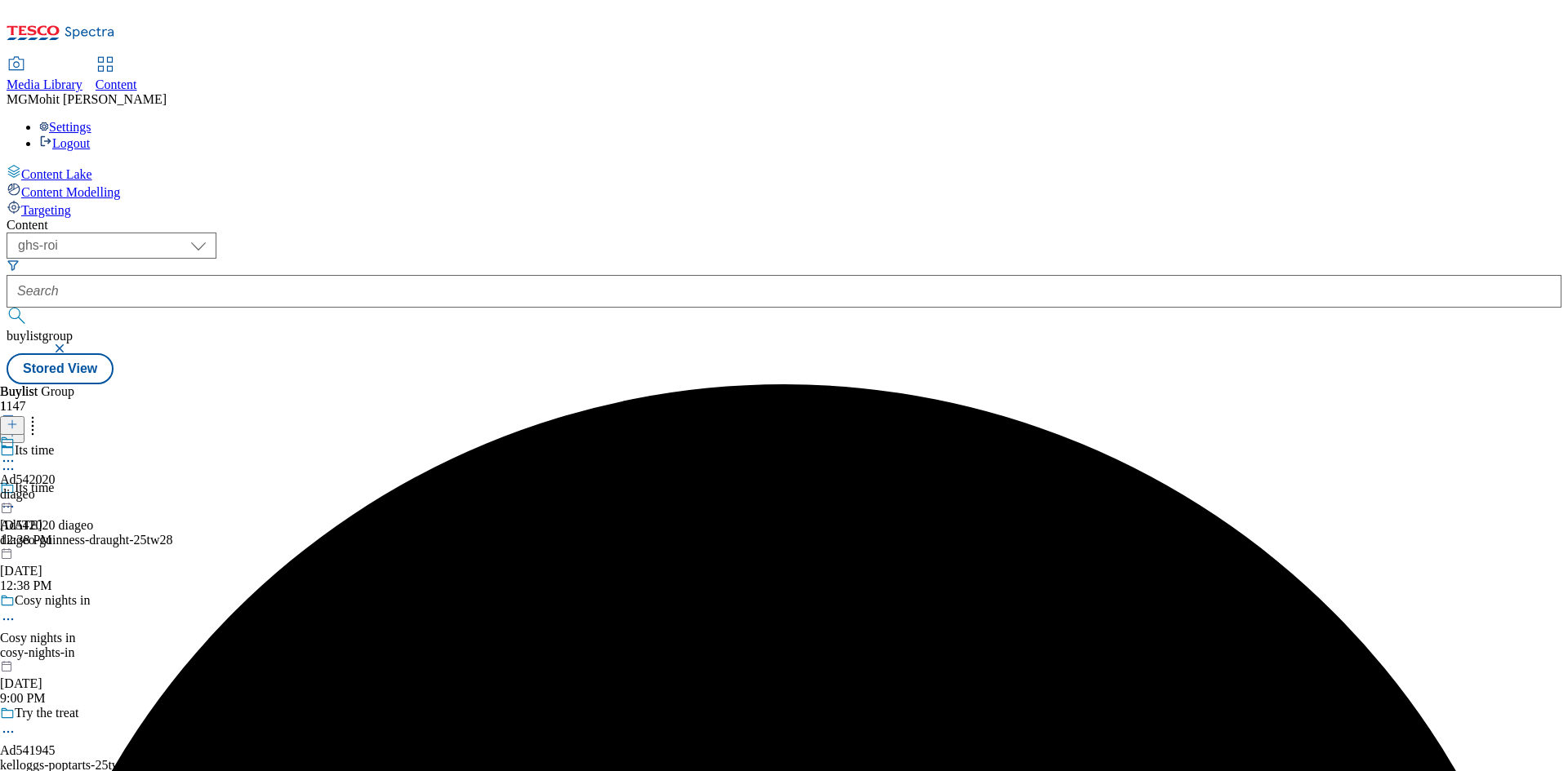
click at [16, 453] on icon at bounding box center [8, 461] width 16 height 16
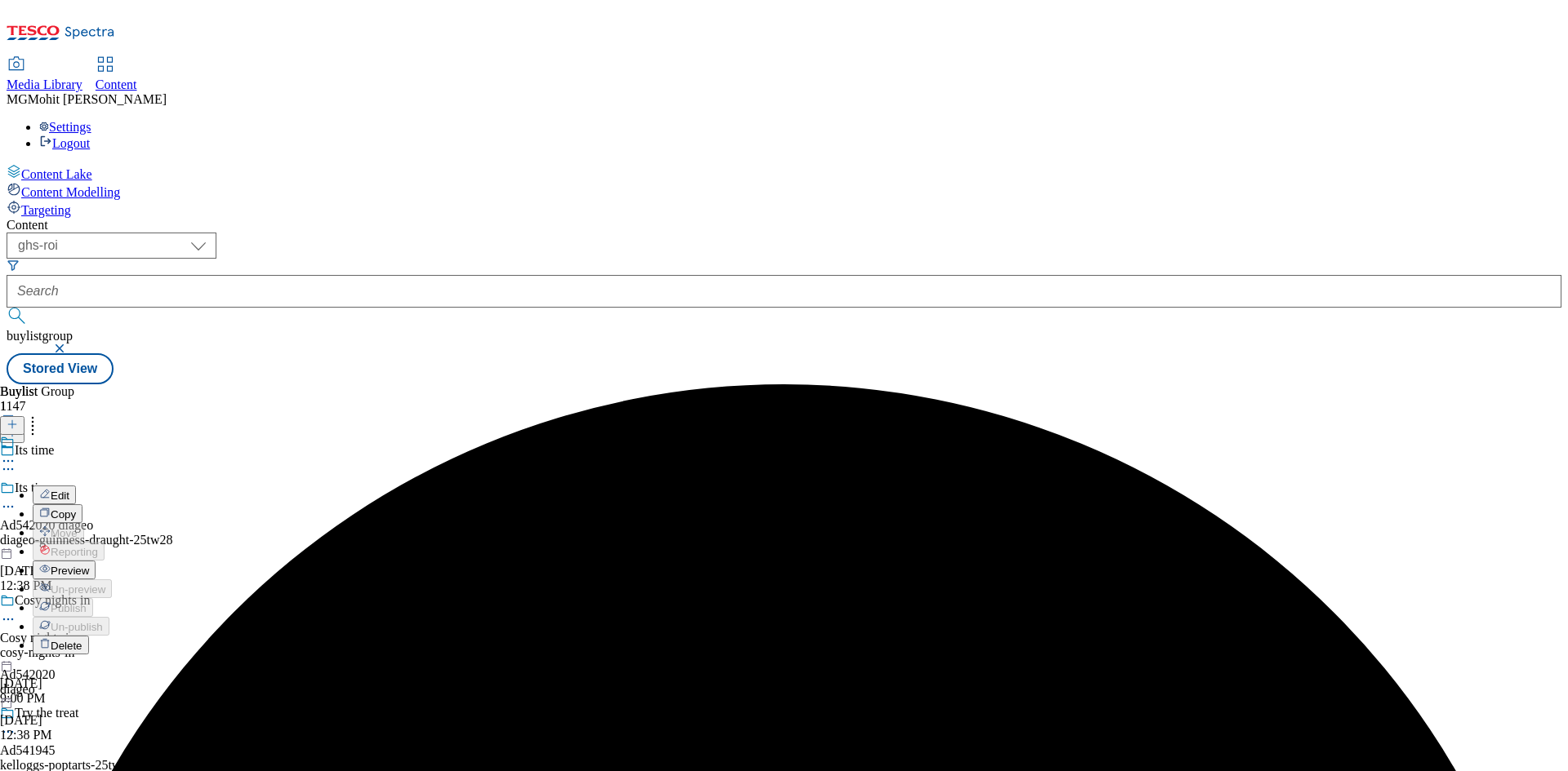
click at [96, 560] on button "Preview" at bounding box center [64, 569] width 63 height 18
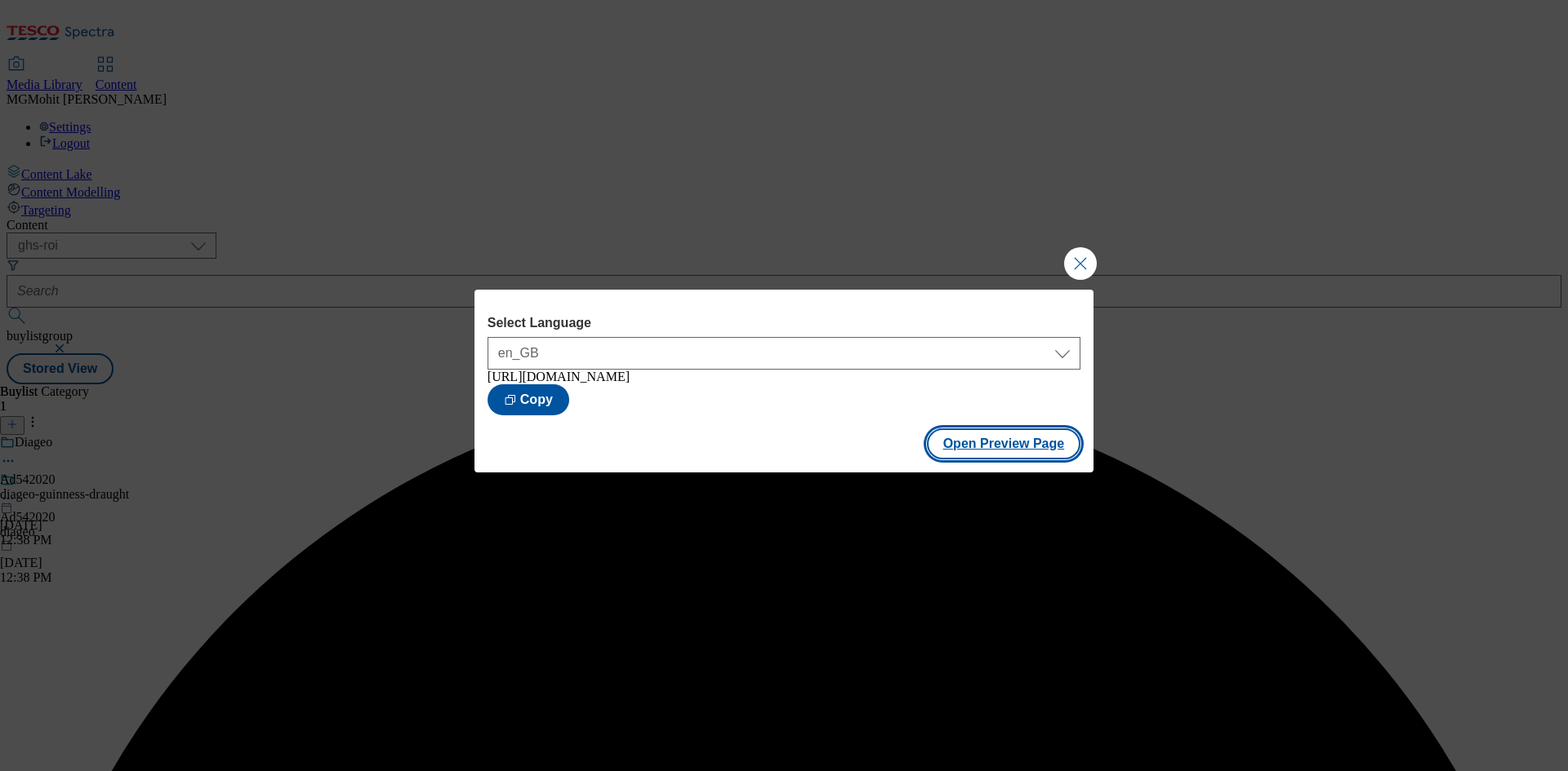
click at [1013, 450] on button "Open Preview Page" at bounding box center [1004, 444] width 155 height 31
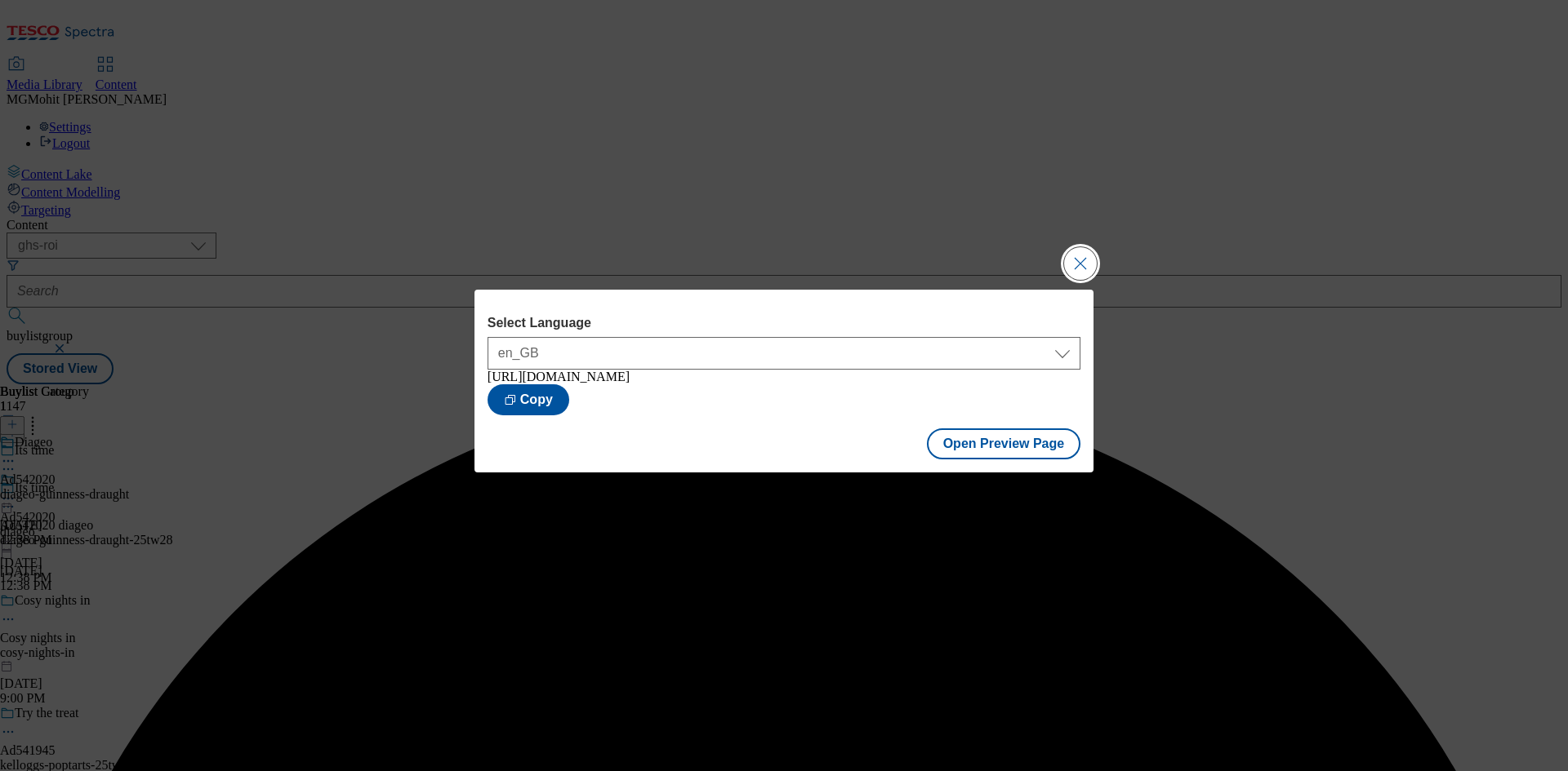
click at [1078, 249] on button "Close Modal" at bounding box center [1081, 264] width 33 height 33
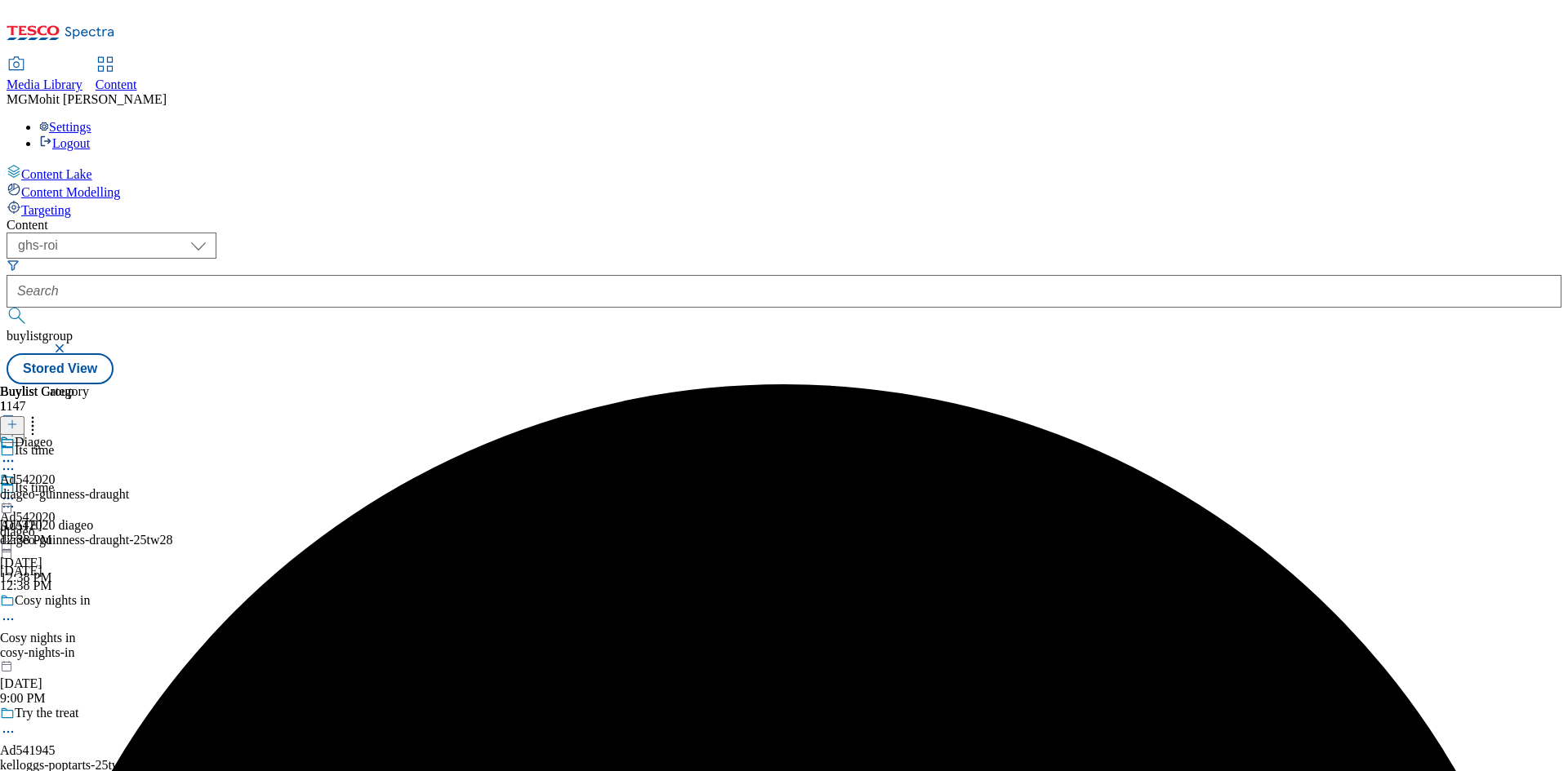
click at [16, 491] on icon at bounding box center [8, 499] width 16 height 16
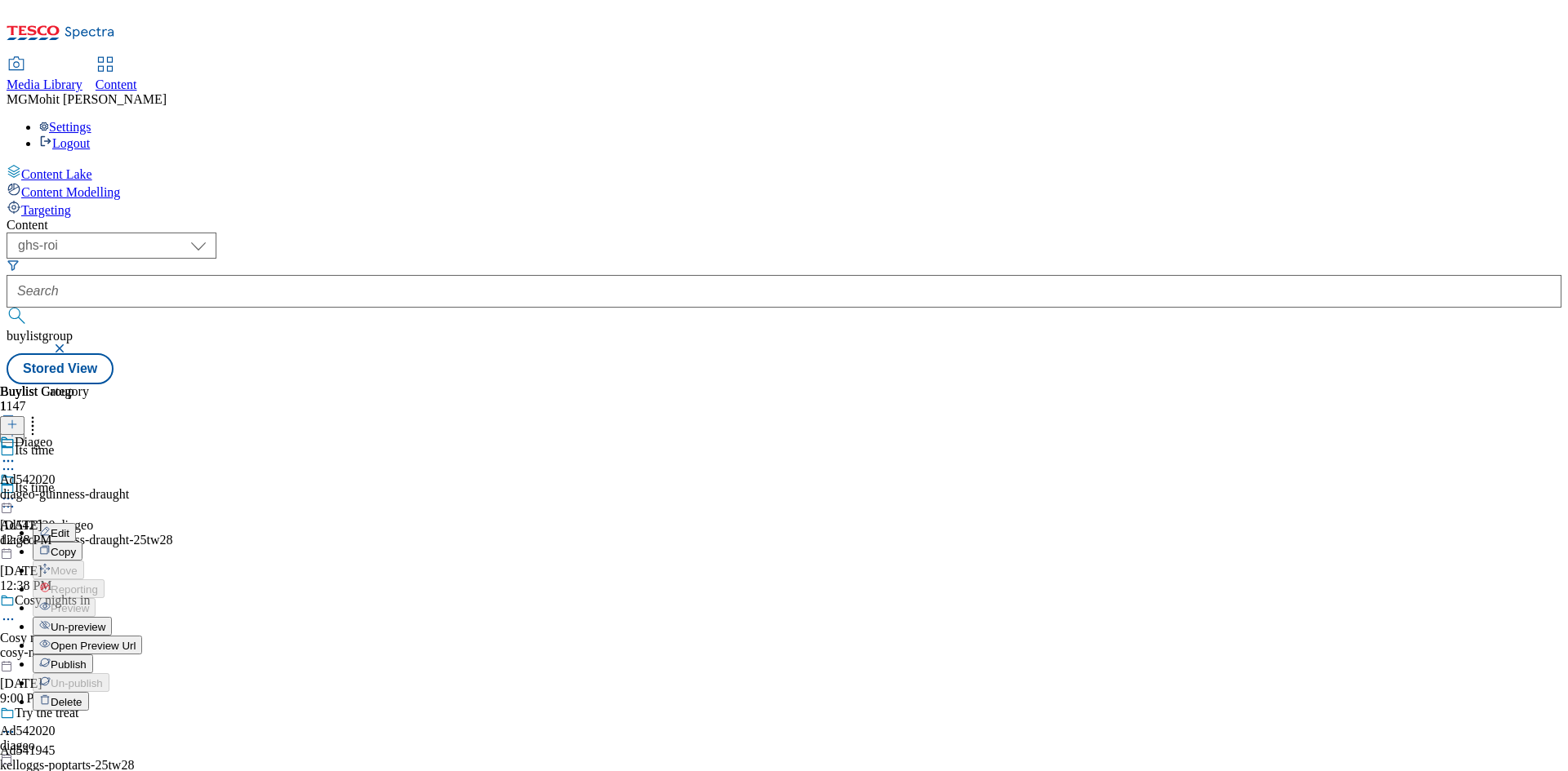
click at [87, 659] on span "Publish" at bounding box center [68, 665] width 36 height 13
